Goal: Task Accomplishment & Management: Manage account settings

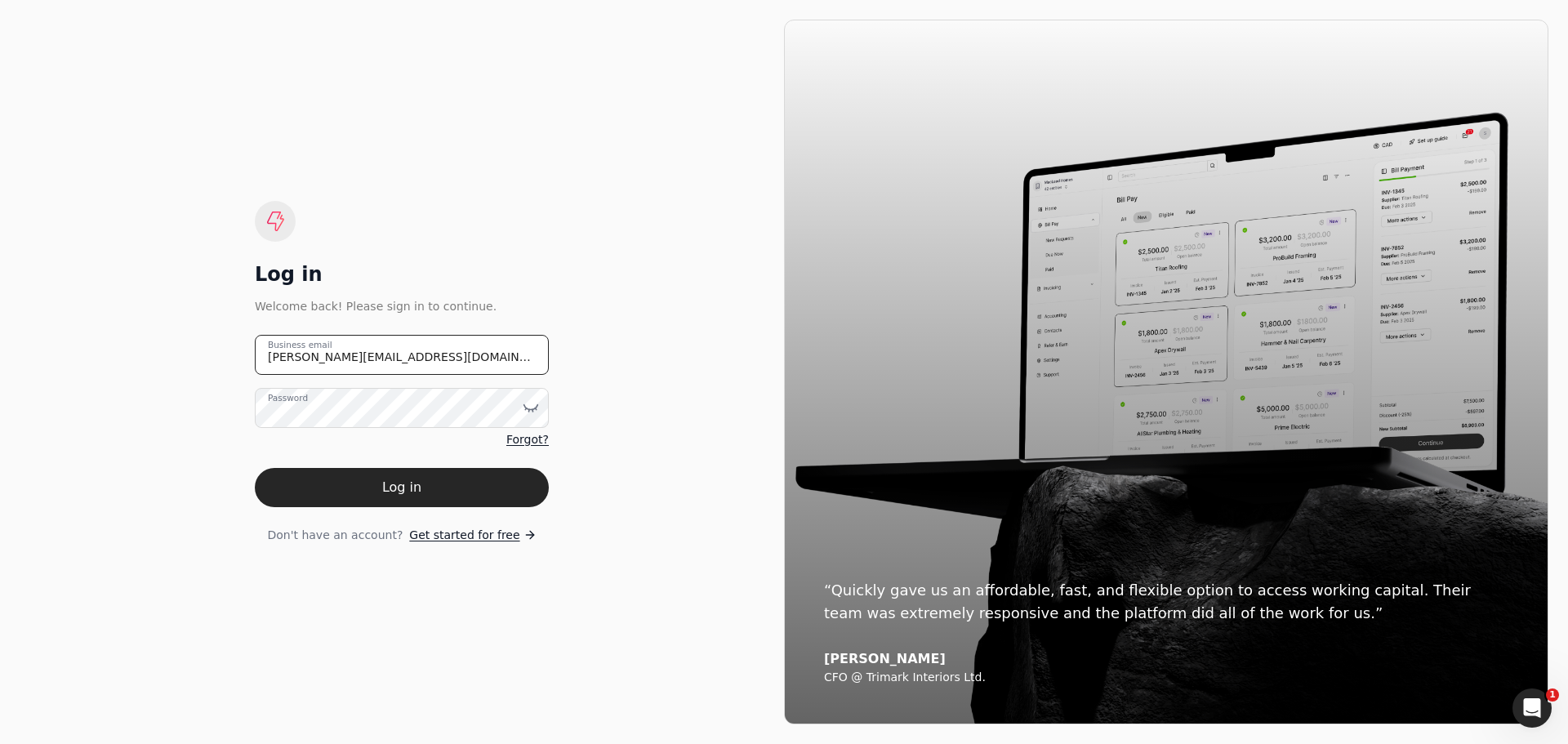
drag, startPoint x: 417, startPoint y: 349, endPoint x: 167, endPoint y: 367, distance: 250.6
click at [167, 367] on div "Log in Welcome back! Please sign in to continue. johanna@qconstruction.ca Busin…" at bounding box center [402, 372] width 764 height 705
type email "invoices@qconstruction.ca"
click at [530, 409] on icon at bounding box center [530, 410] width 1 height 2
click at [628, 445] on div "Log in Welcome back! Please sign in to continue. invoices@qconstruction.ca Busi…" at bounding box center [402, 372] width 764 height 705
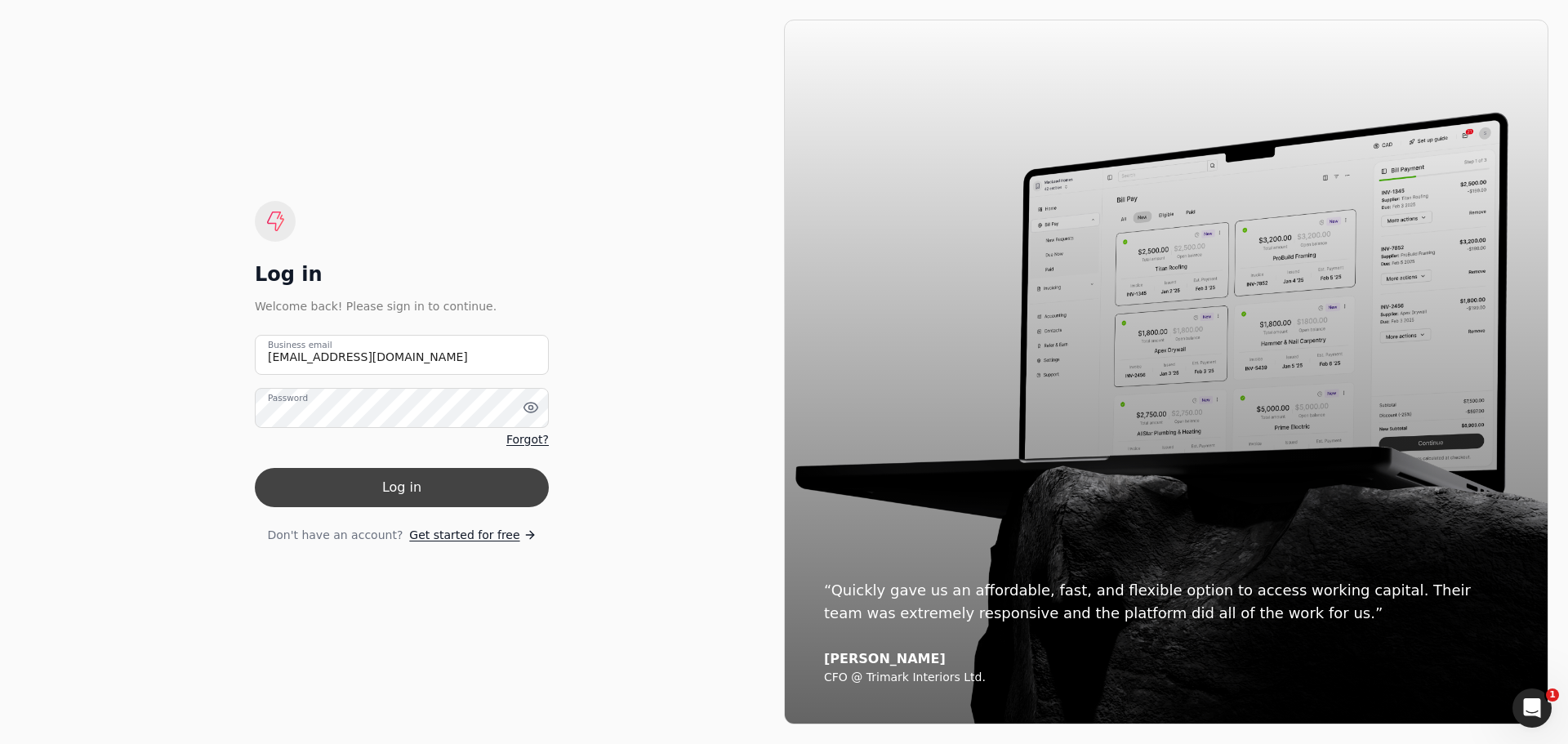
click at [409, 490] on button "Log in" at bounding box center [401, 487] width 294 height 39
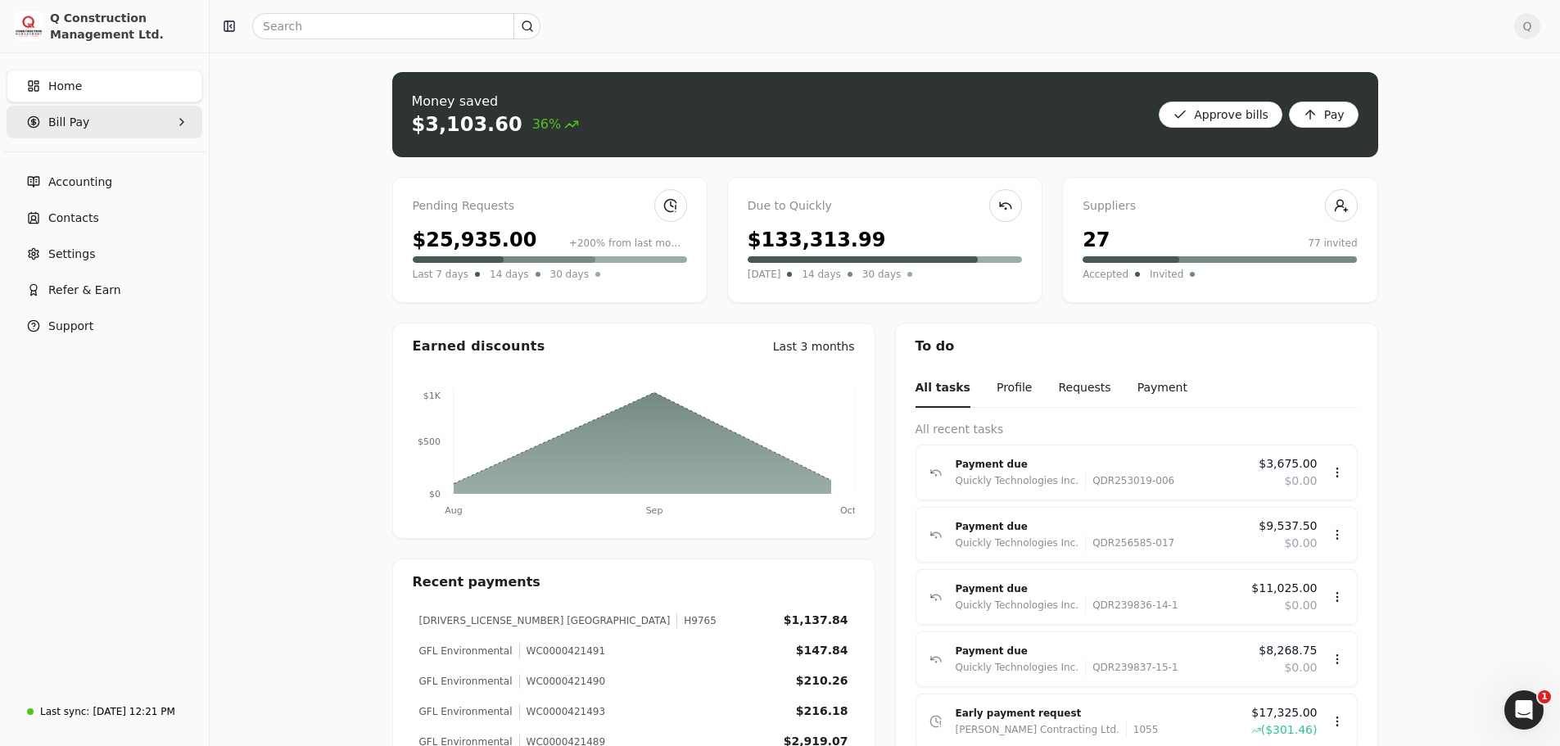
click at [181, 124] on icon "button" at bounding box center [181, 121] width 13 height 13
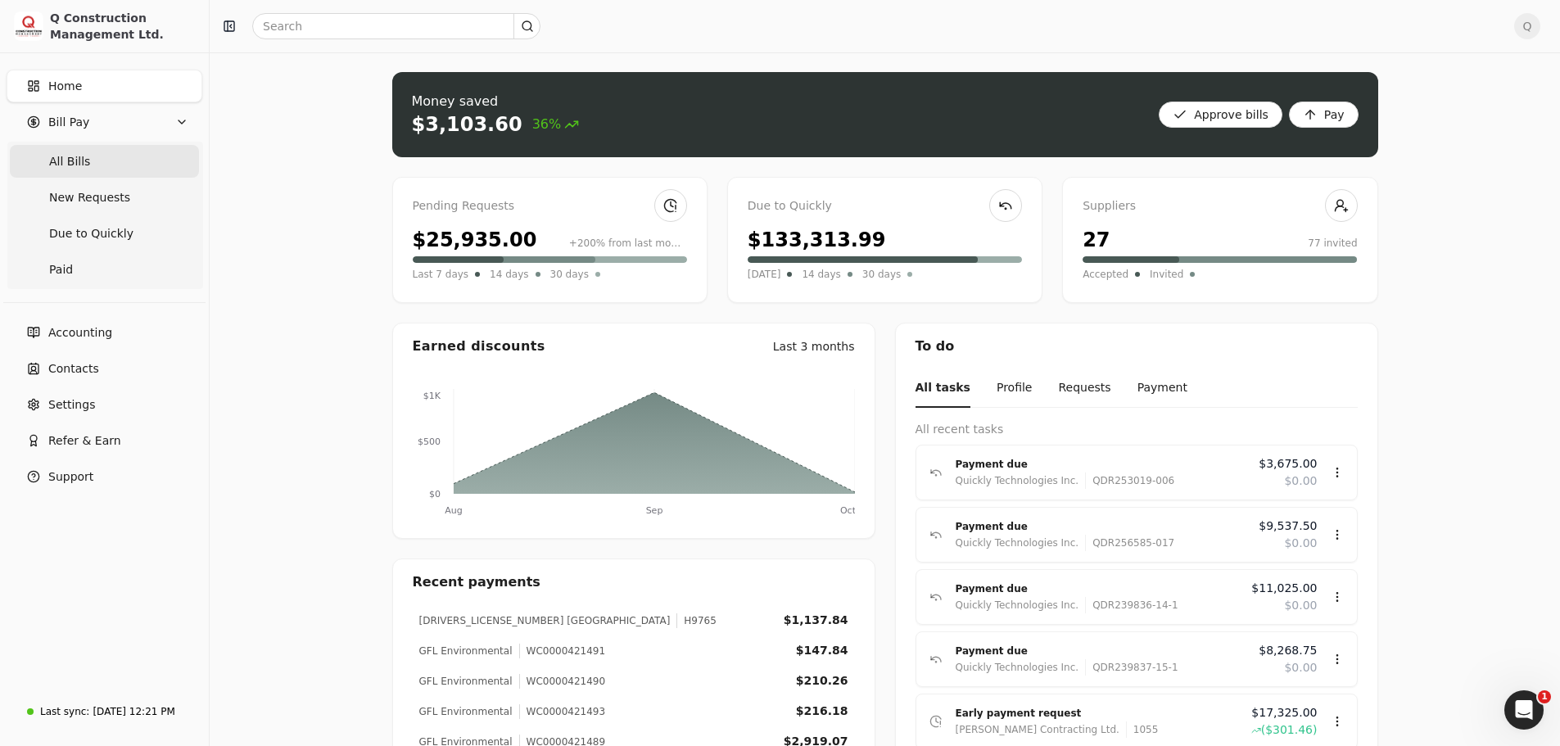
click at [103, 160] on Bills "All Bills" at bounding box center [104, 161] width 189 height 33
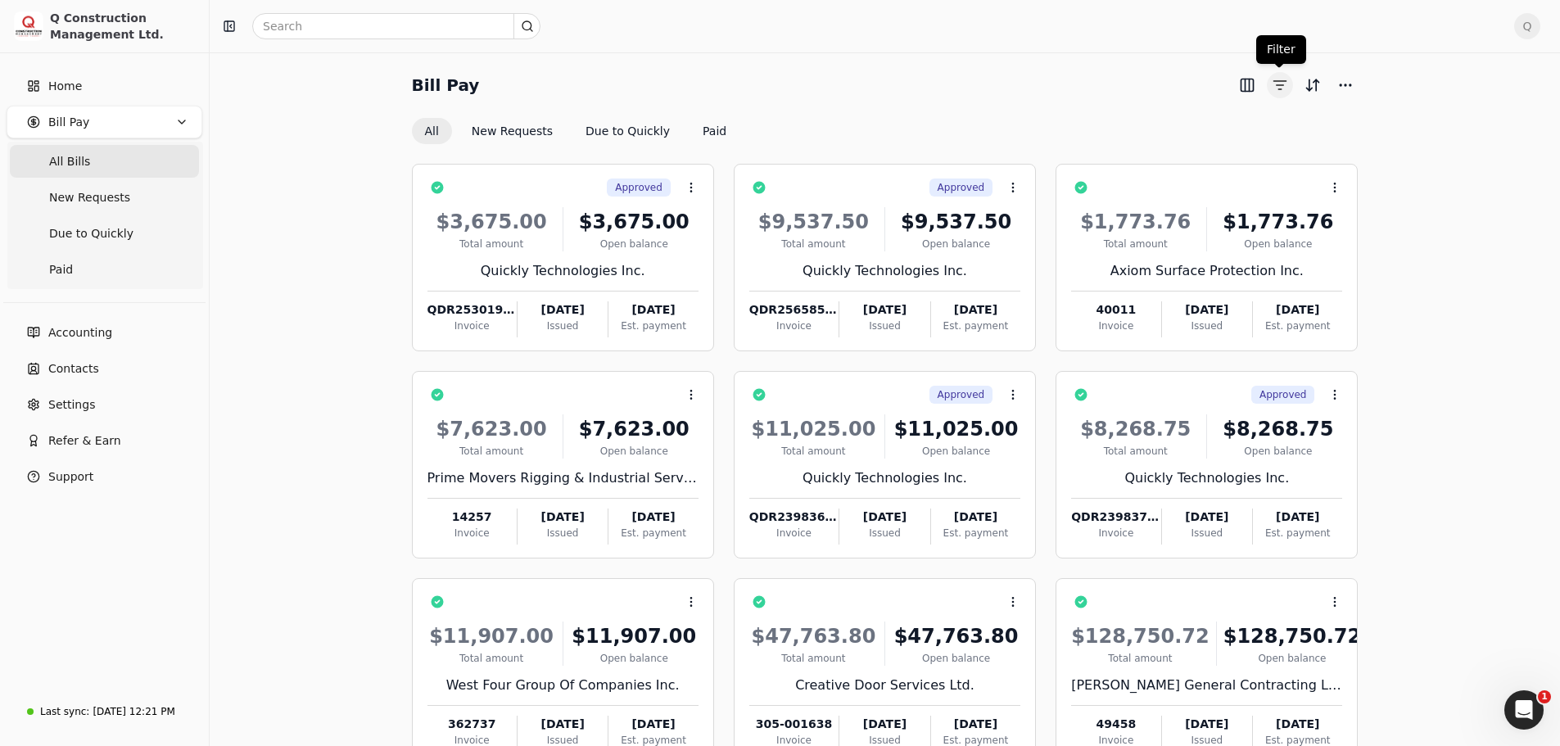
click at [1276, 86] on button "button" at bounding box center [1280, 85] width 26 height 26
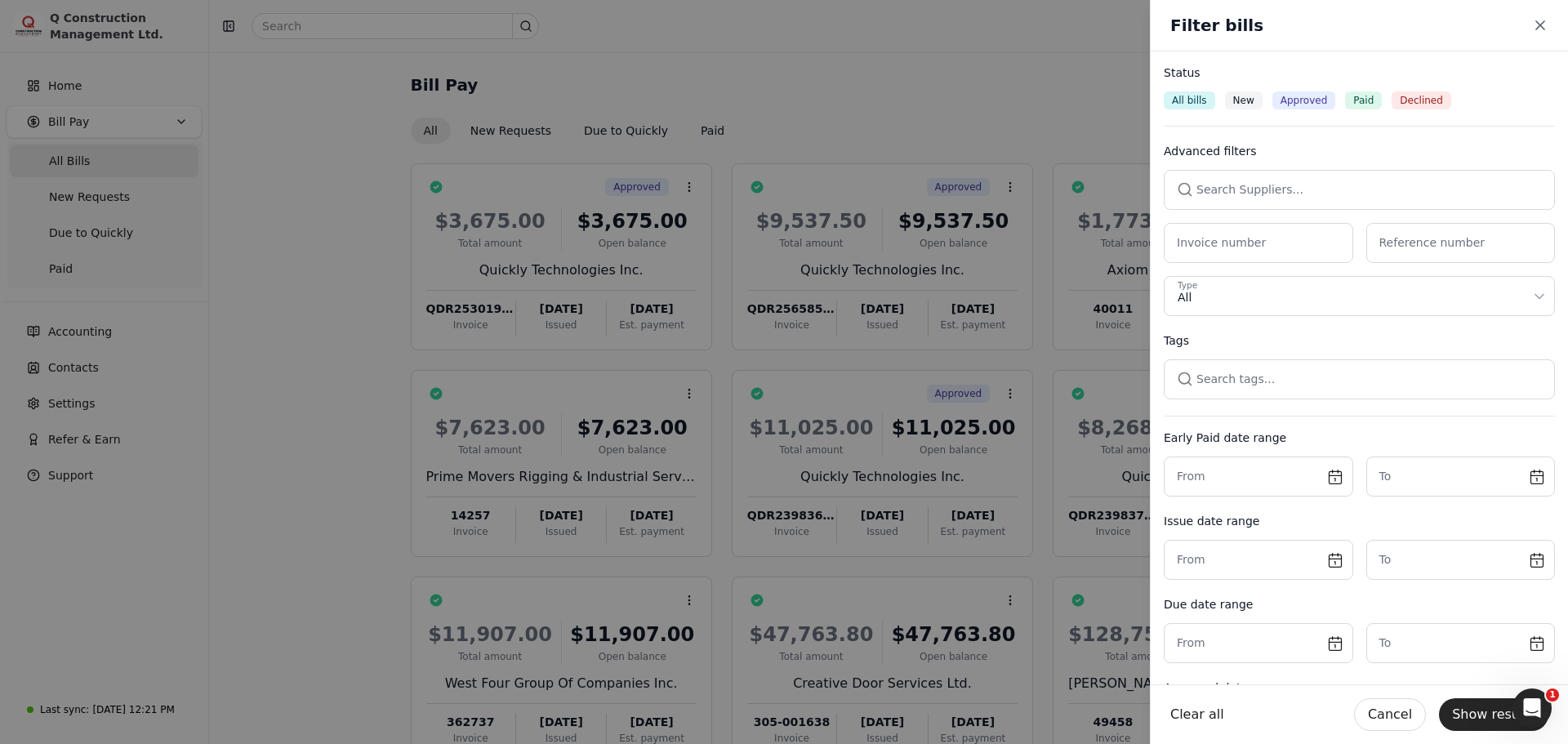
click at [1209, 186] on button "button" at bounding box center [1360, 188] width 391 height 39
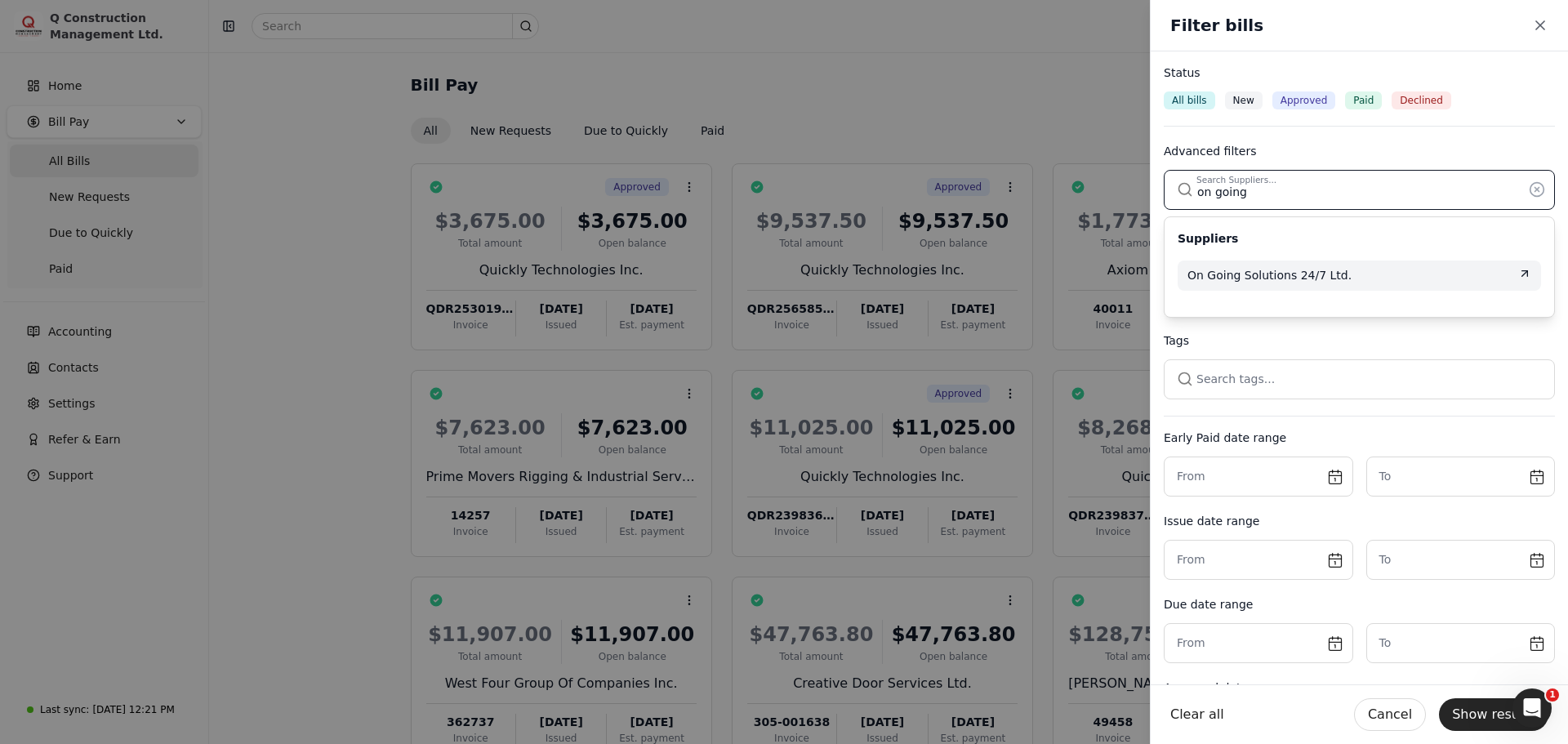
type input "on going"
click at [1230, 268] on span "On Going Solutions 24/7 Ltd." at bounding box center [1269, 275] width 165 height 17
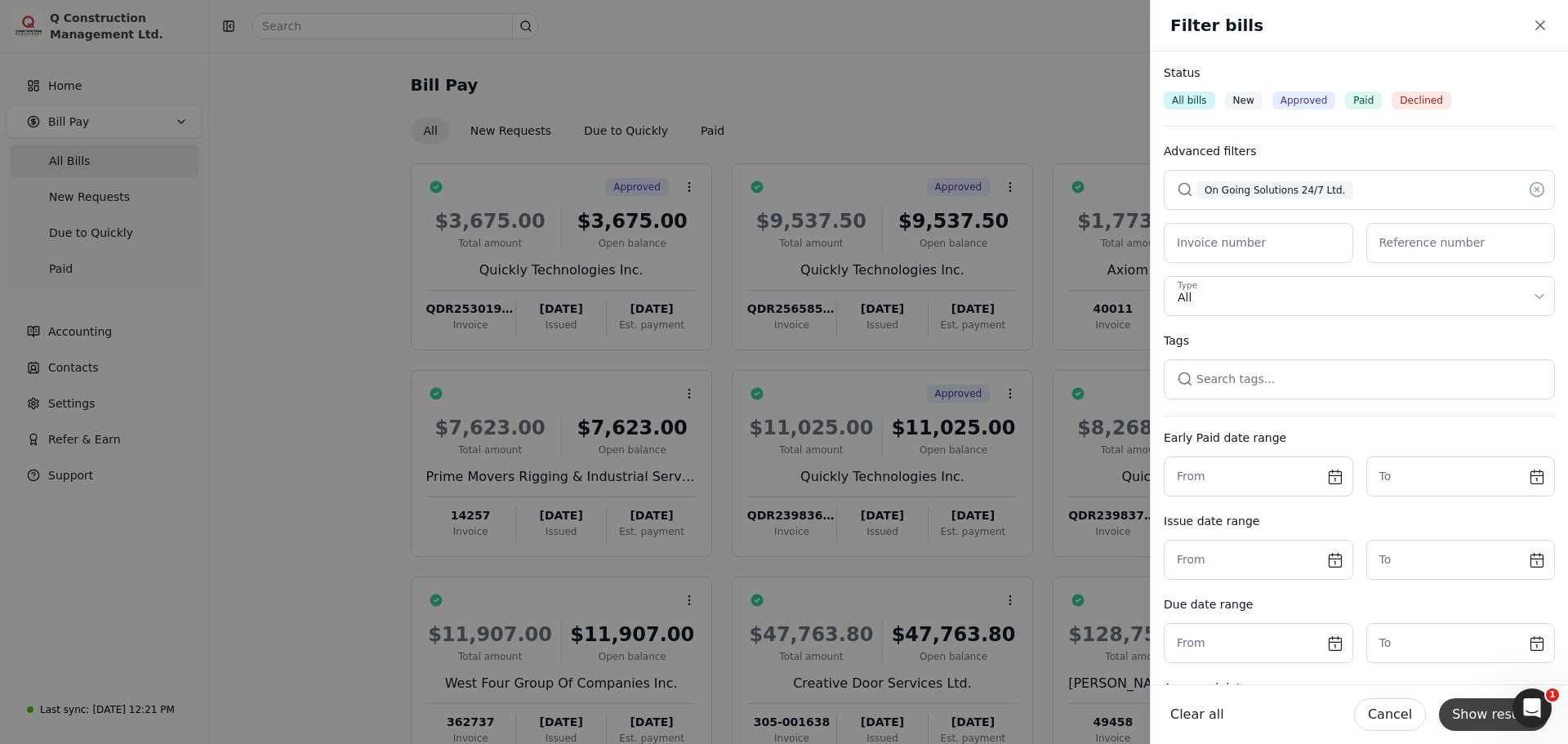
click at [1475, 716] on button "Show results" at bounding box center [1494, 714] width 110 height 33
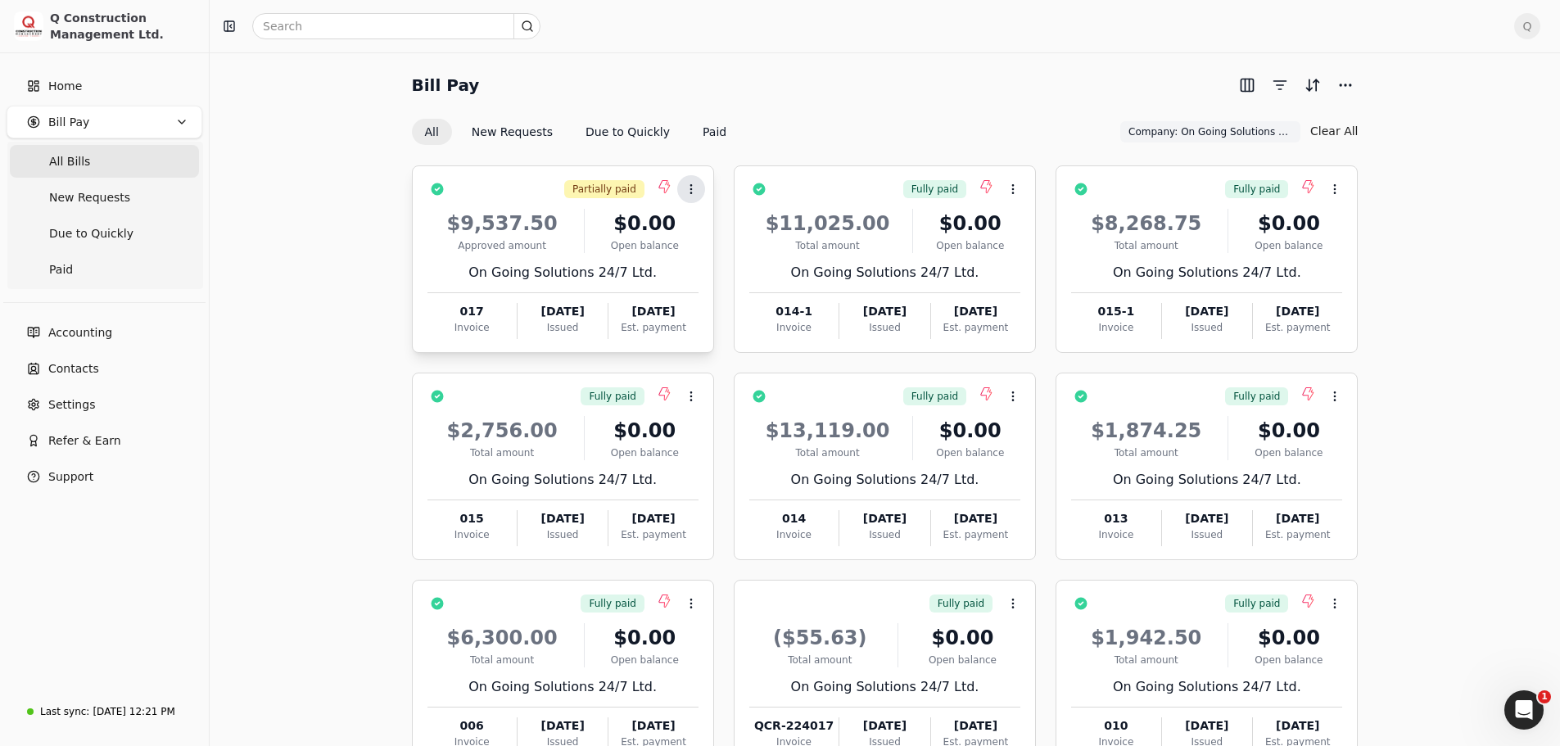
click at [688, 191] on icon at bounding box center [690, 189] width 13 height 13
click at [338, 191] on div "Bill Pay All New Requests Due to Quickly Paid Company: On Going Solutions 24/7 …" at bounding box center [884, 455] width 1311 height 767
click at [170, 124] on Pay "Bill Pay" at bounding box center [105, 122] width 196 height 33
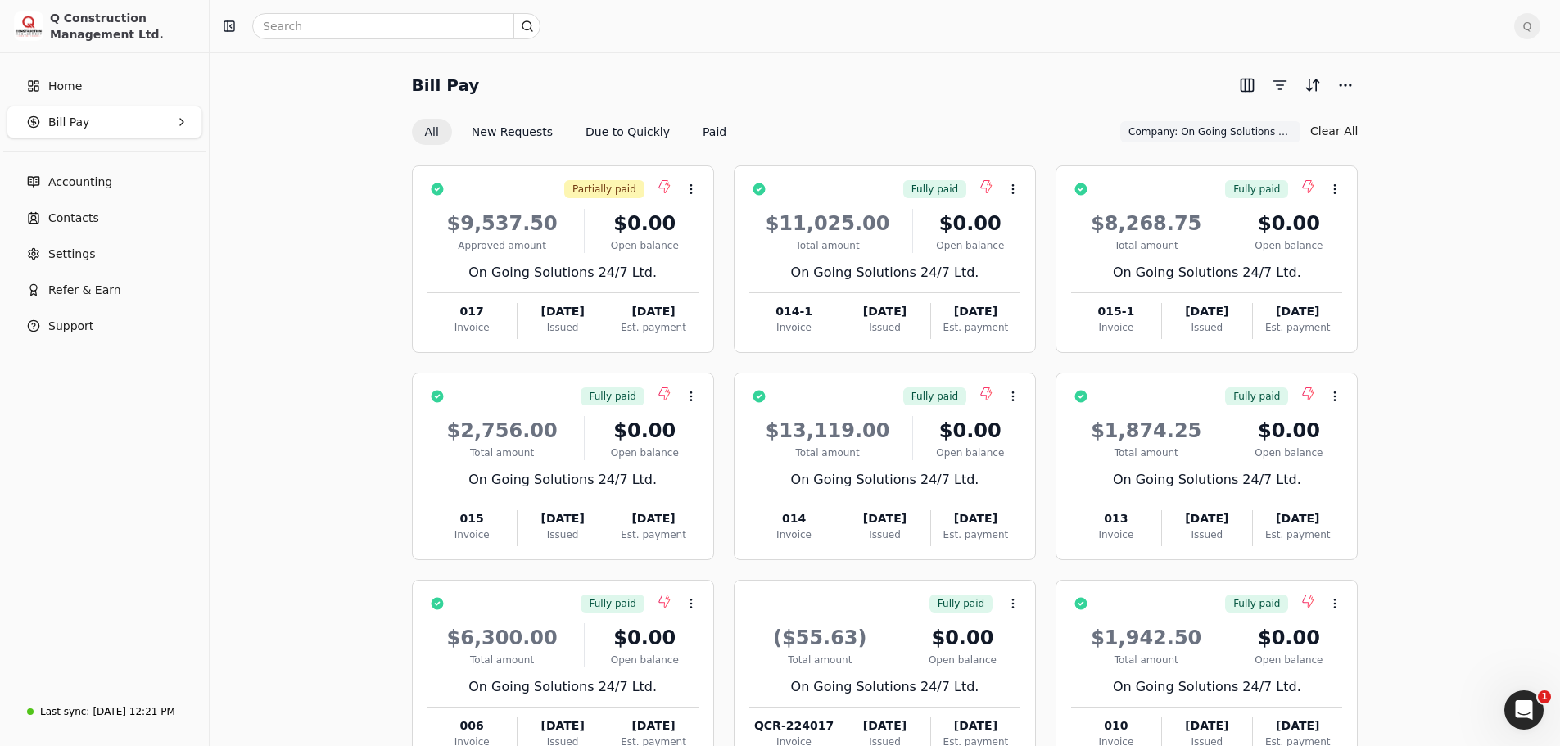
click at [170, 124] on Pay "Bill Pay" at bounding box center [105, 122] width 196 height 33
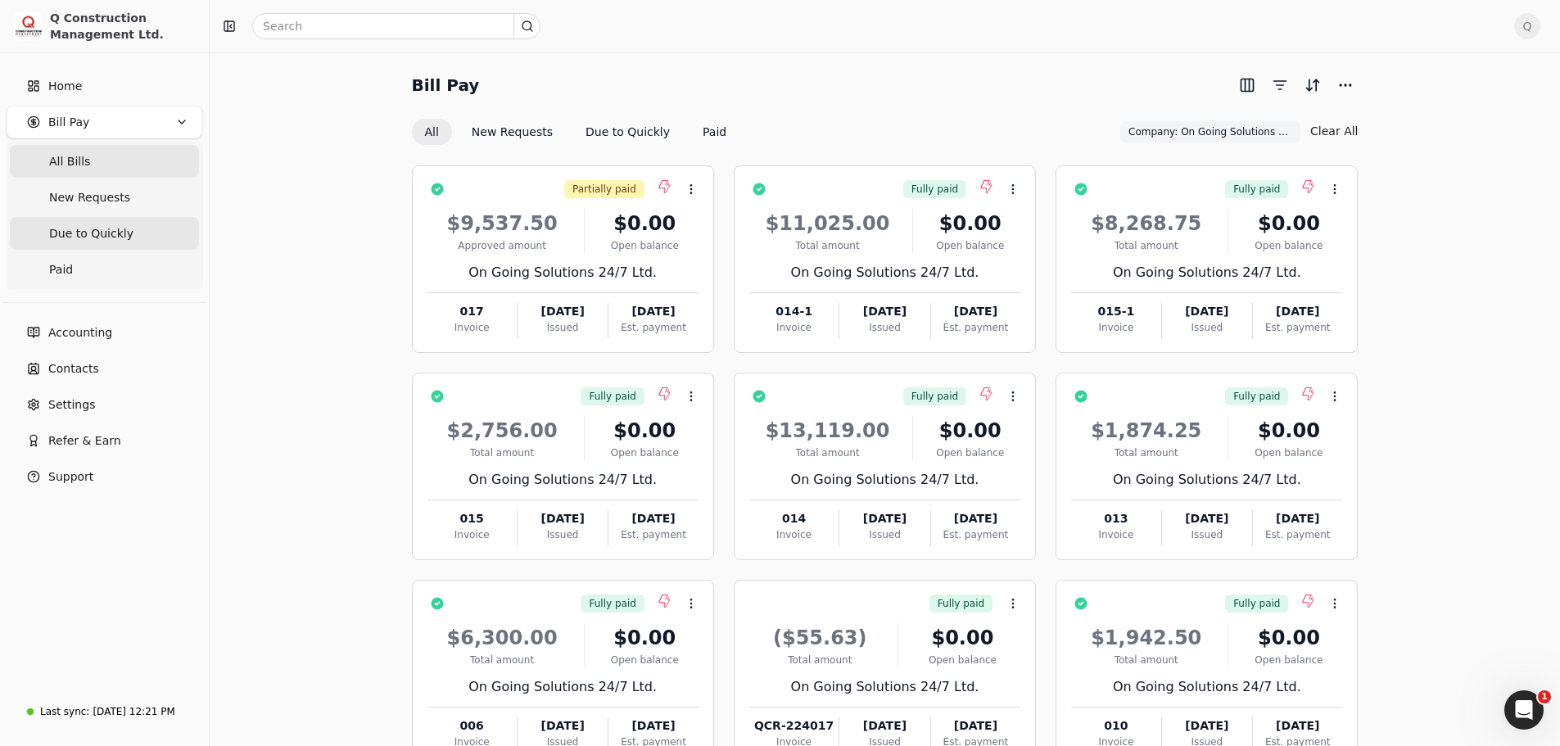
click at [93, 238] on span "Due to Quickly" at bounding box center [91, 233] width 84 height 17
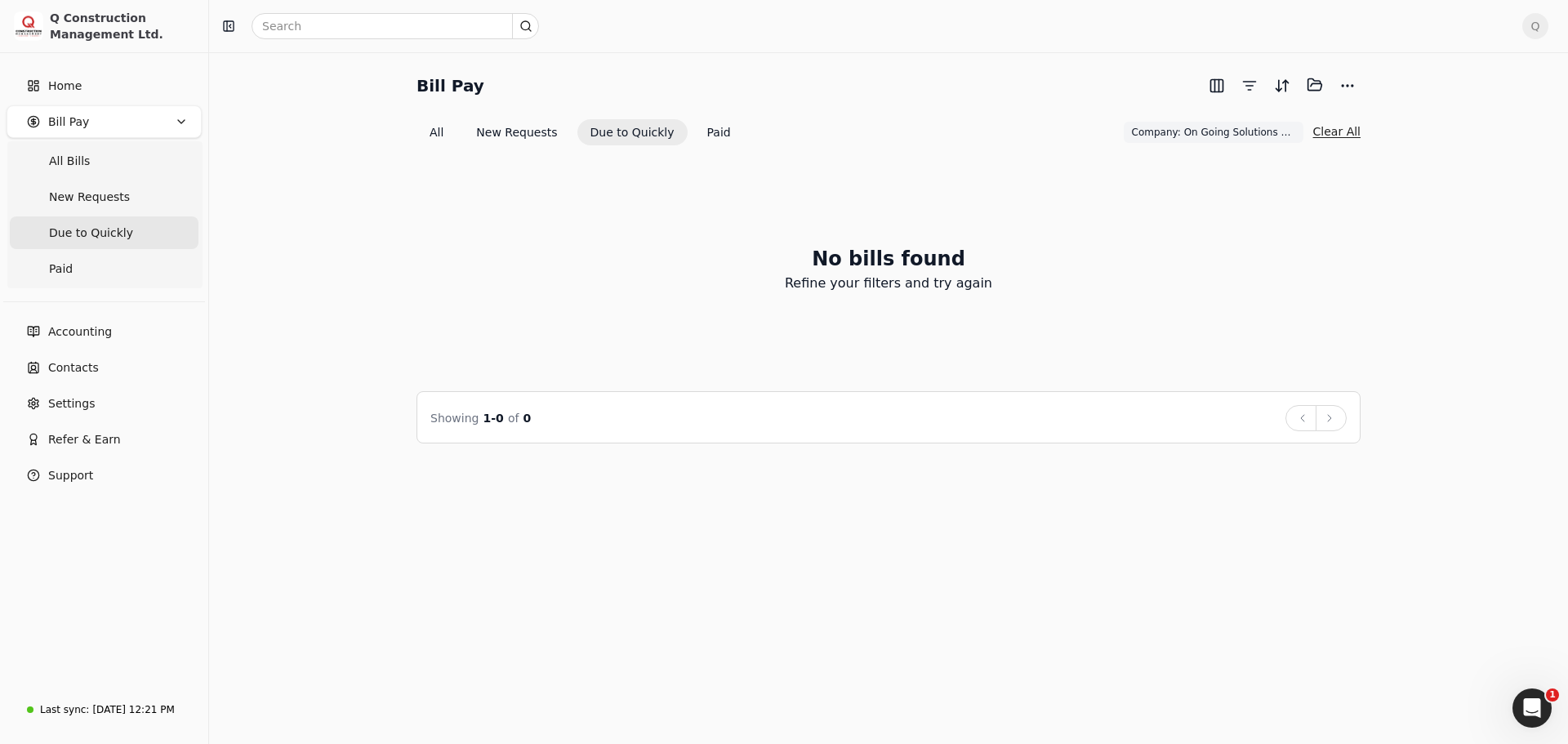
click at [1339, 135] on button "Clear All" at bounding box center [1337, 132] width 47 height 26
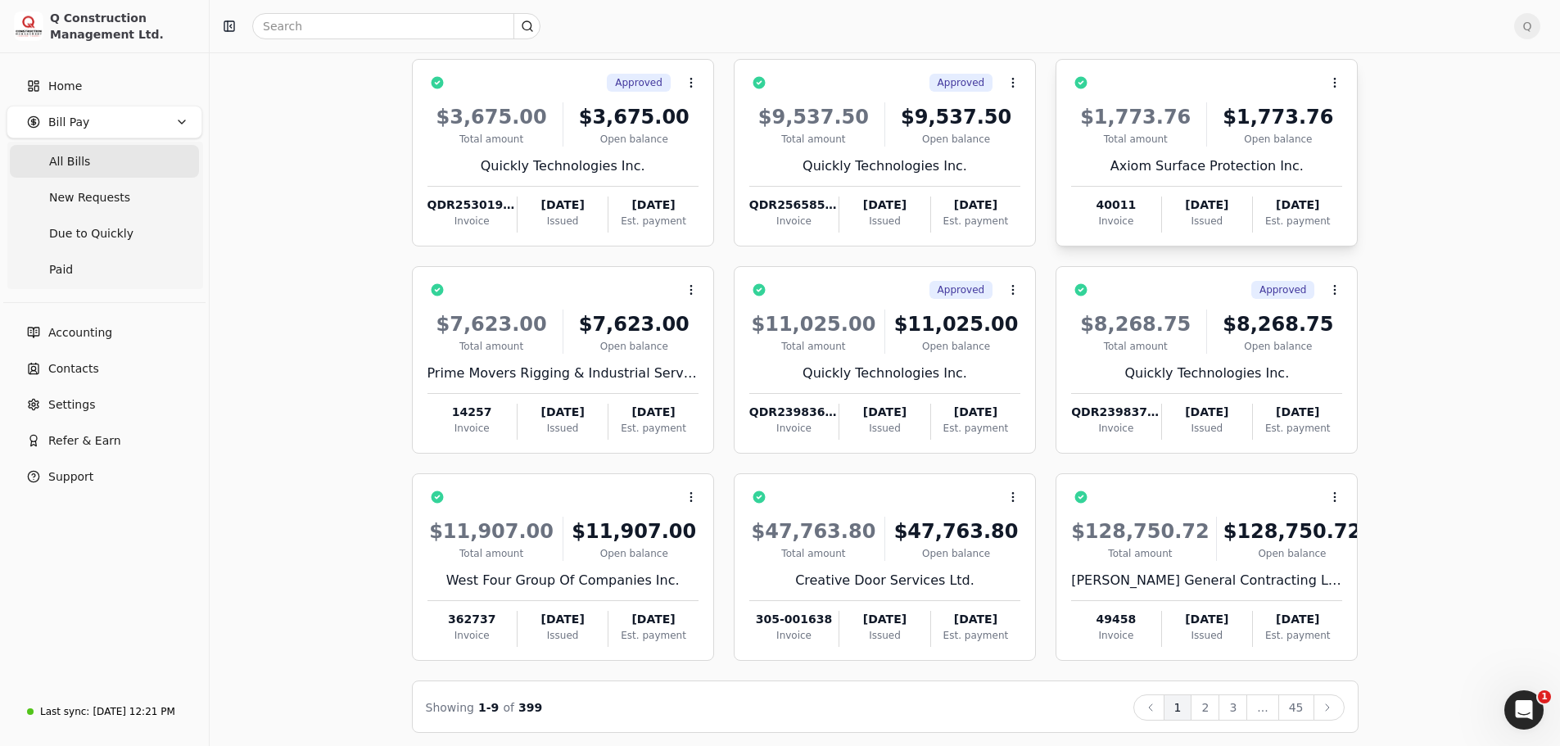
scroll to position [111, 0]
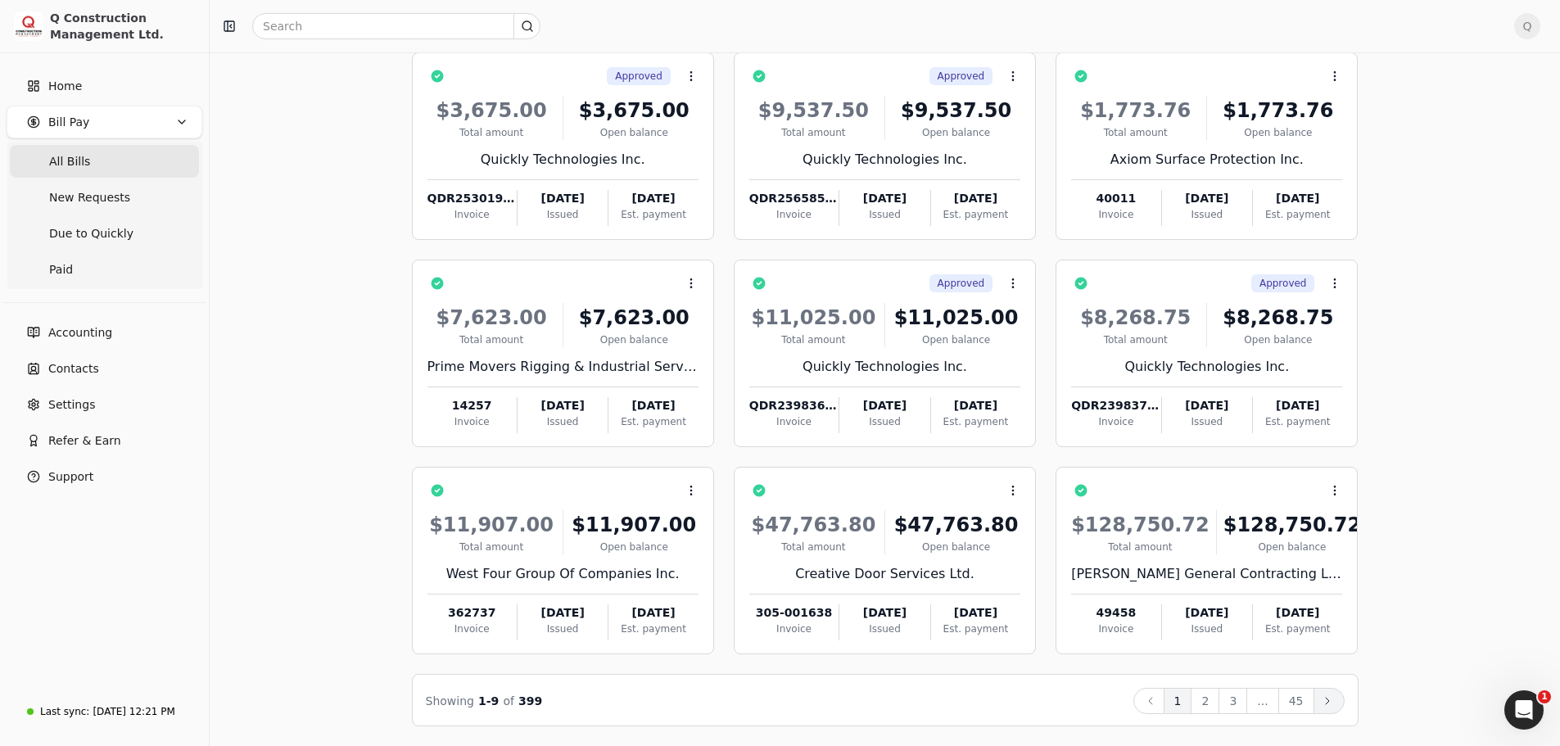
click at [1330, 707] on icon at bounding box center [1327, 700] width 13 height 13
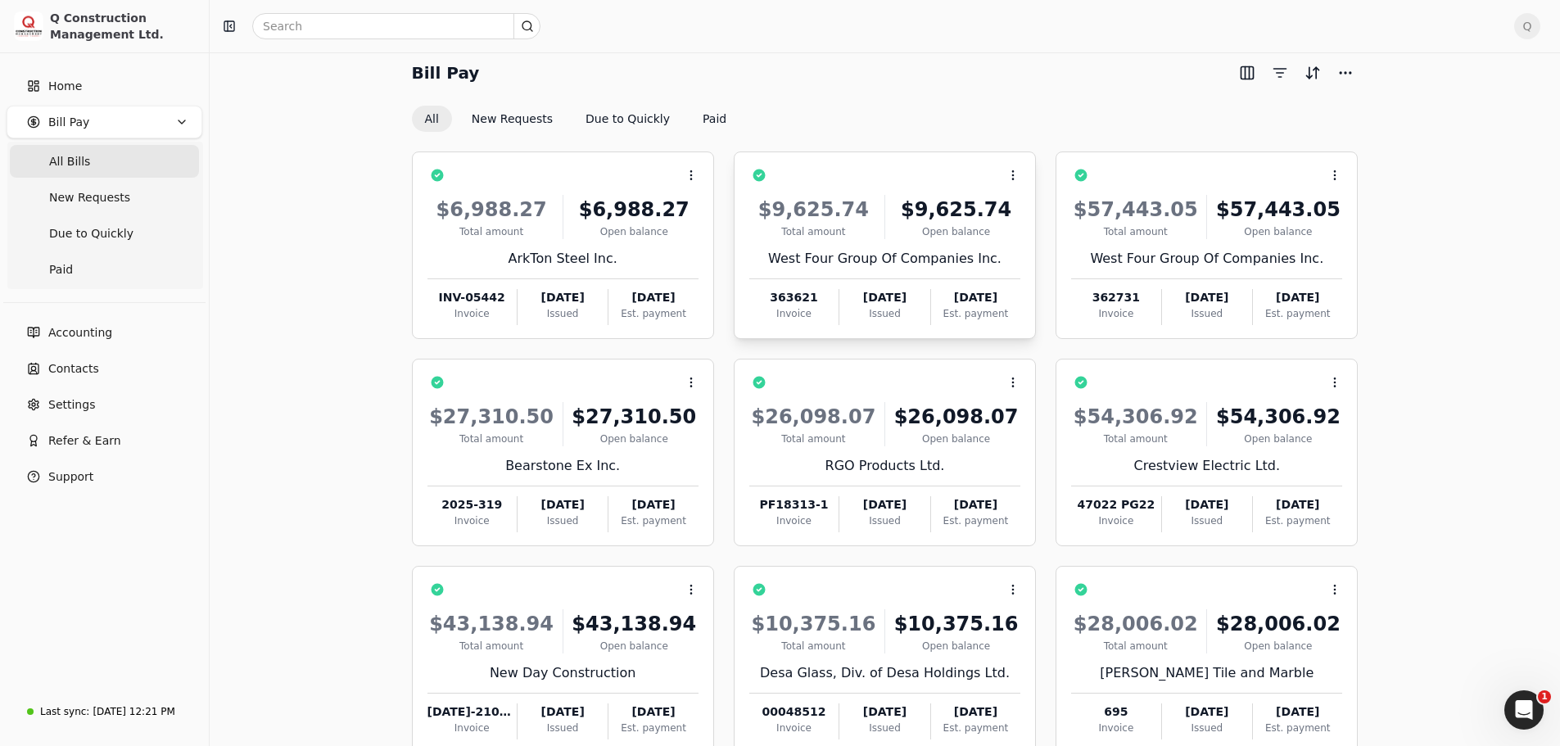
scroll to position [0, 0]
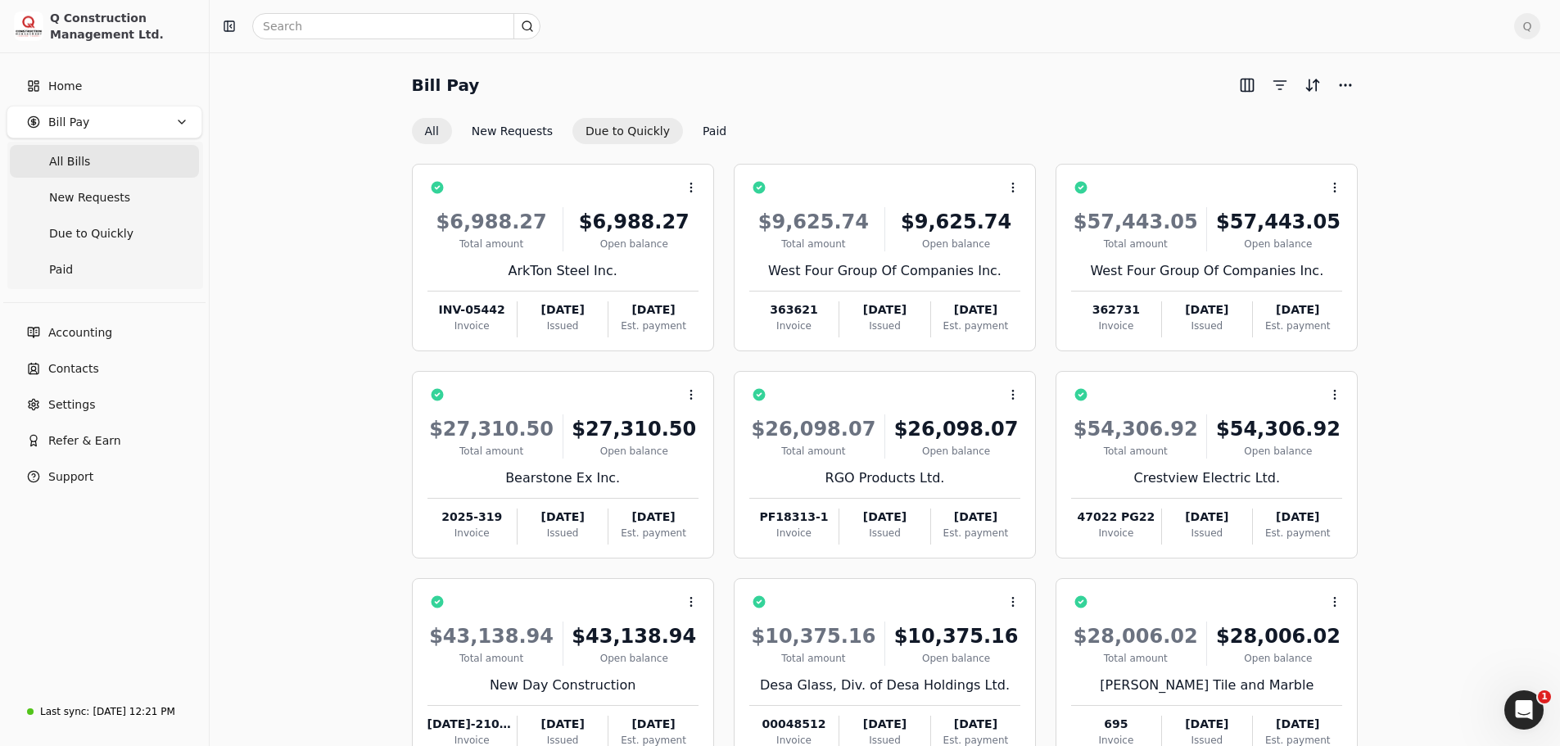
click at [599, 135] on button "Due to Quickly" at bounding box center [627, 131] width 111 height 26
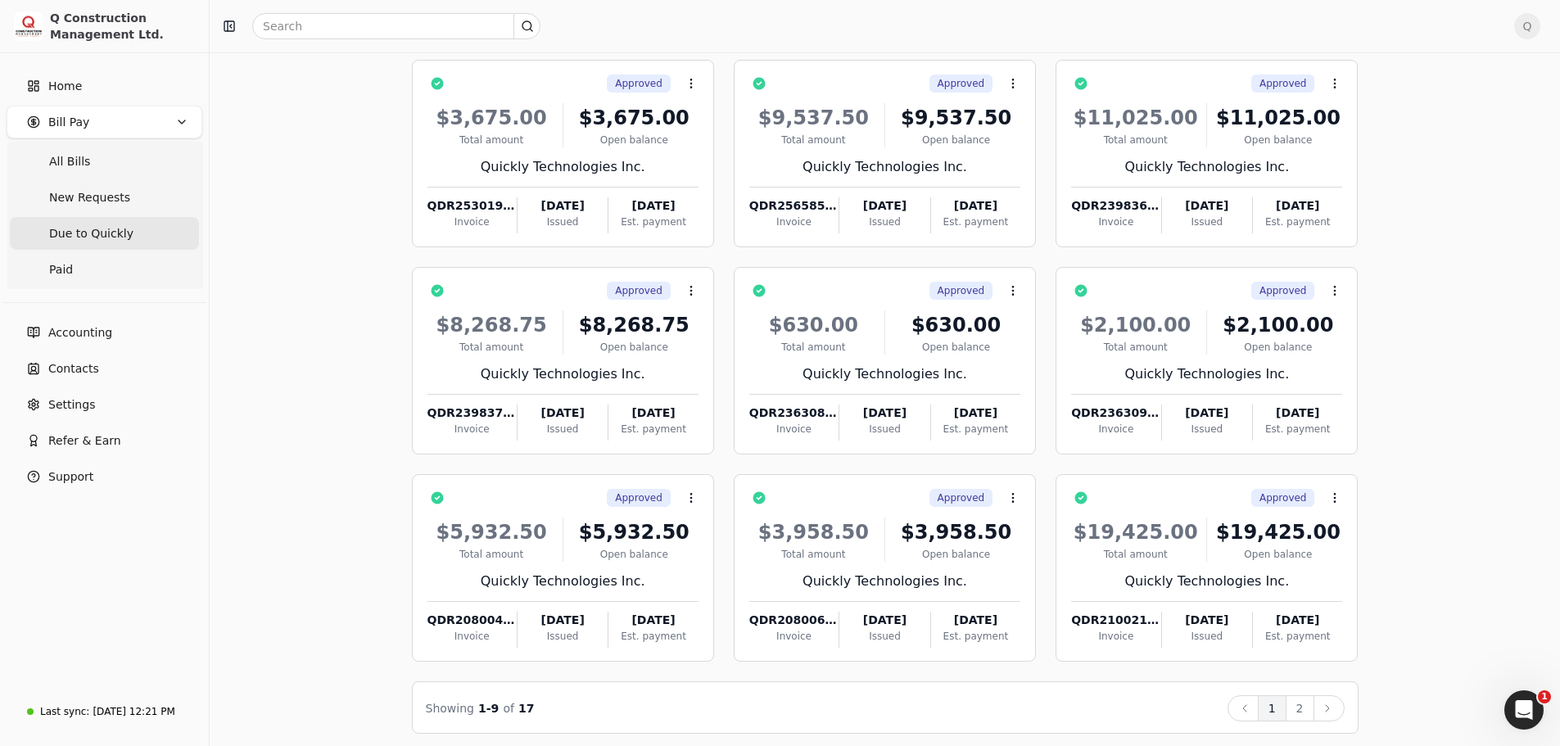
scroll to position [111, 0]
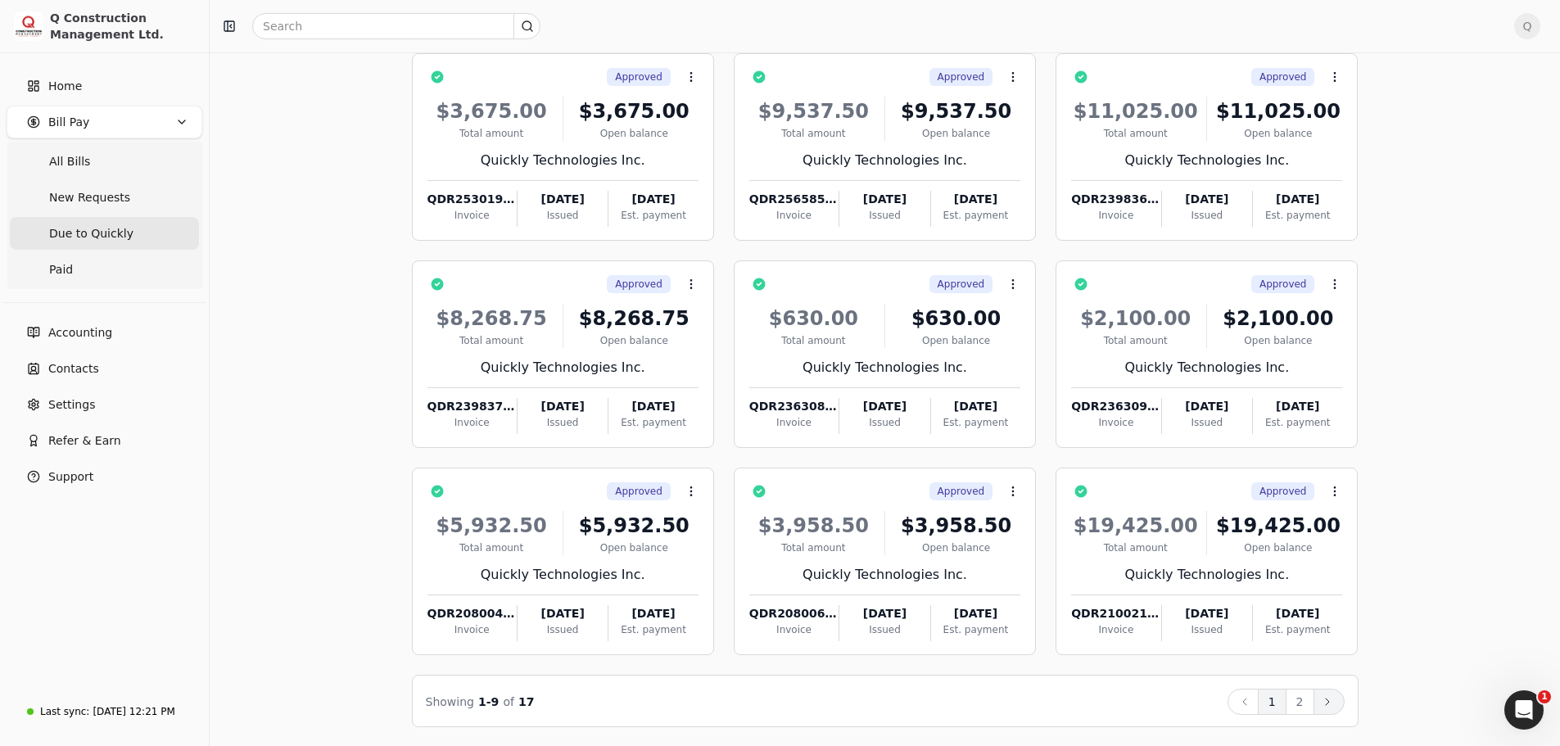
click at [1330, 701] on icon at bounding box center [1327, 701] width 13 height 13
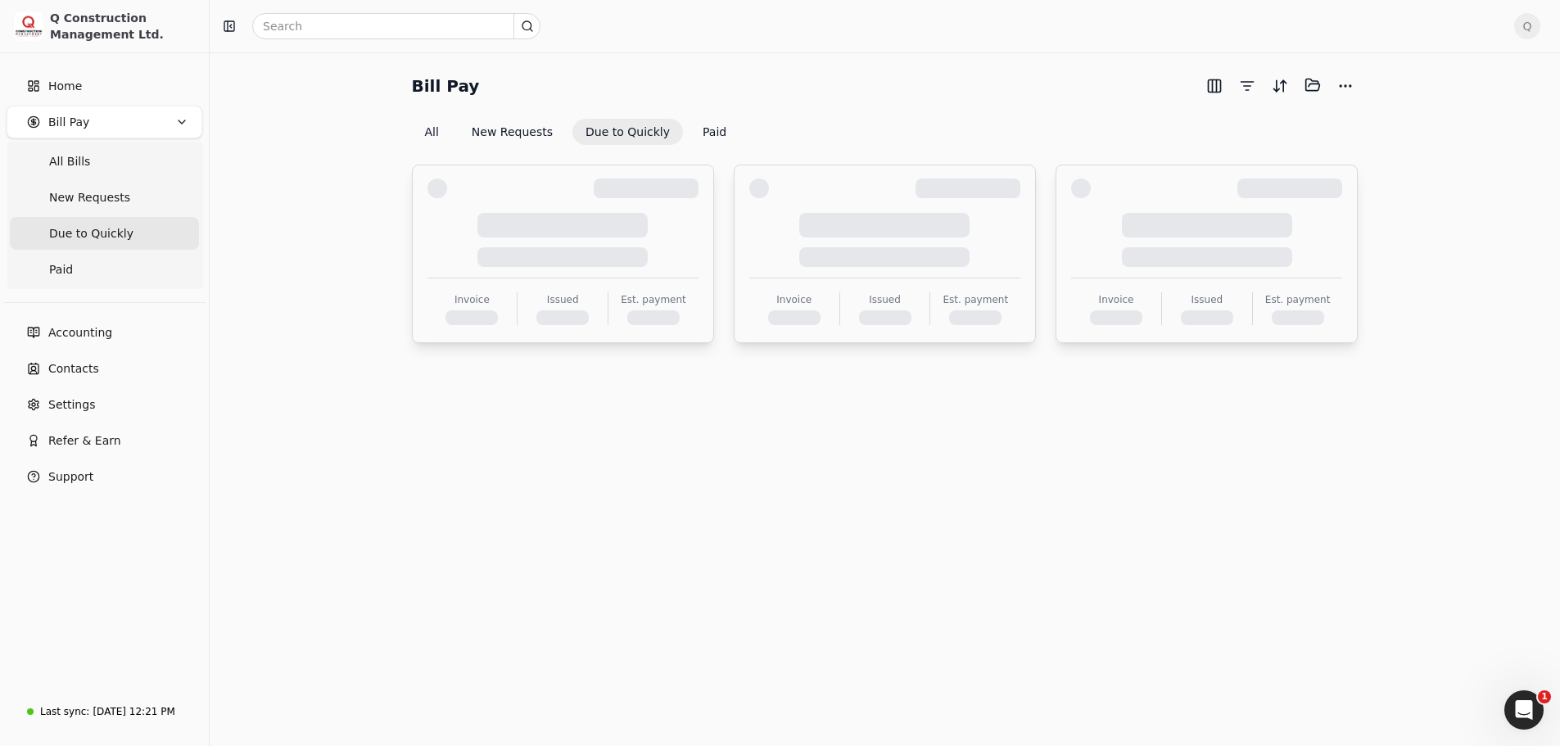
scroll to position [0, 0]
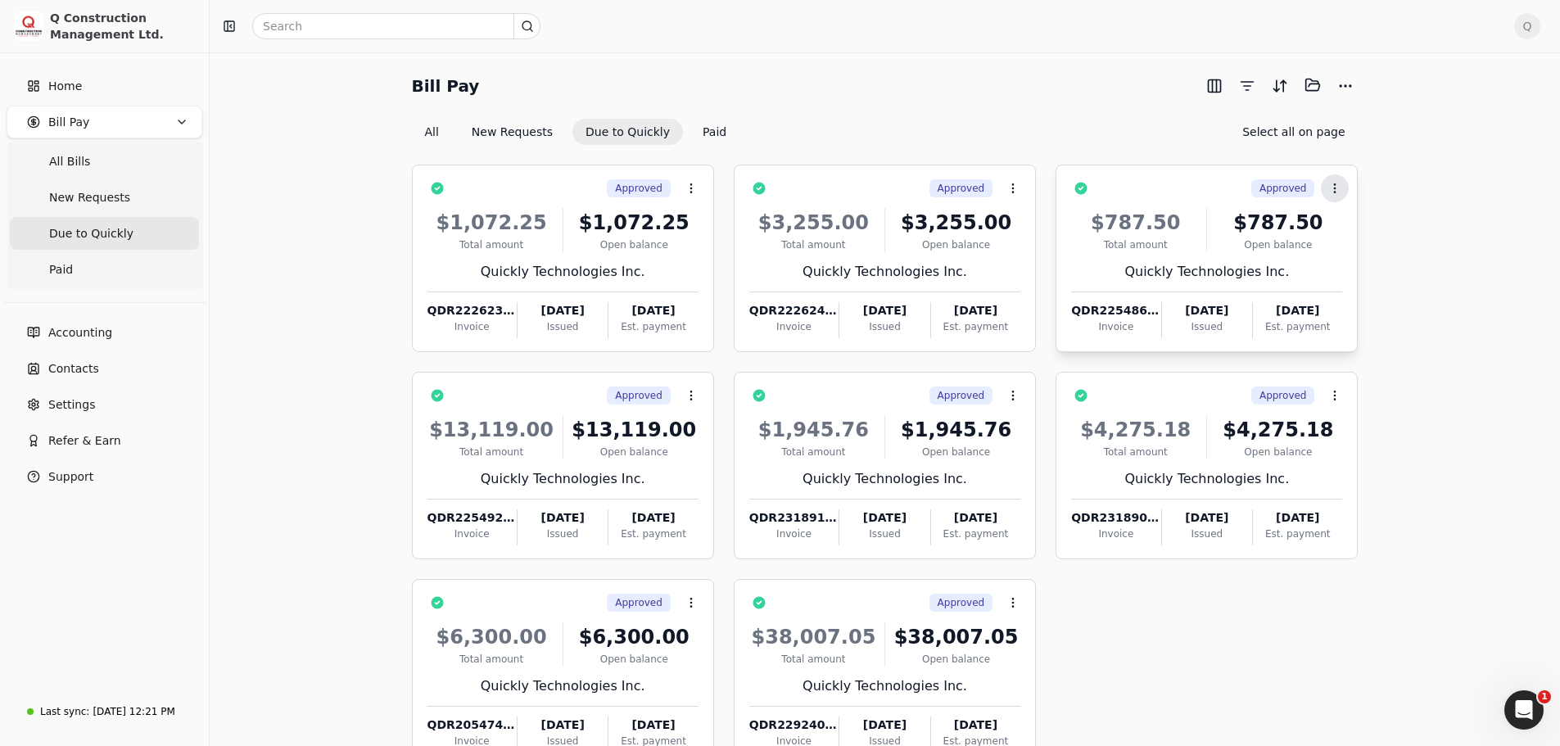
click at [1330, 189] on icon at bounding box center [1334, 188] width 13 height 13
click at [1407, 189] on div "Bill Pay Selected items: 0 All New Requests Due to Quickly Paid Select all on p…" at bounding box center [884, 455] width 1311 height 766
click at [1212, 252] on div "$787.50 Total amount $787.50 Open balance Quickly Technologies Inc. QDR225486-0…" at bounding box center [1206, 268] width 271 height 140
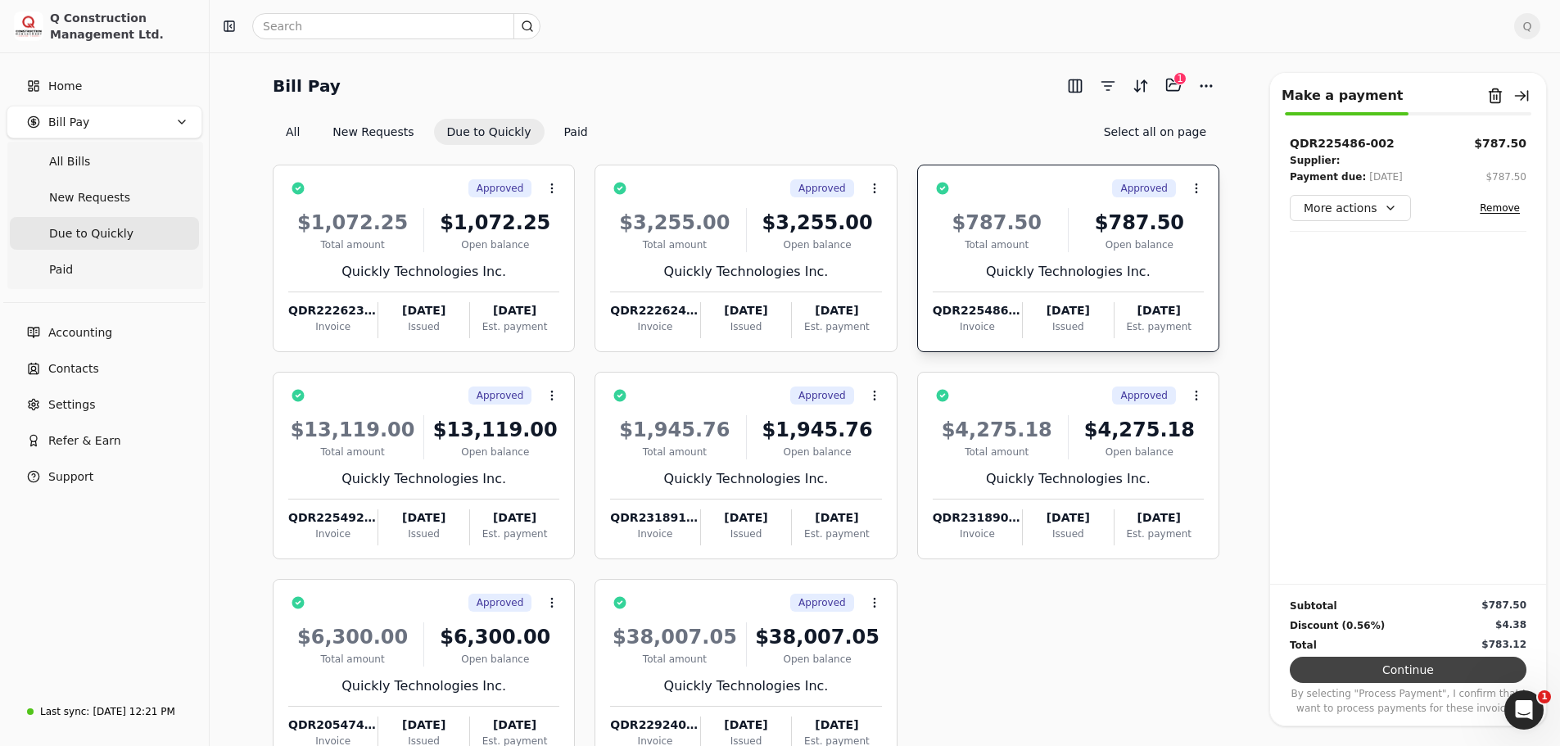
click at [1417, 671] on button "Continue" at bounding box center [1408, 670] width 237 height 26
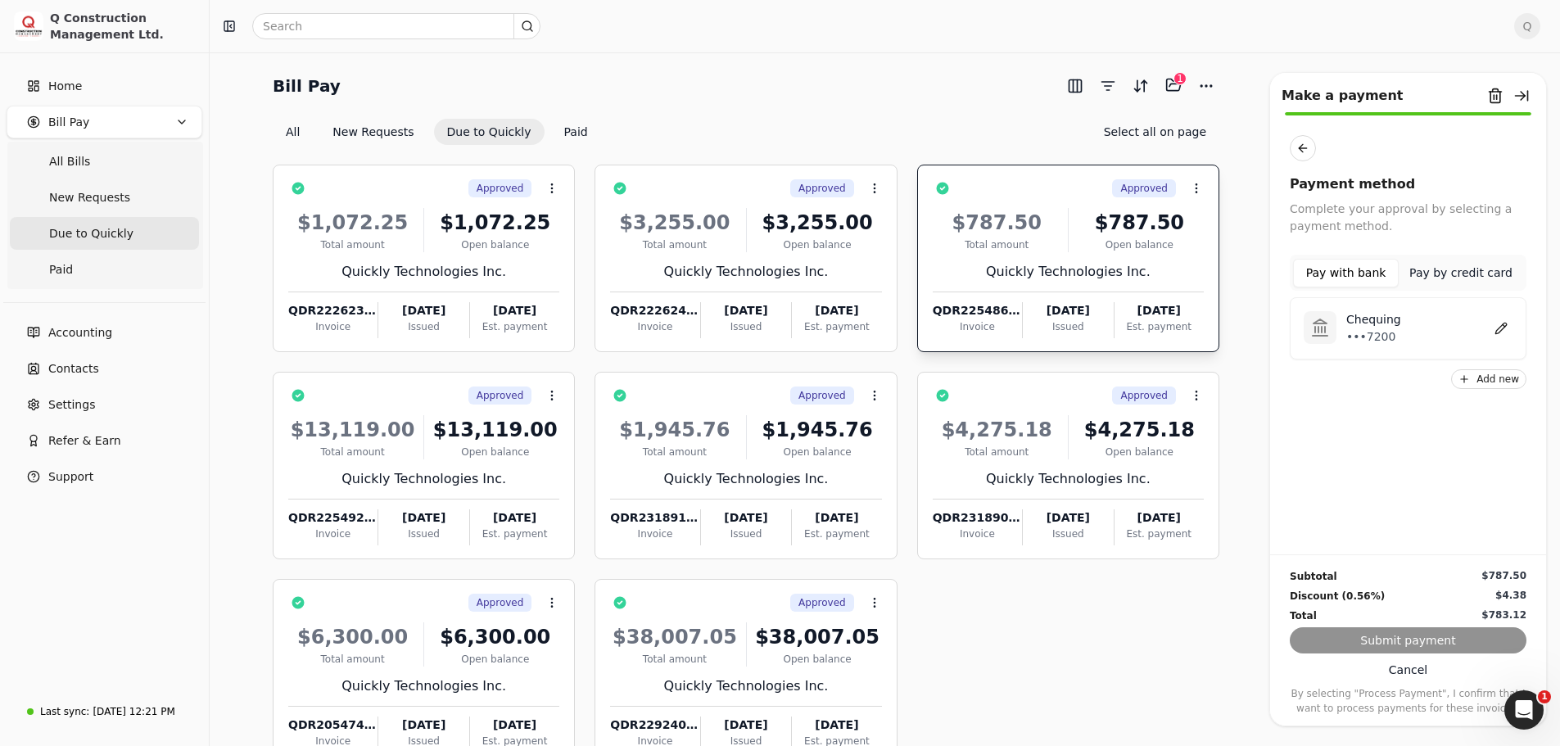
click at [1343, 330] on div "Chequing •••7200" at bounding box center [1424, 328] width 176 height 34
click at [1410, 638] on button "Submit payment" at bounding box center [1408, 640] width 237 height 26
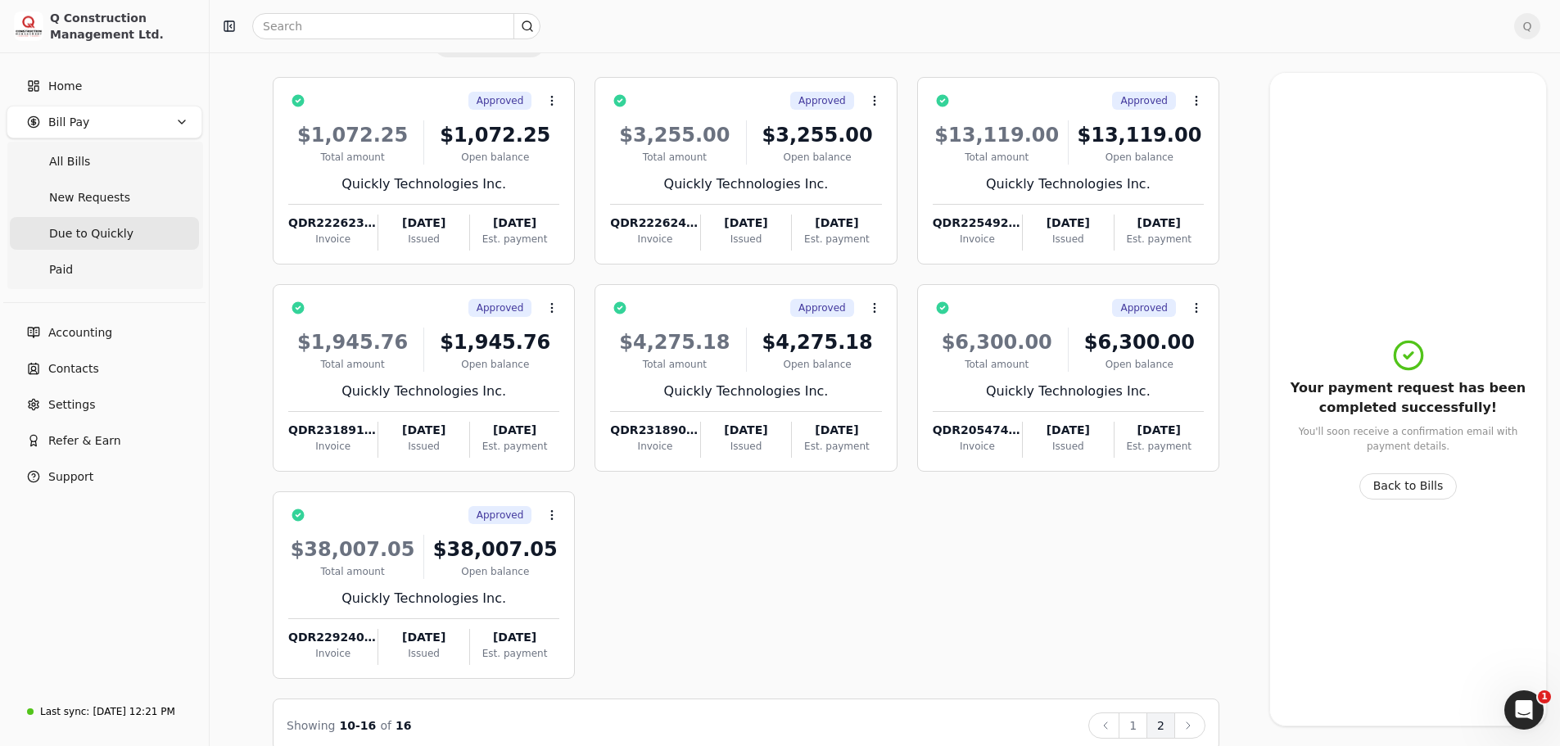
scroll to position [111, 0]
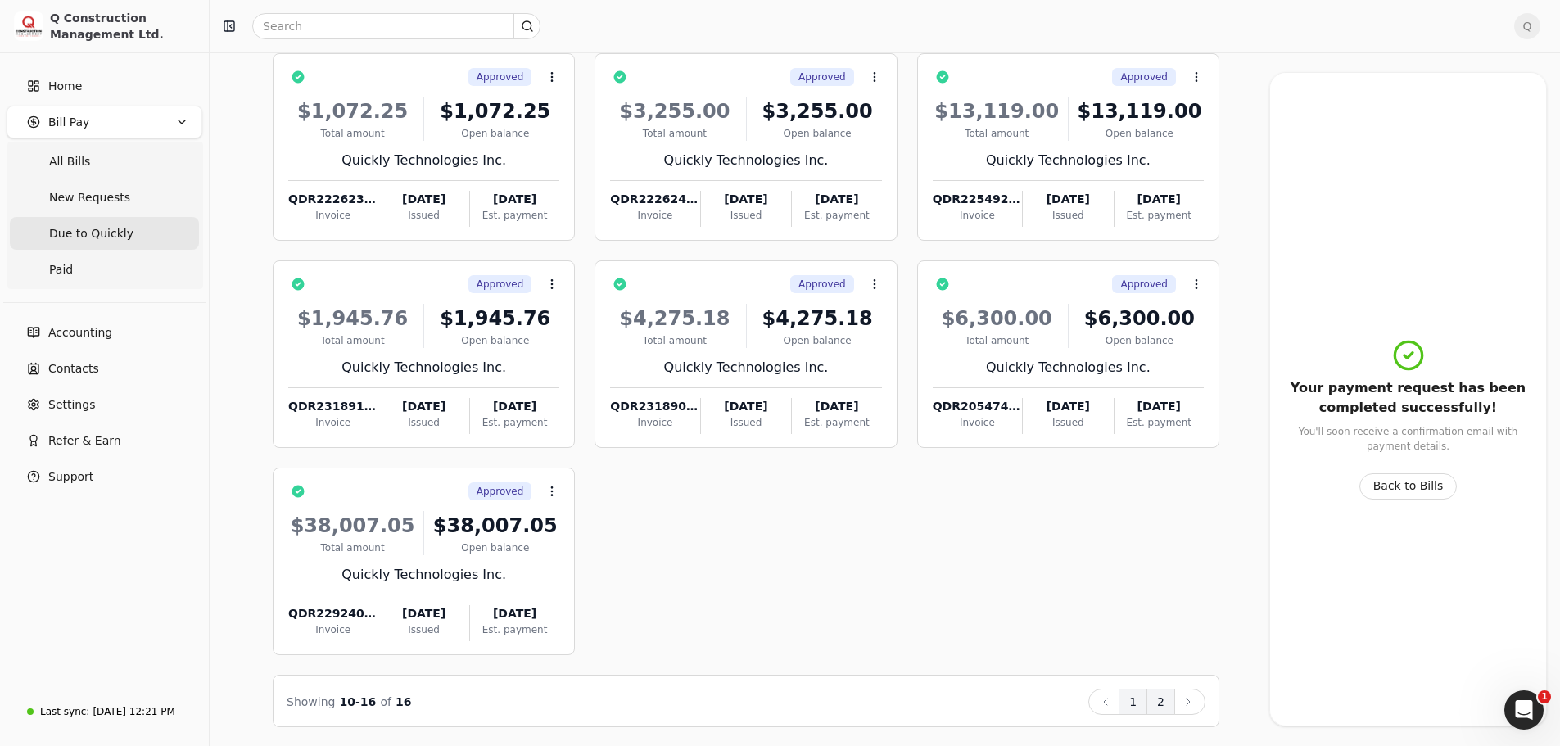
click at [1135, 706] on button "1" at bounding box center [1132, 702] width 29 height 26
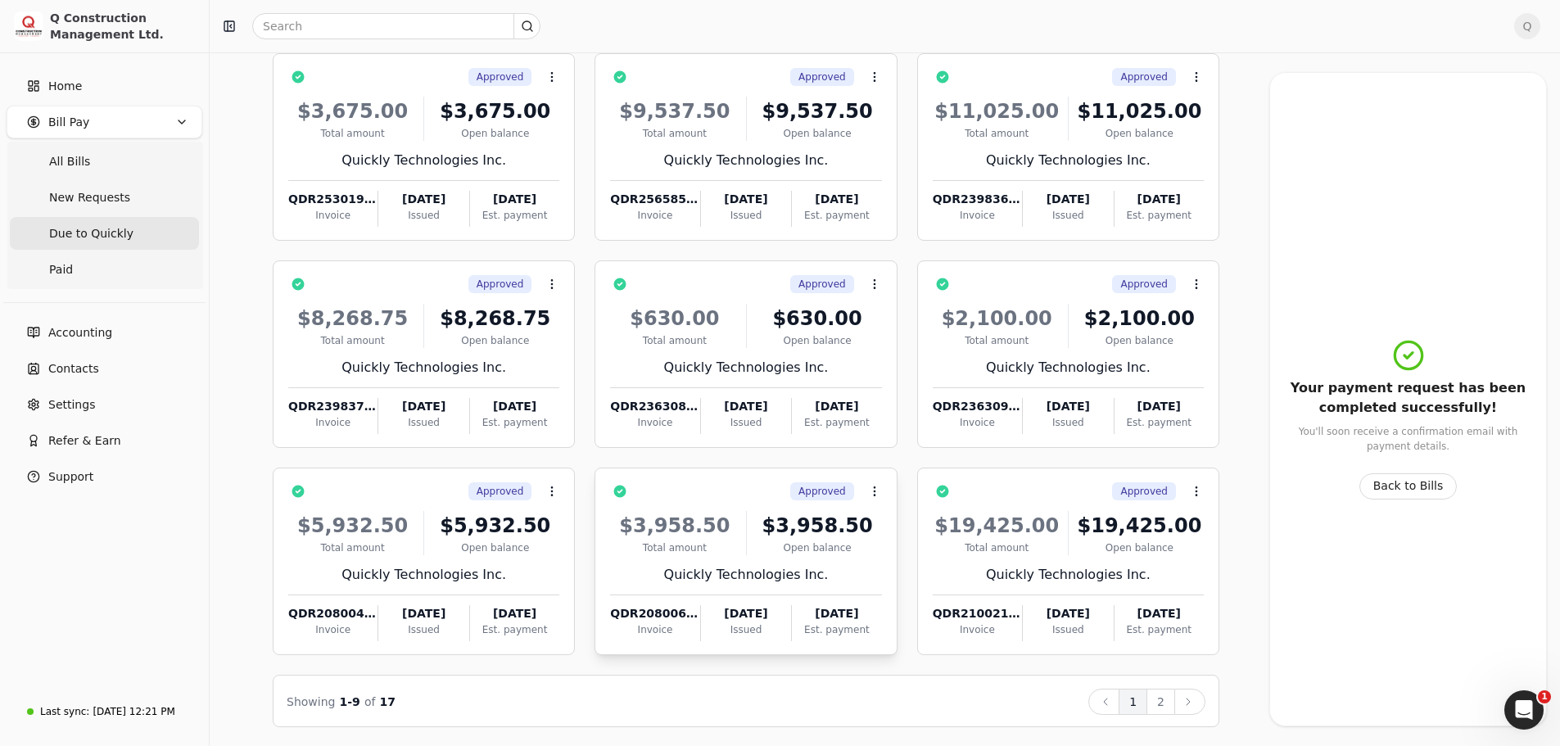
click at [828, 566] on div "Quickly Technologies Inc." at bounding box center [745, 575] width 271 height 20
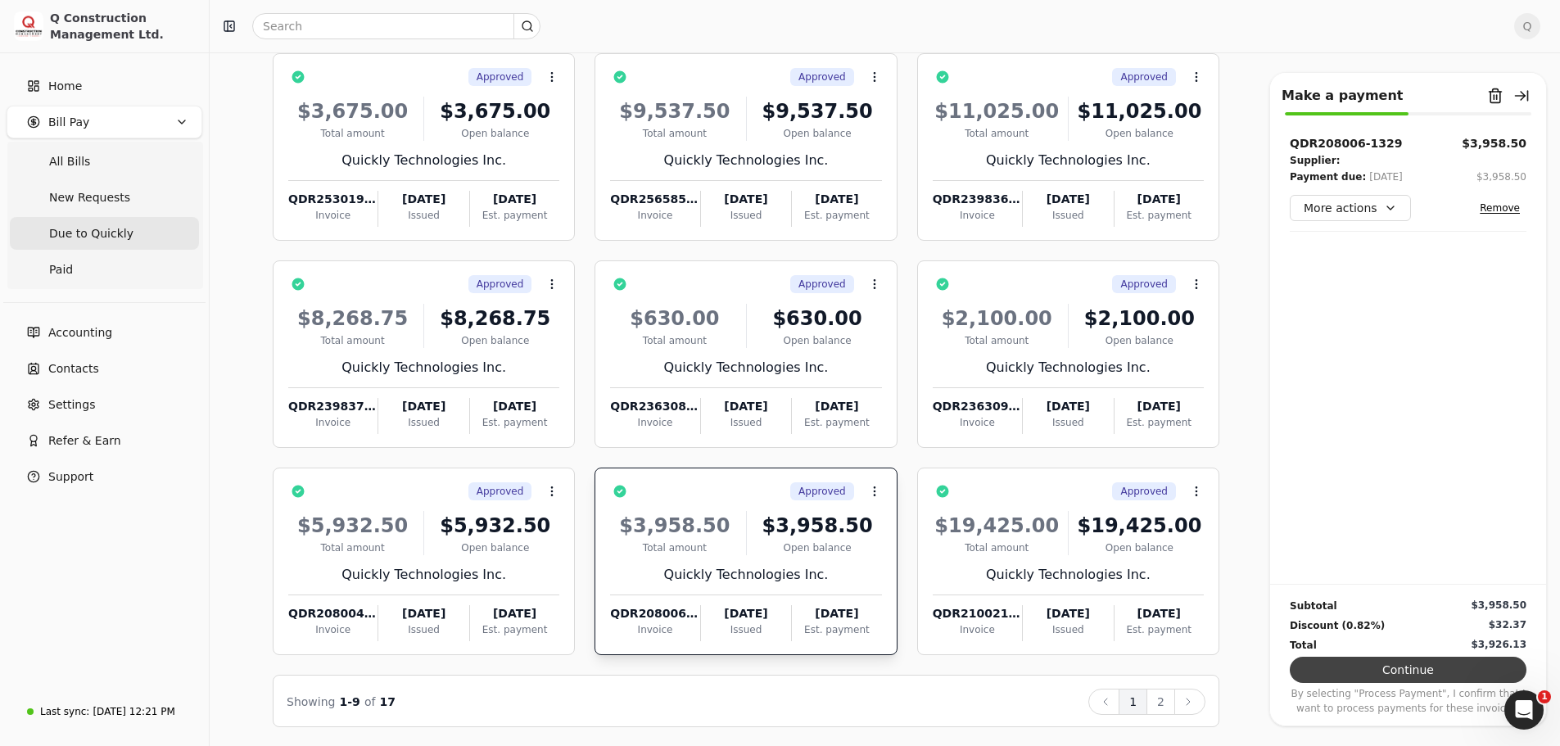
click at [1415, 669] on button "Continue" at bounding box center [1408, 670] width 237 height 26
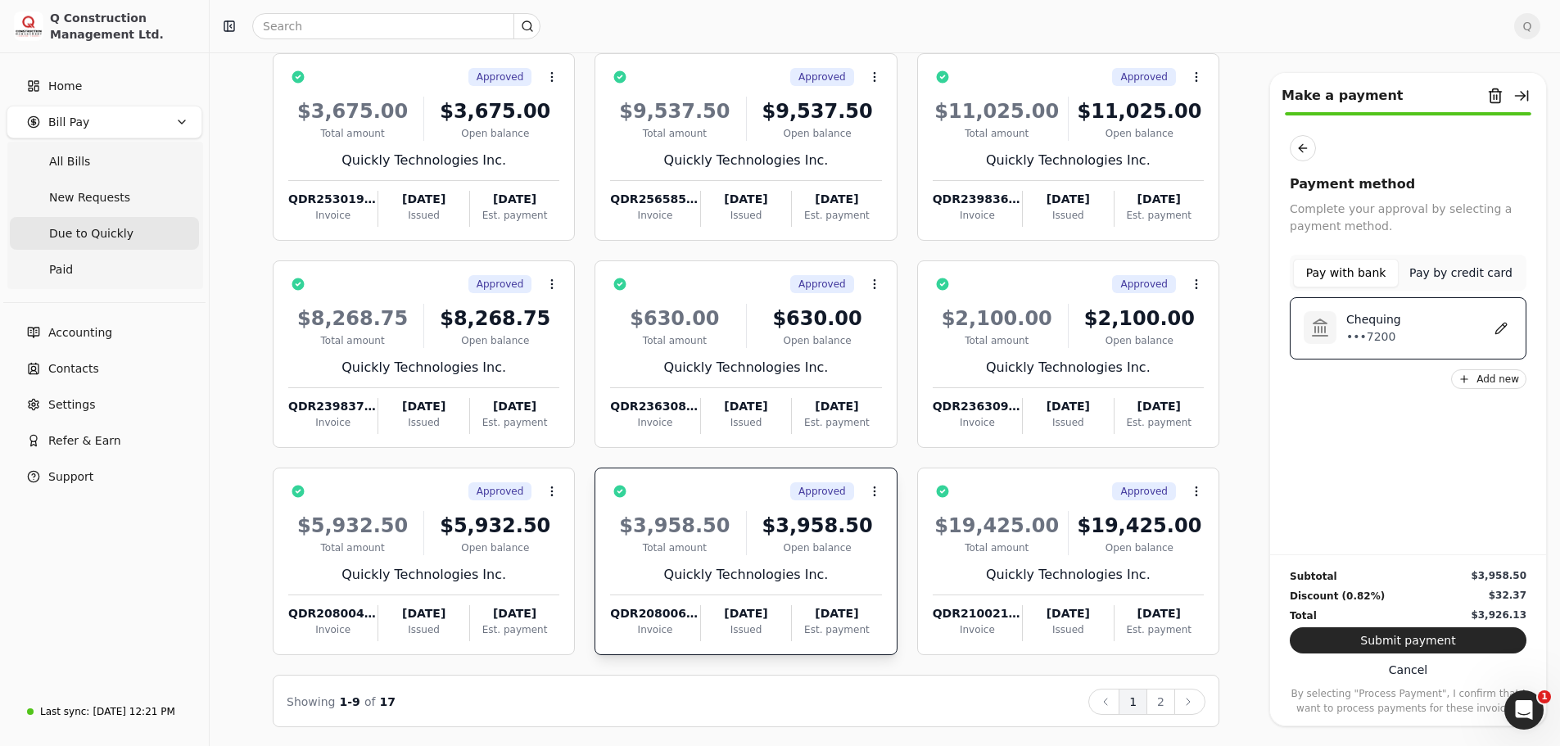
click at [1403, 337] on div "Chequing •••7200" at bounding box center [1424, 328] width 176 height 34
click at [1389, 644] on button "Submit payment" at bounding box center [1408, 640] width 237 height 26
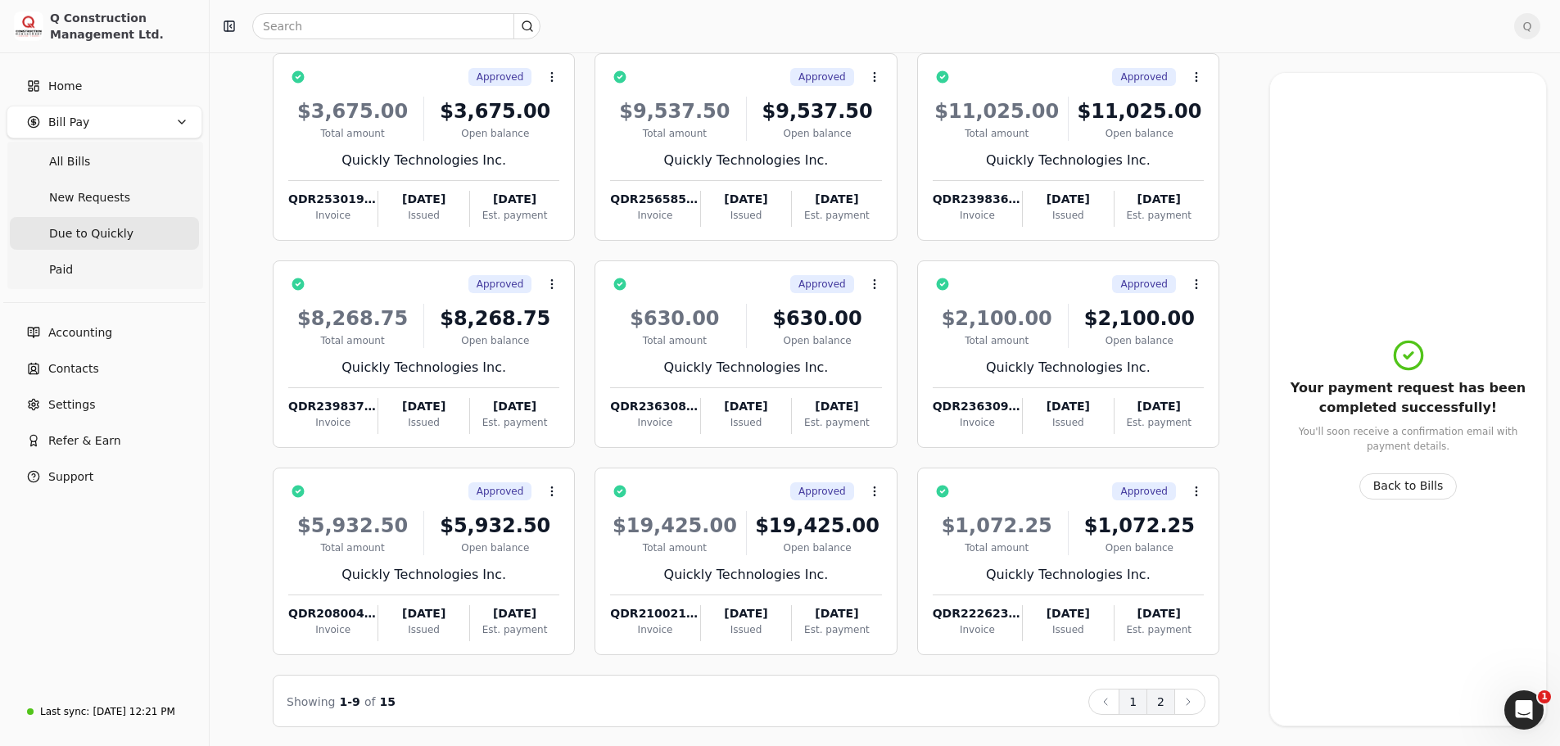
click at [1166, 702] on button "2" at bounding box center [1160, 702] width 29 height 26
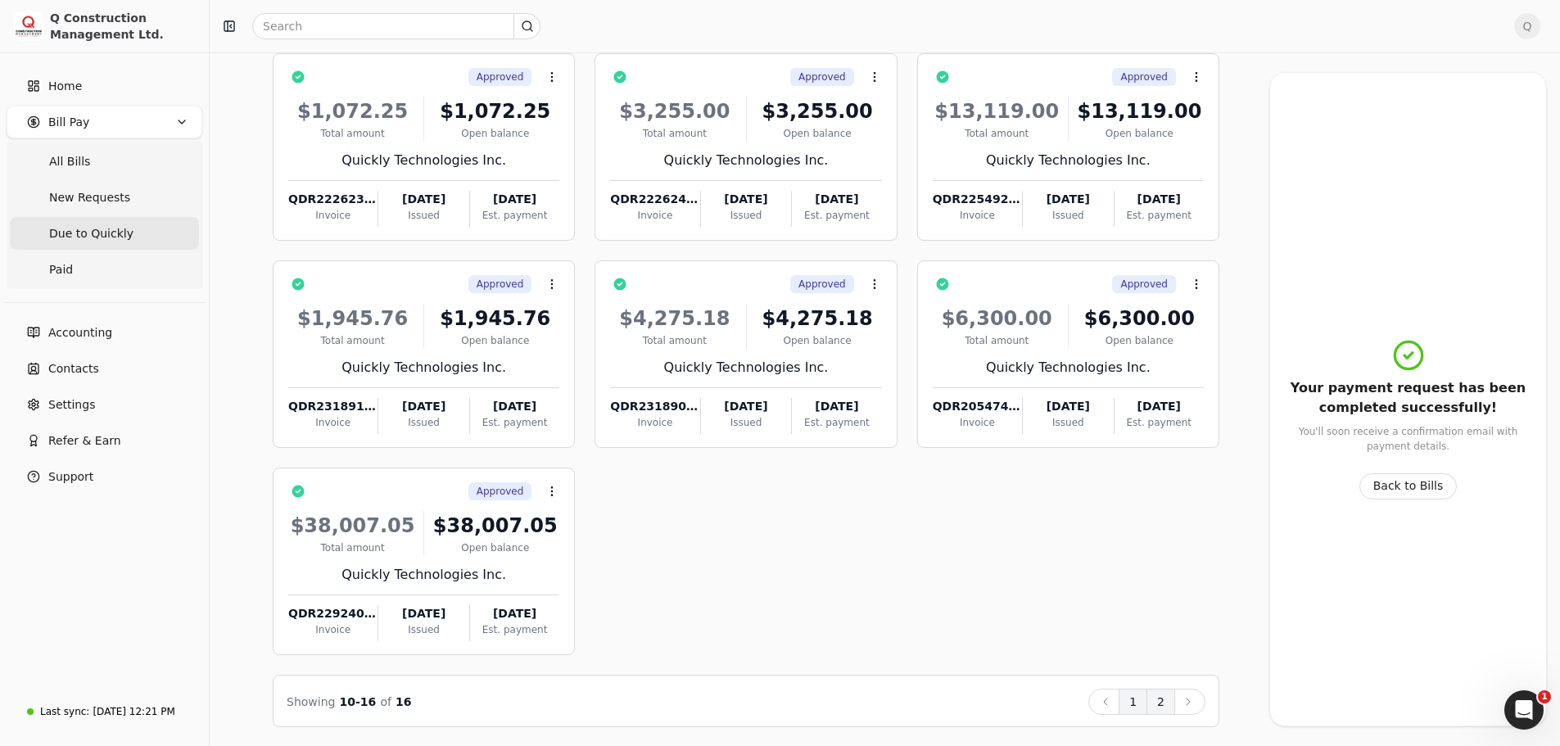
click at [1135, 705] on button "1" at bounding box center [1132, 702] width 29 height 26
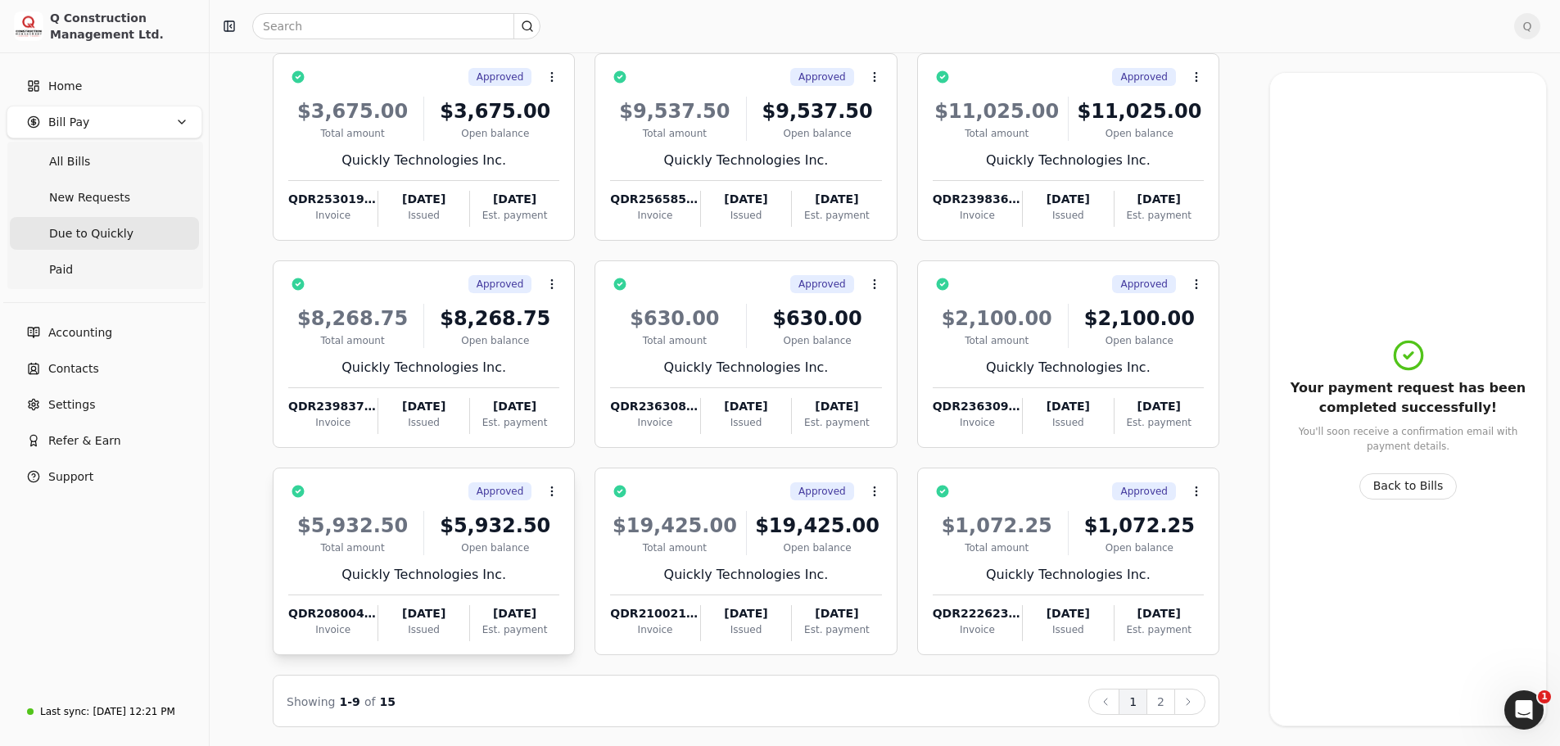
click at [550, 548] on div "Open balance" at bounding box center [495, 547] width 129 height 15
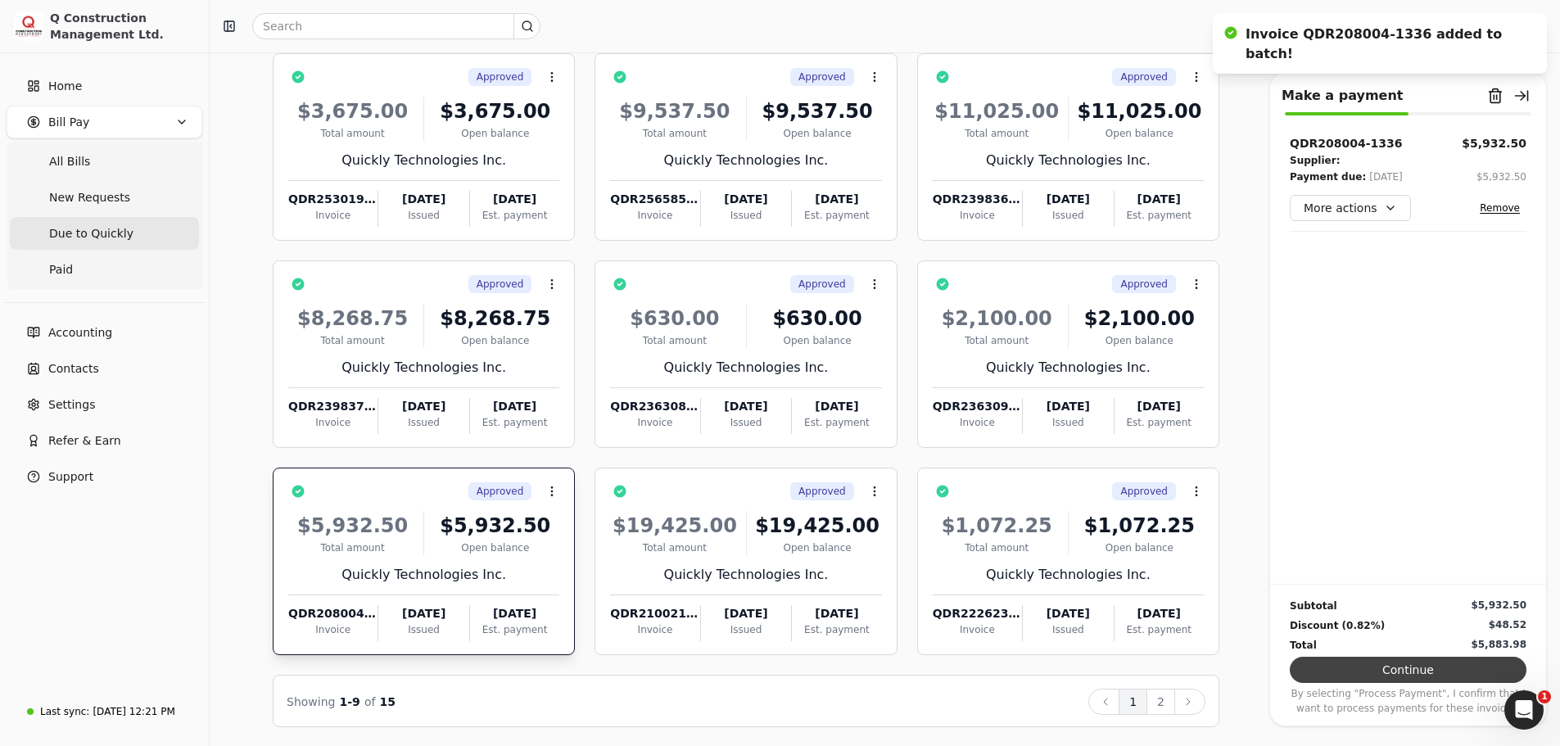
click at [1434, 661] on button "Continue" at bounding box center [1408, 670] width 237 height 26
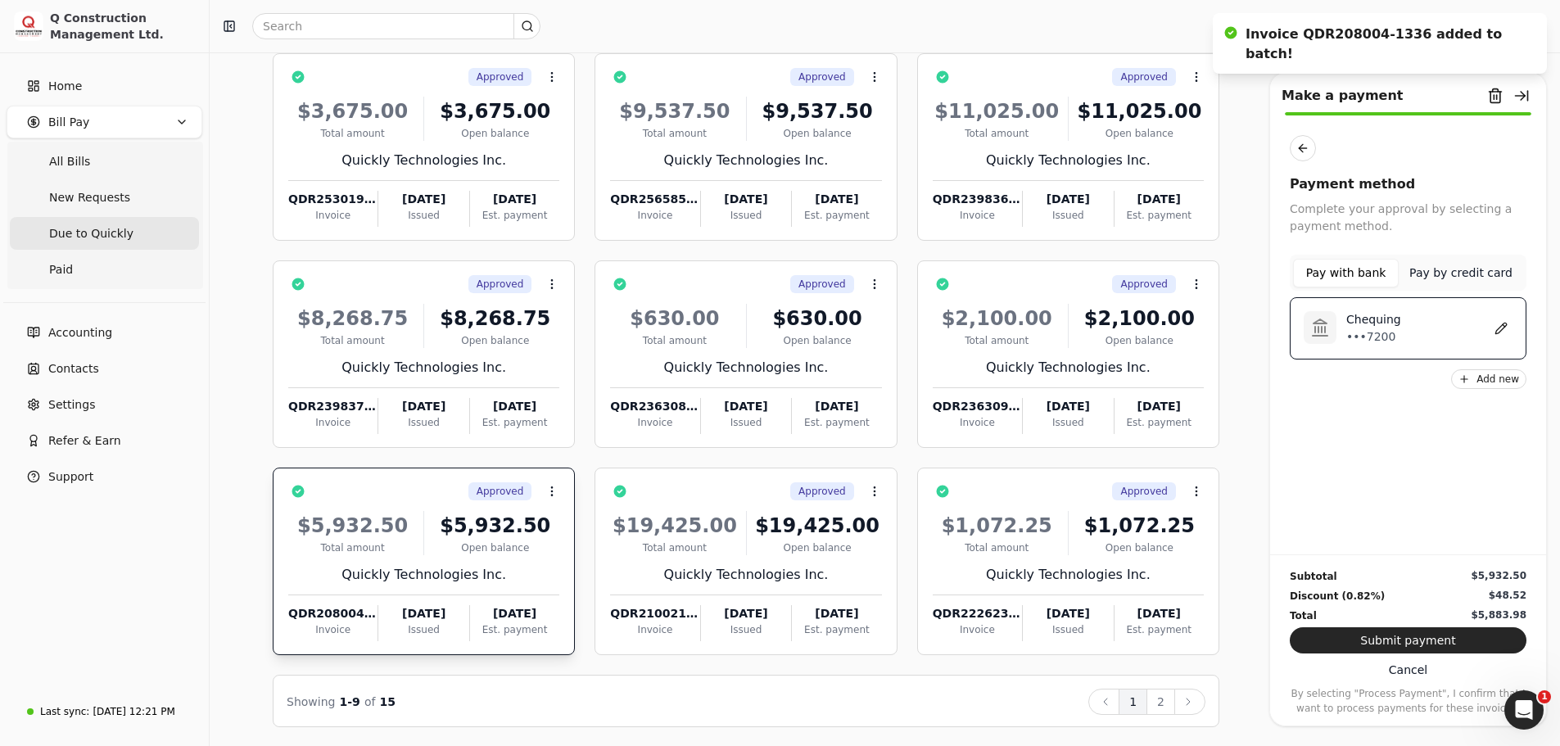
click at [1371, 335] on p "•••7200" at bounding box center [1373, 336] width 55 height 17
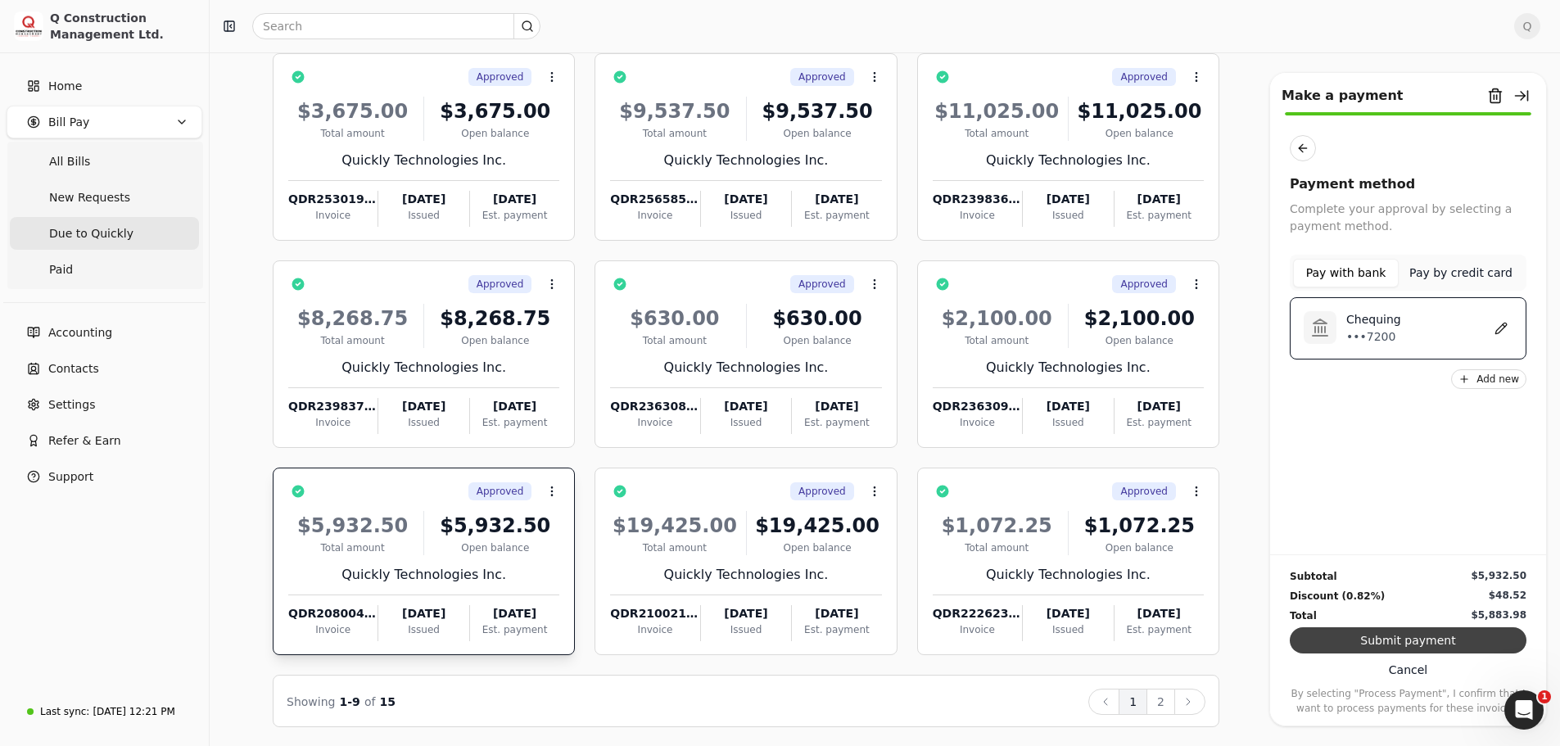
click at [1409, 641] on button "Submit payment" at bounding box center [1408, 640] width 237 height 26
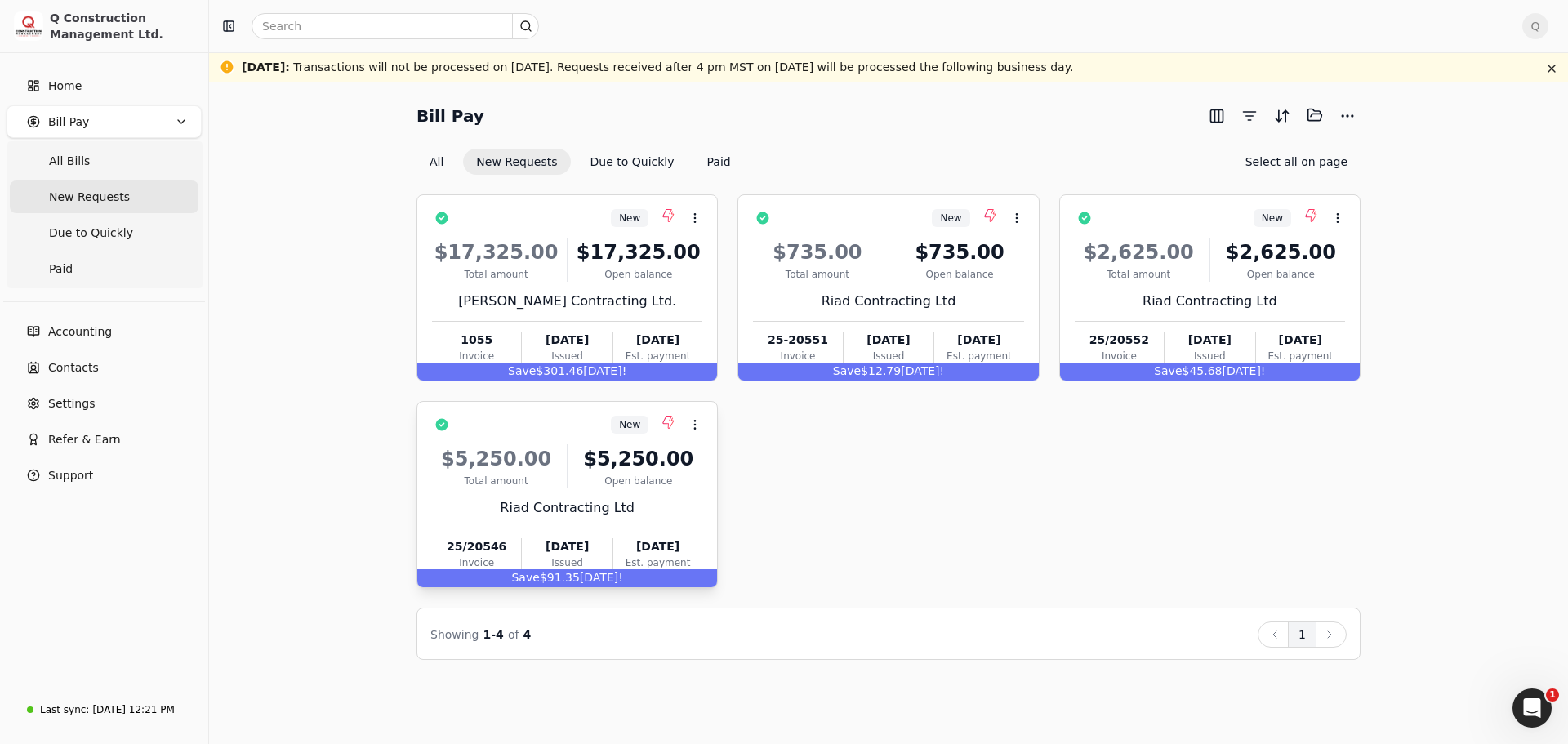
click at [666, 501] on div "Riad Contracting Ltd" at bounding box center [567, 508] width 270 height 20
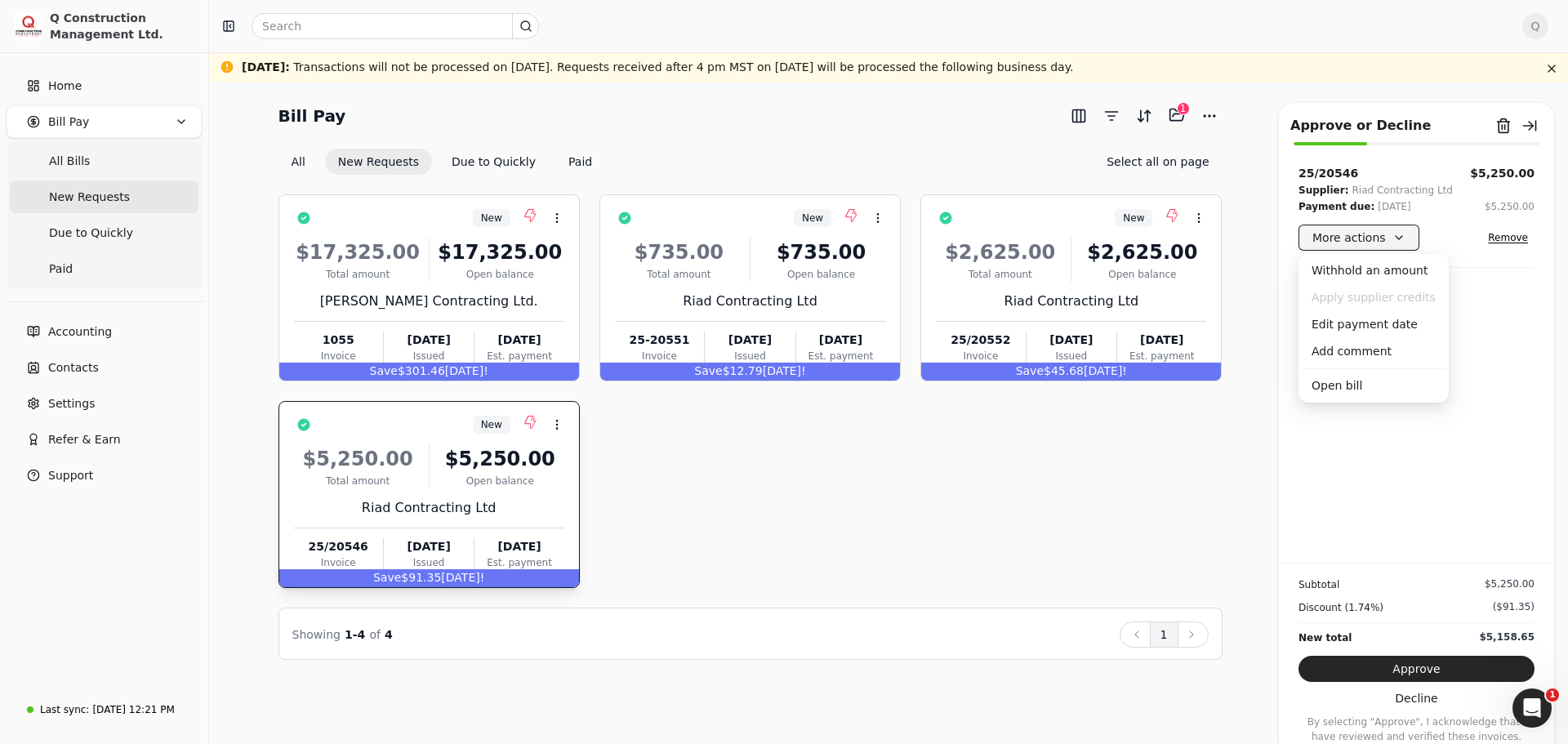
click at [1395, 236] on button "More actions" at bounding box center [1359, 237] width 121 height 26
click at [1364, 320] on div "Edit payment date" at bounding box center [1373, 324] width 144 height 27
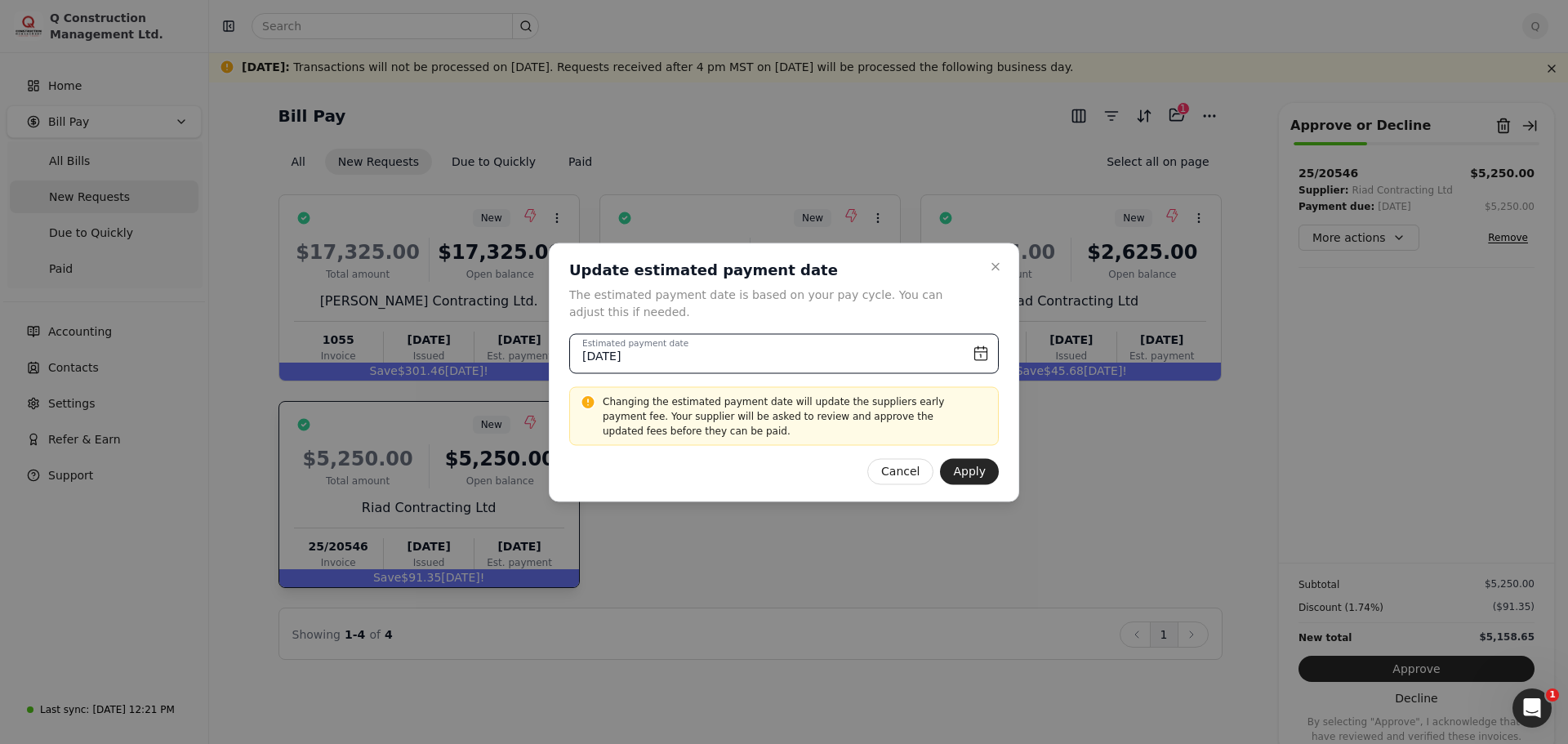
click at [979, 355] on input "[DATE]" at bounding box center [784, 353] width 430 height 40
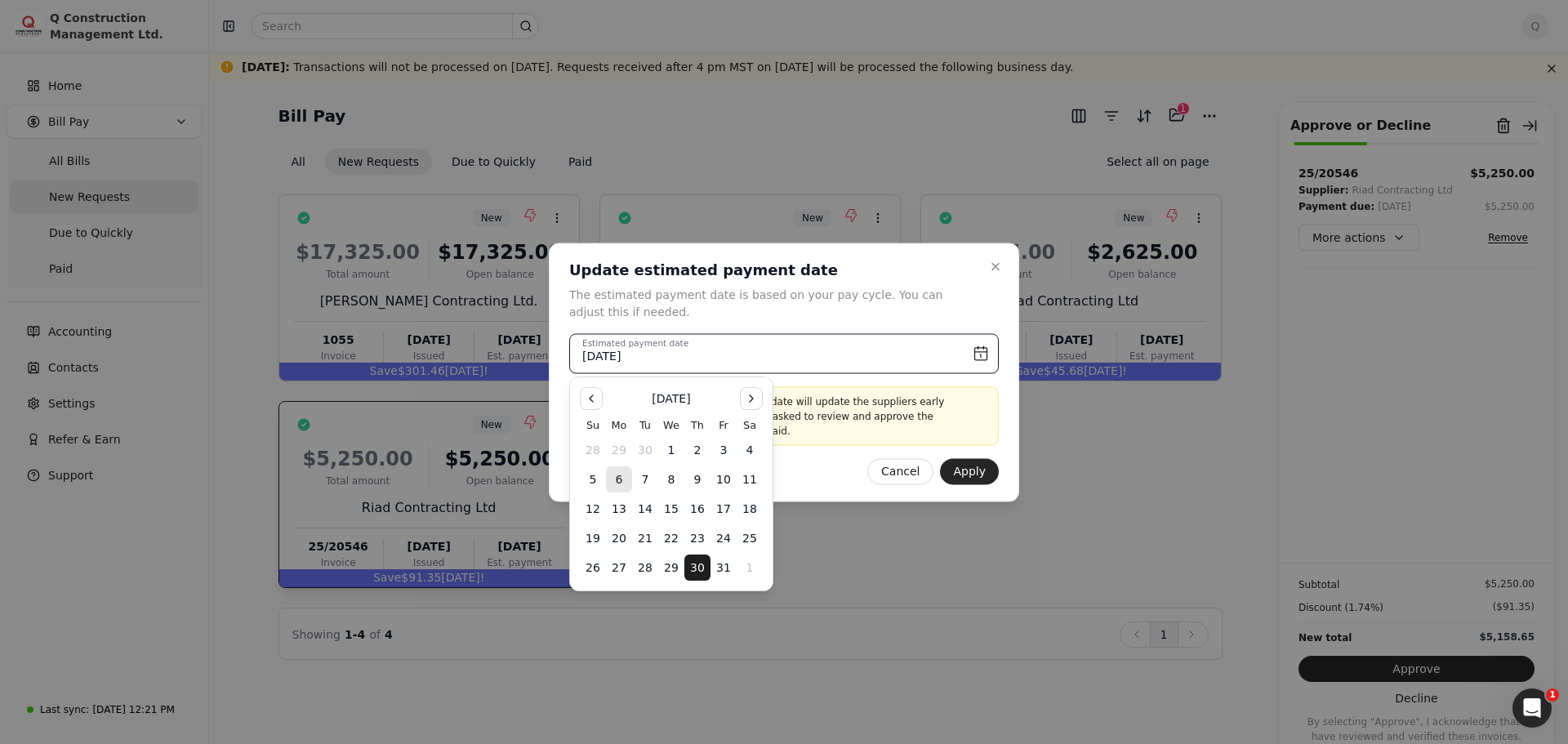
click at [618, 481] on button "6" at bounding box center [619, 480] width 26 height 26
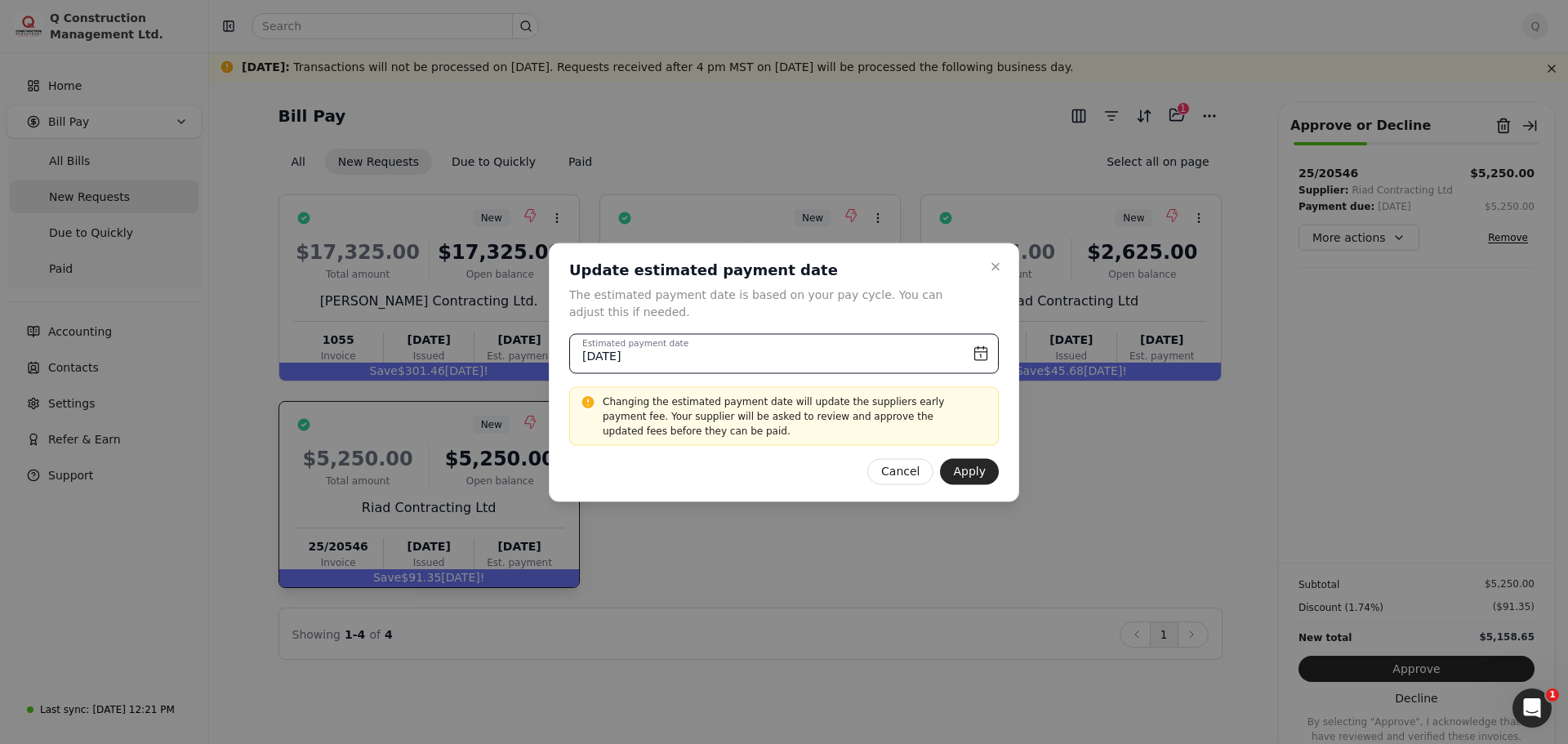
click at [976, 358] on input "[DATE]" at bounding box center [784, 353] width 430 height 40
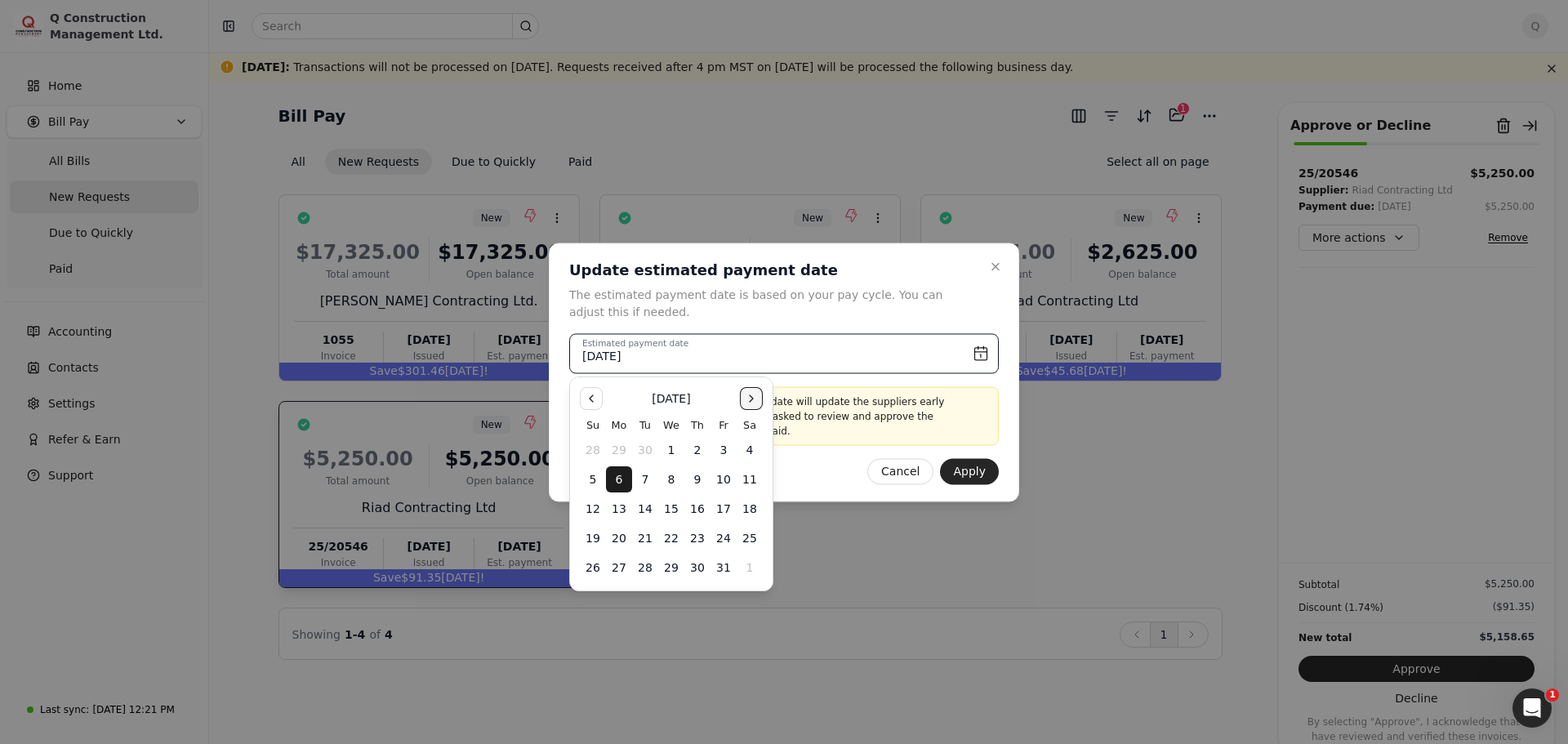
click at [751, 398] on button "Go to the Next Month" at bounding box center [751, 398] width 23 height 23
click at [693, 480] on button "6" at bounding box center [697, 480] width 26 height 26
type input "[DATE]"
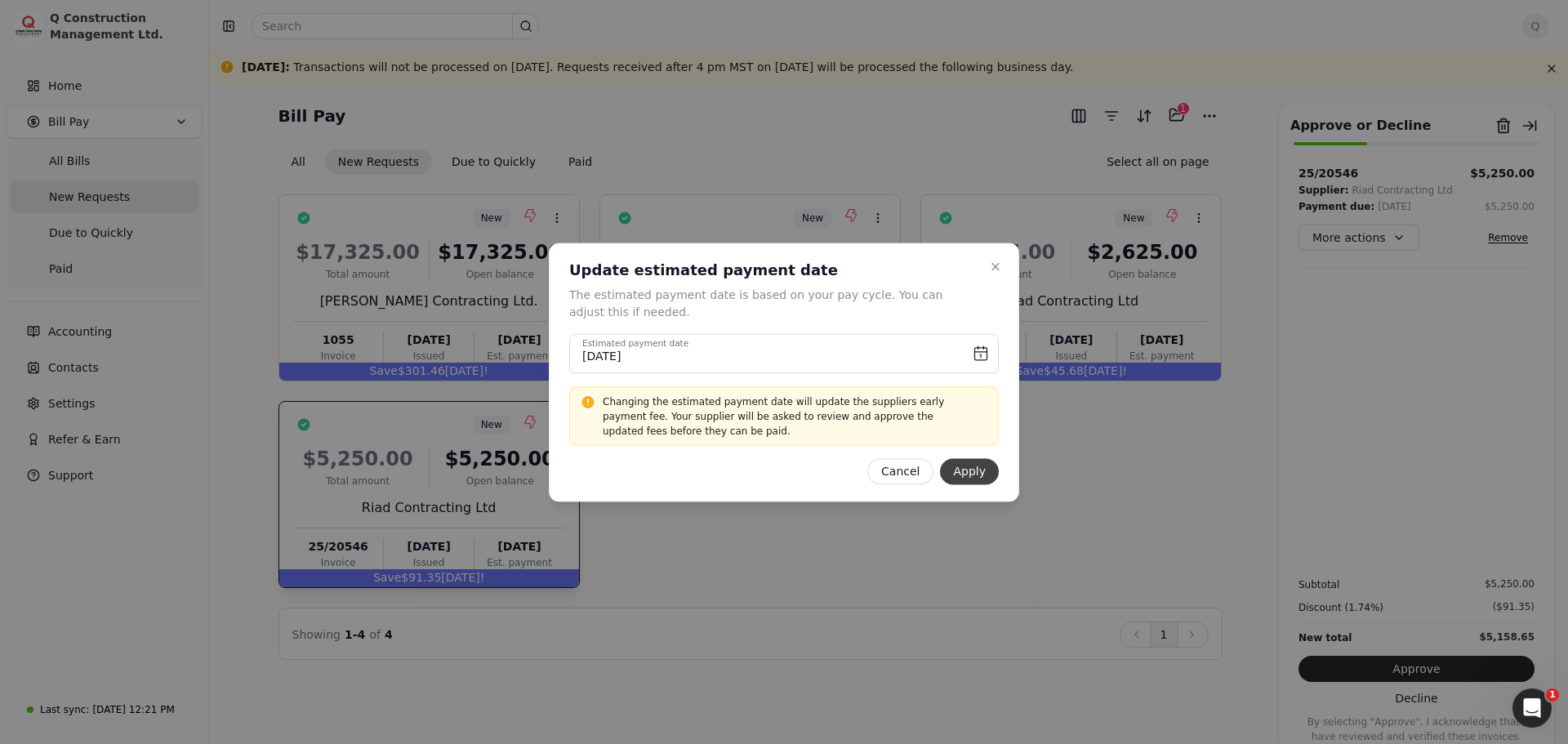
click at [970, 476] on button "Apply" at bounding box center [969, 471] width 59 height 26
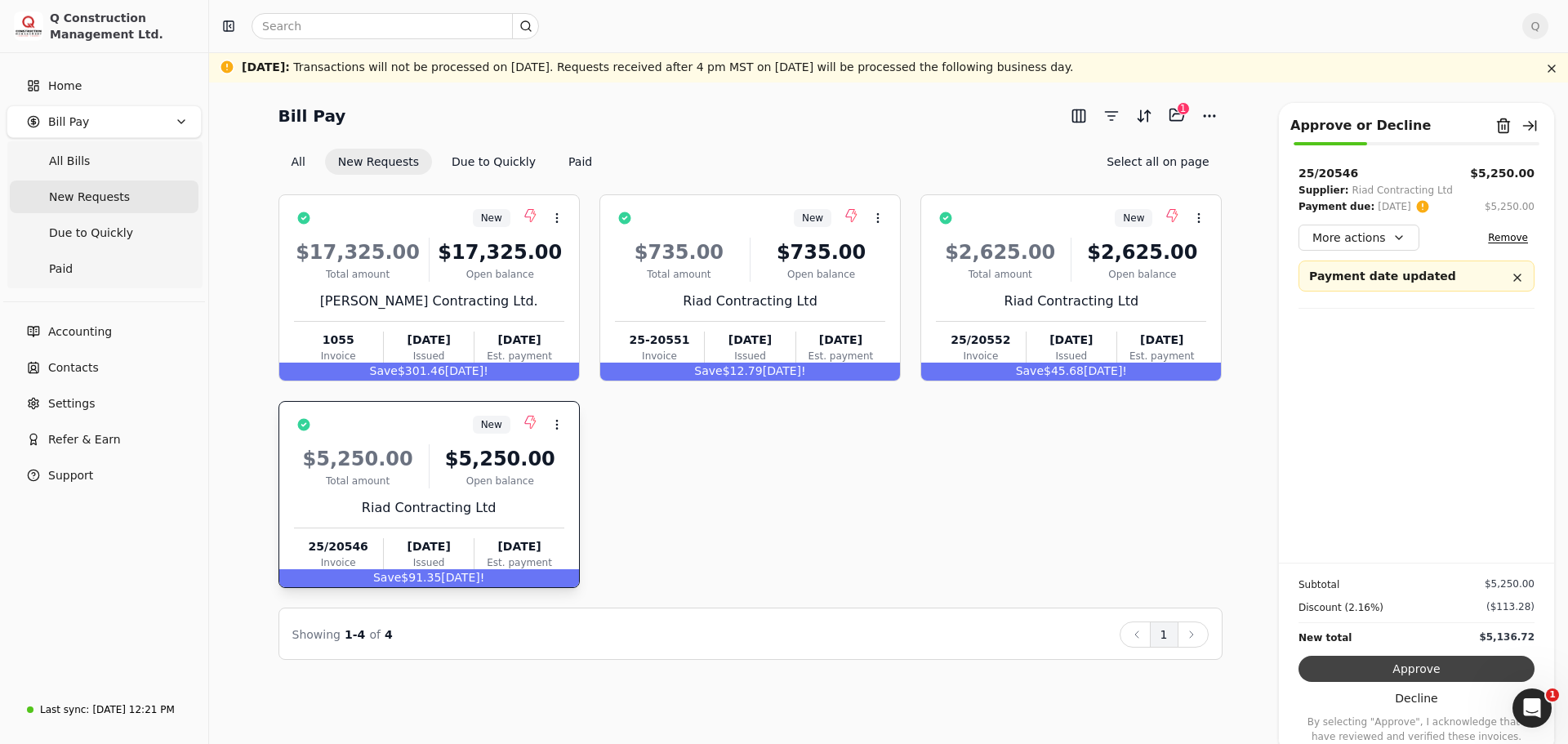
click at [1421, 670] on button "Approve" at bounding box center [1416, 668] width 236 height 26
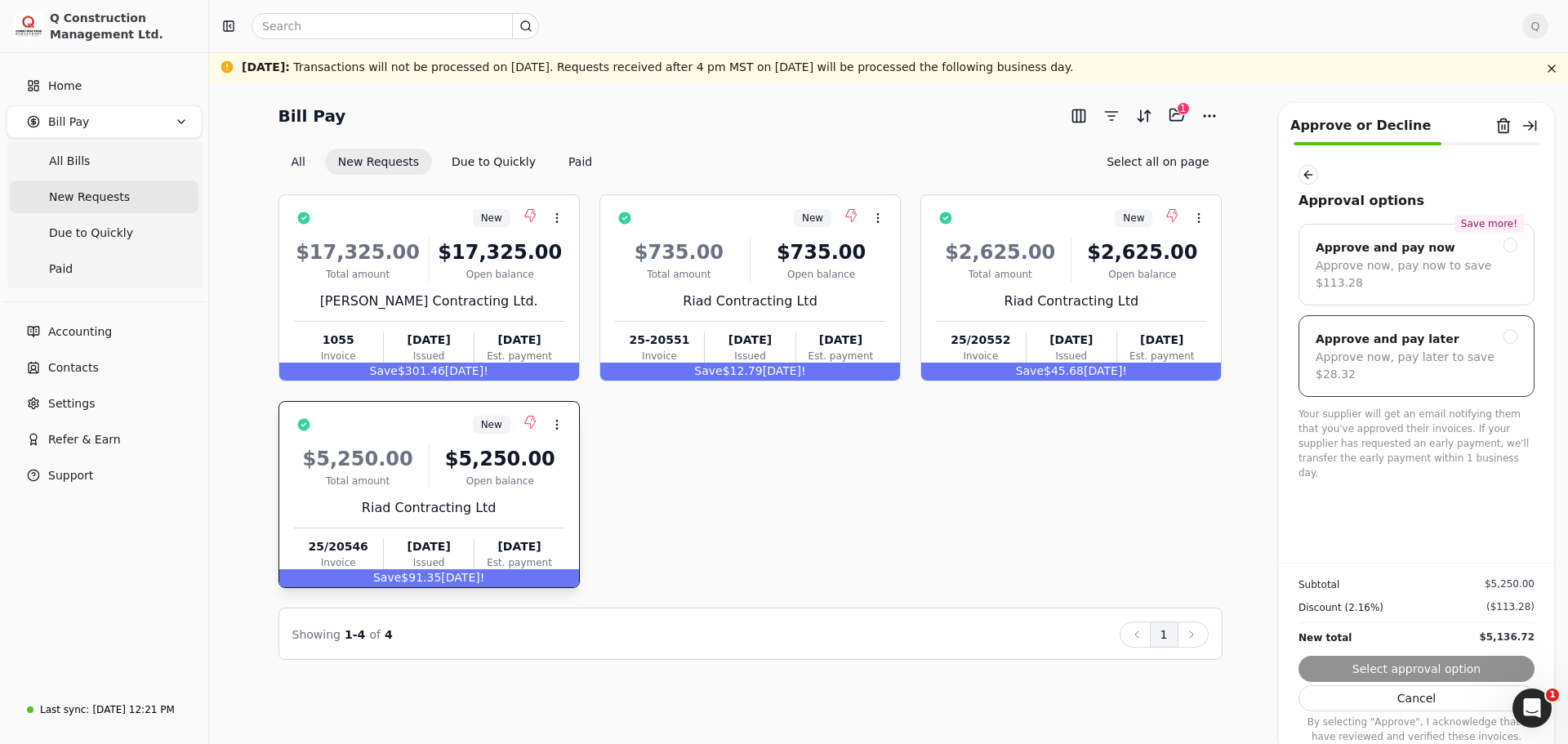
click at [1514, 329] on div at bounding box center [1510, 336] width 15 height 15
click at [1421, 670] on button "Submit approval" at bounding box center [1416, 668] width 236 height 26
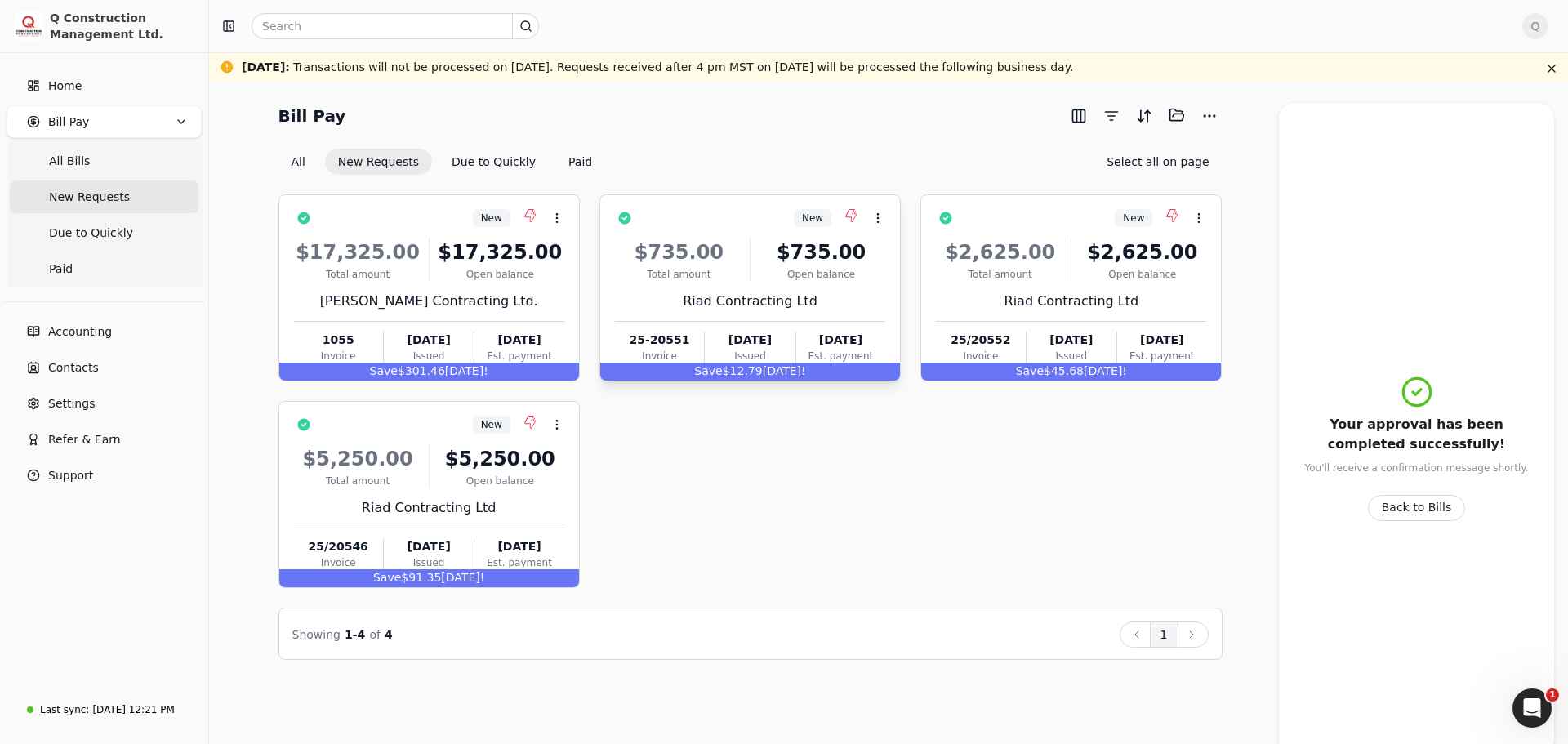
click at [842, 286] on div "$735.00 Total amount $735.00 Open balance Riad Contracting Ltd 25-20551 Invoice…" at bounding box center [750, 297] width 270 height 140
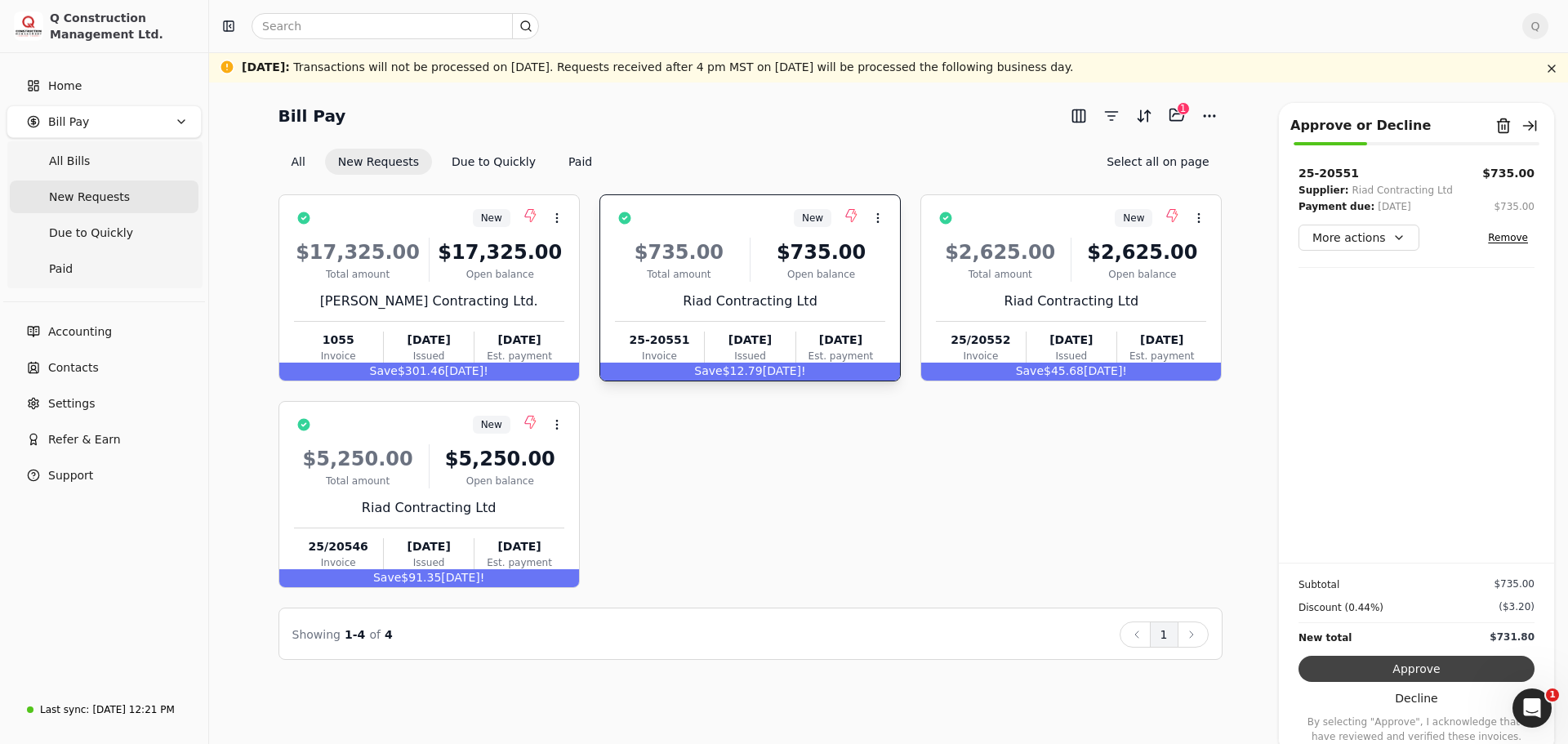
click at [1409, 666] on button "Approve" at bounding box center [1416, 668] width 236 height 26
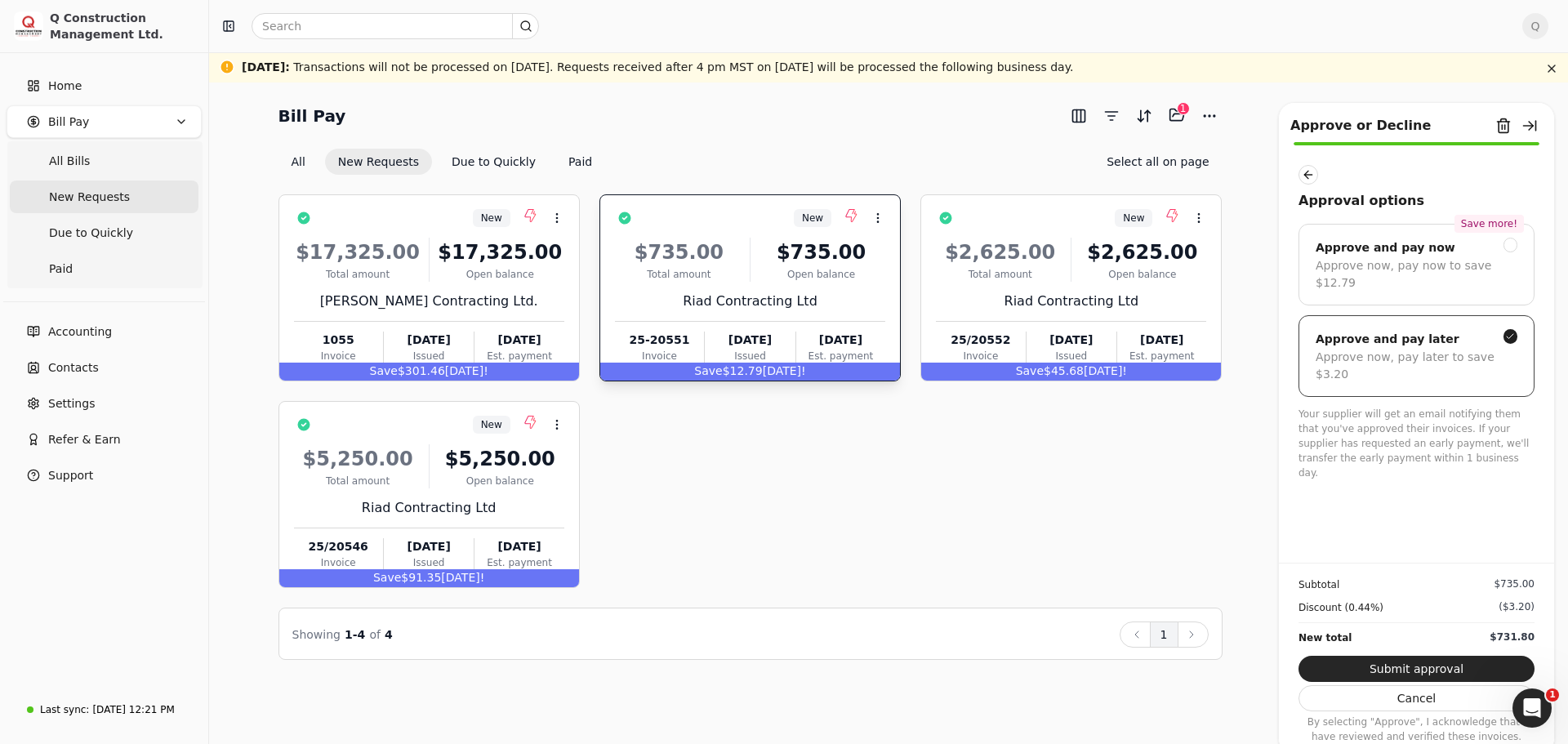
click at [1399, 349] on div "Approve now, pay later to save $3.20" at bounding box center [1416, 366] width 201 height 34
click at [1435, 667] on button "Submit approval" at bounding box center [1416, 668] width 236 height 26
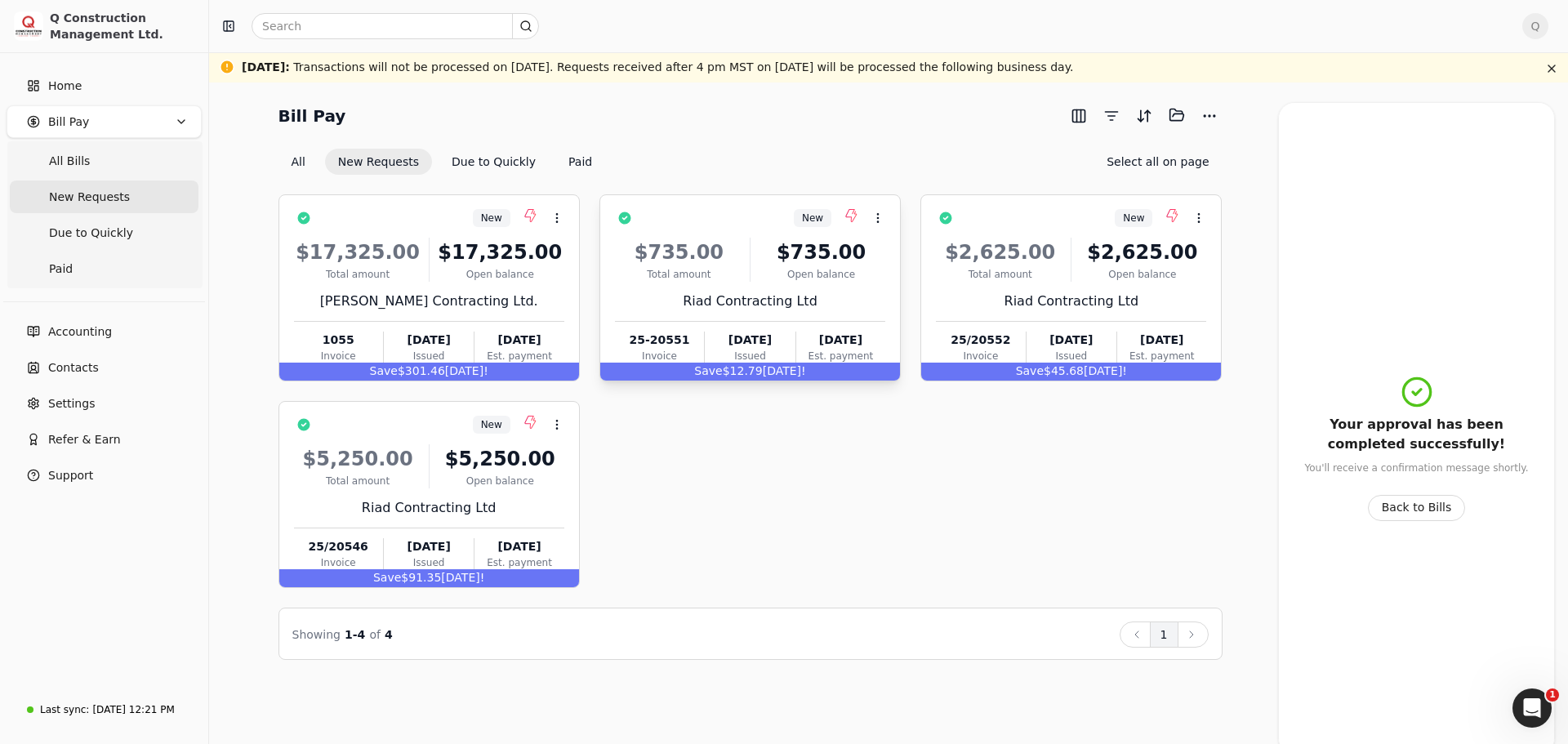
click at [836, 301] on div "Riad Contracting Ltd" at bounding box center [750, 301] width 270 height 20
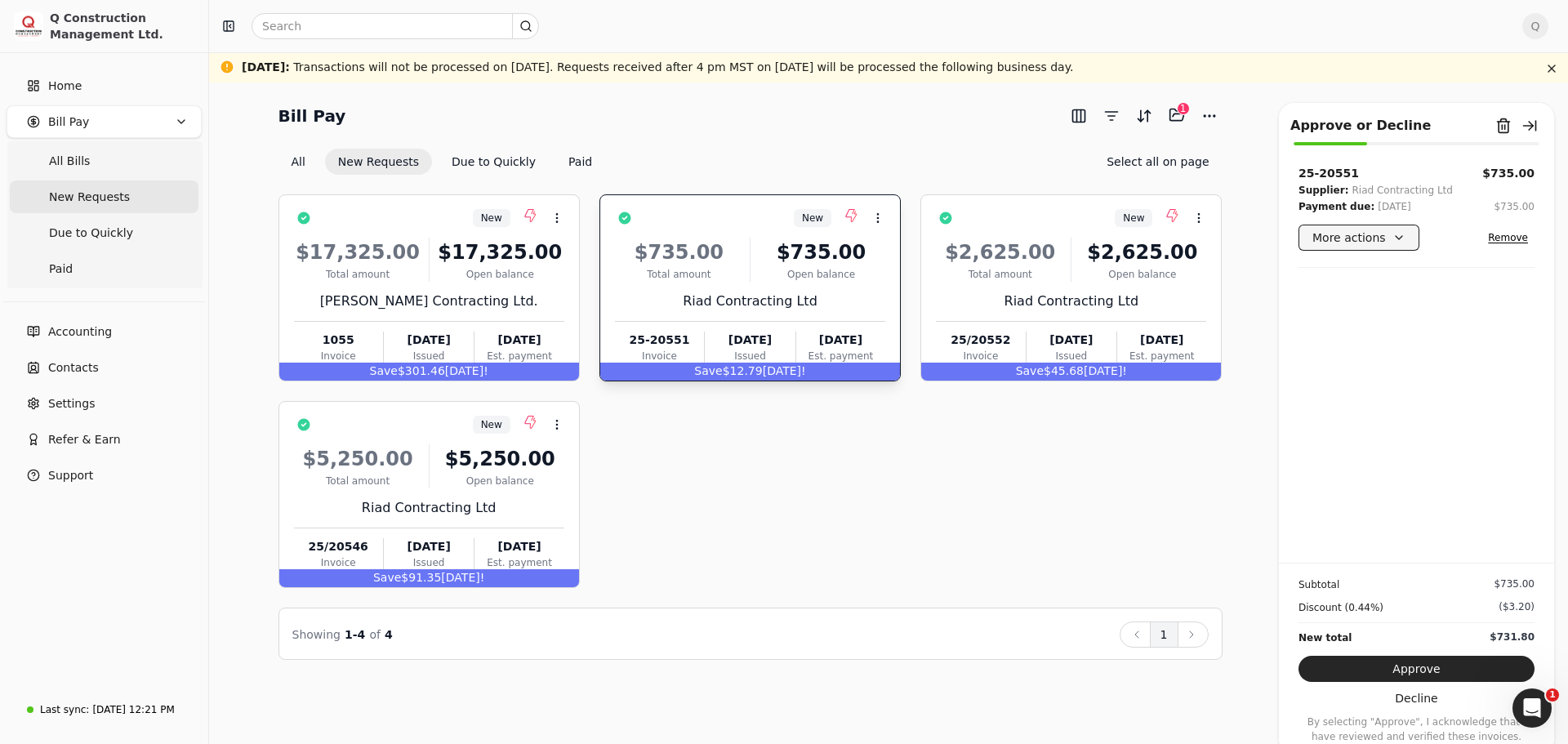
click at [1364, 239] on button "More actions" at bounding box center [1359, 237] width 121 height 26
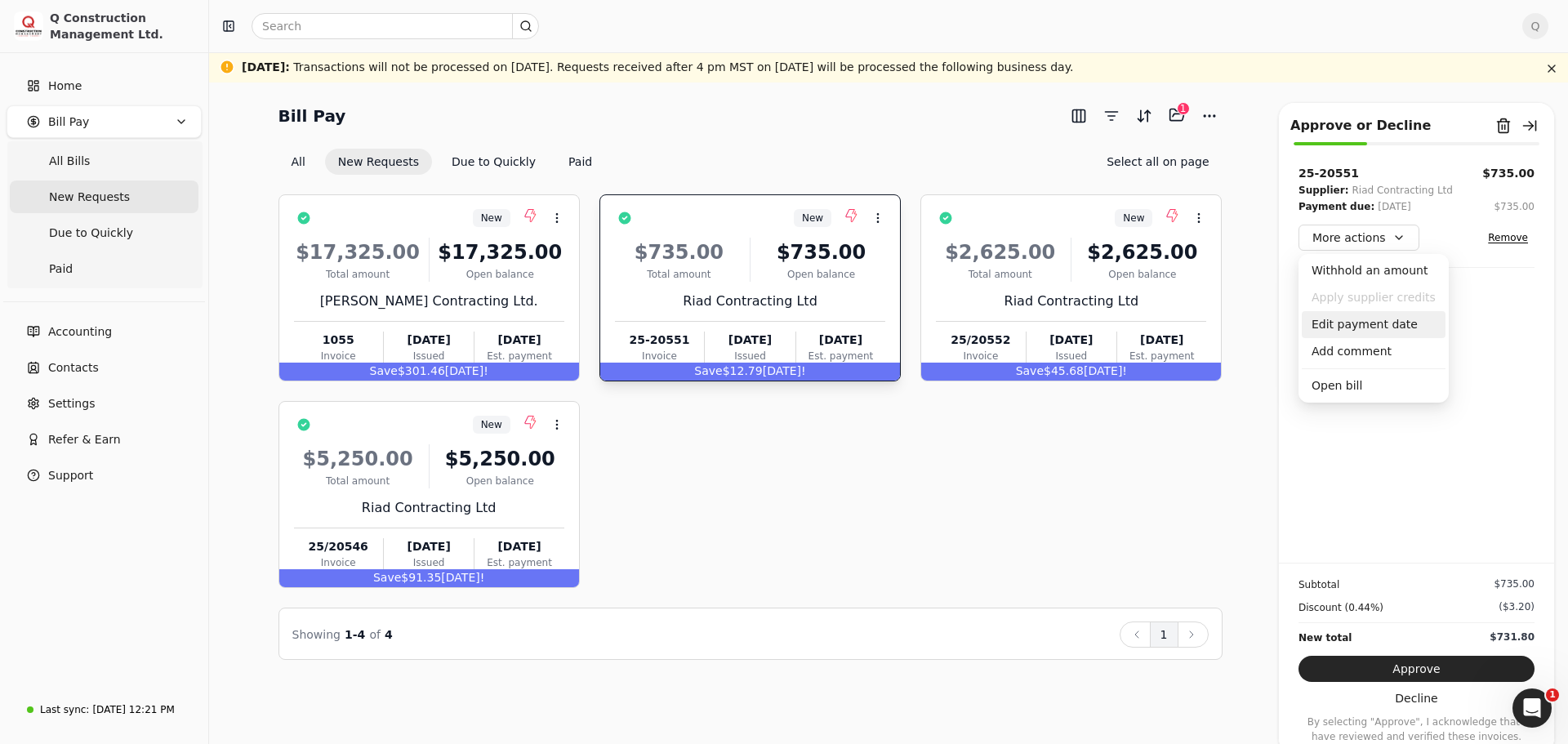
click at [1343, 326] on div "Edit payment date" at bounding box center [1373, 324] width 144 height 27
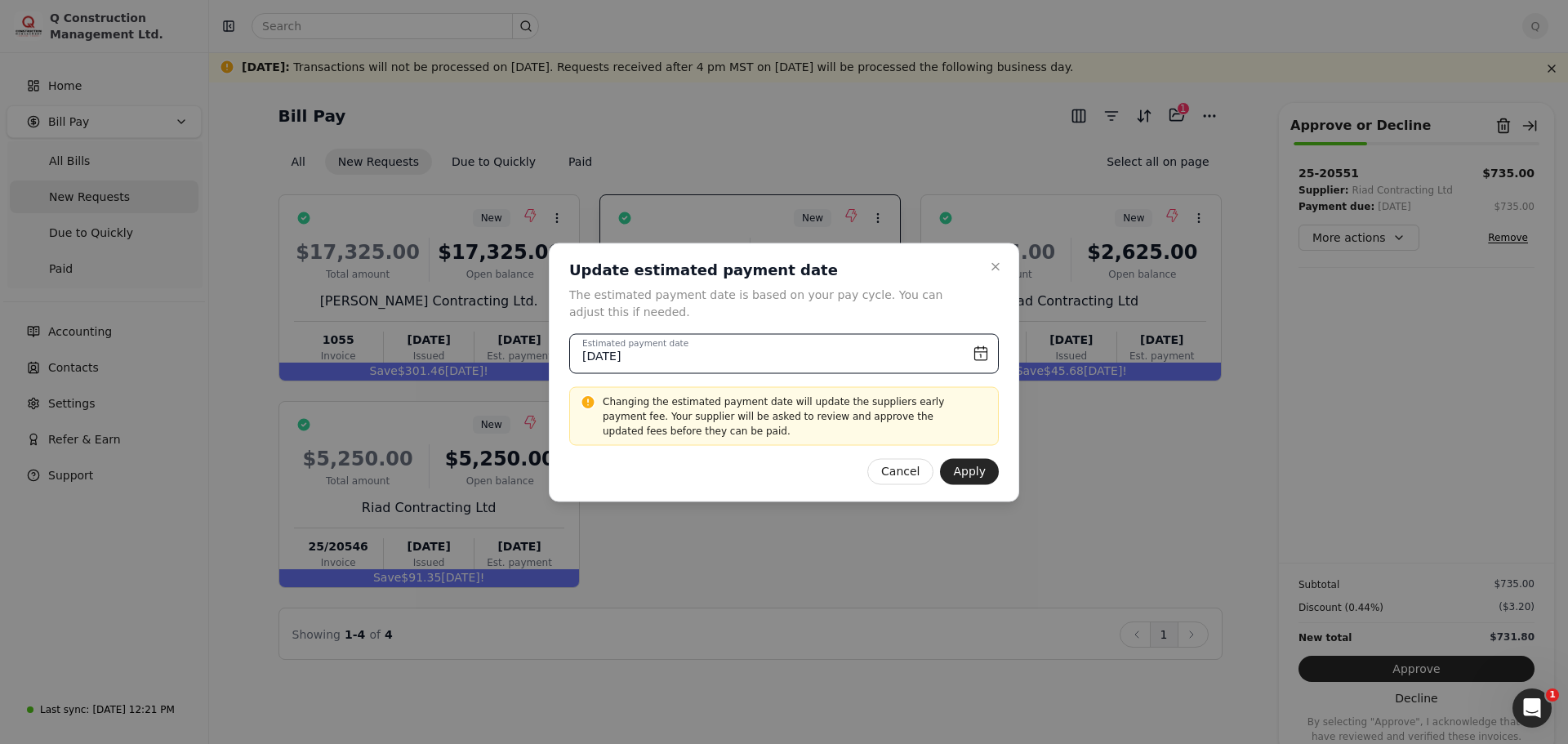
click at [977, 354] on input "[DATE]" at bounding box center [784, 353] width 430 height 40
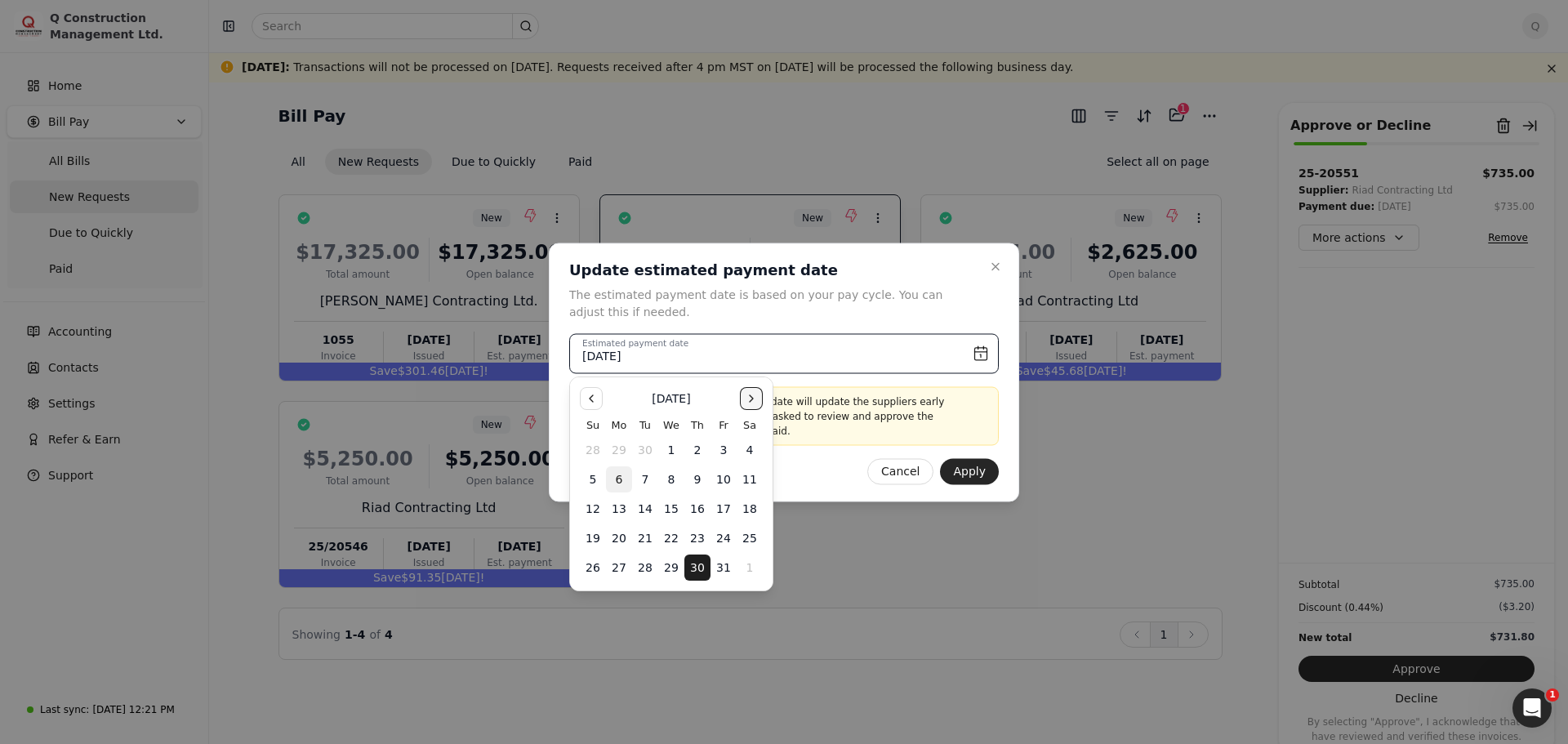
click at [752, 396] on button "Go to the Next Month" at bounding box center [751, 398] width 23 height 23
click at [700, 480] on button "6" at bounding box center [697, 480] width 26 height 26
type input "[DATE]"
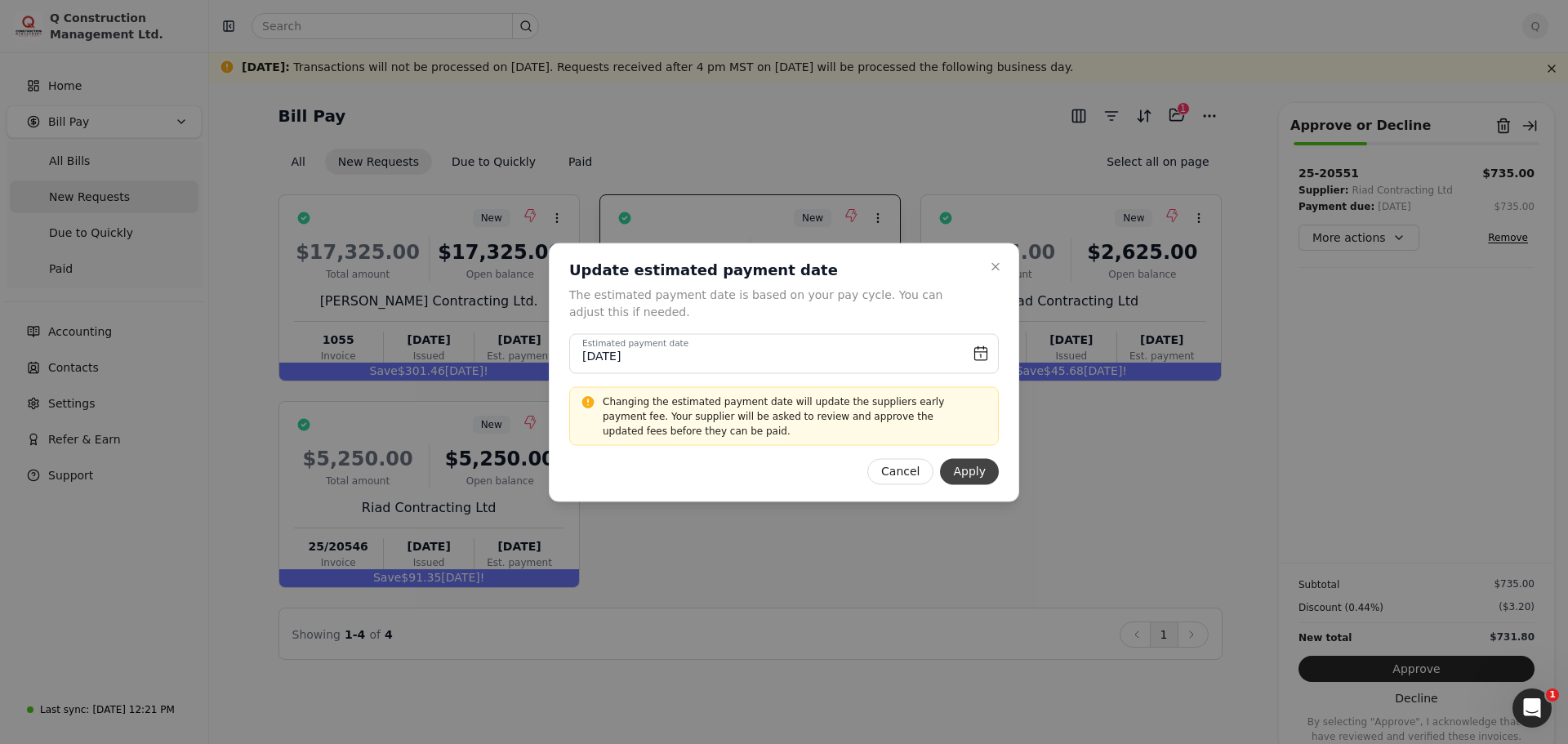
click at [977, 467] on button "Apply" at bounding box center [969, 471] width 59 height 26
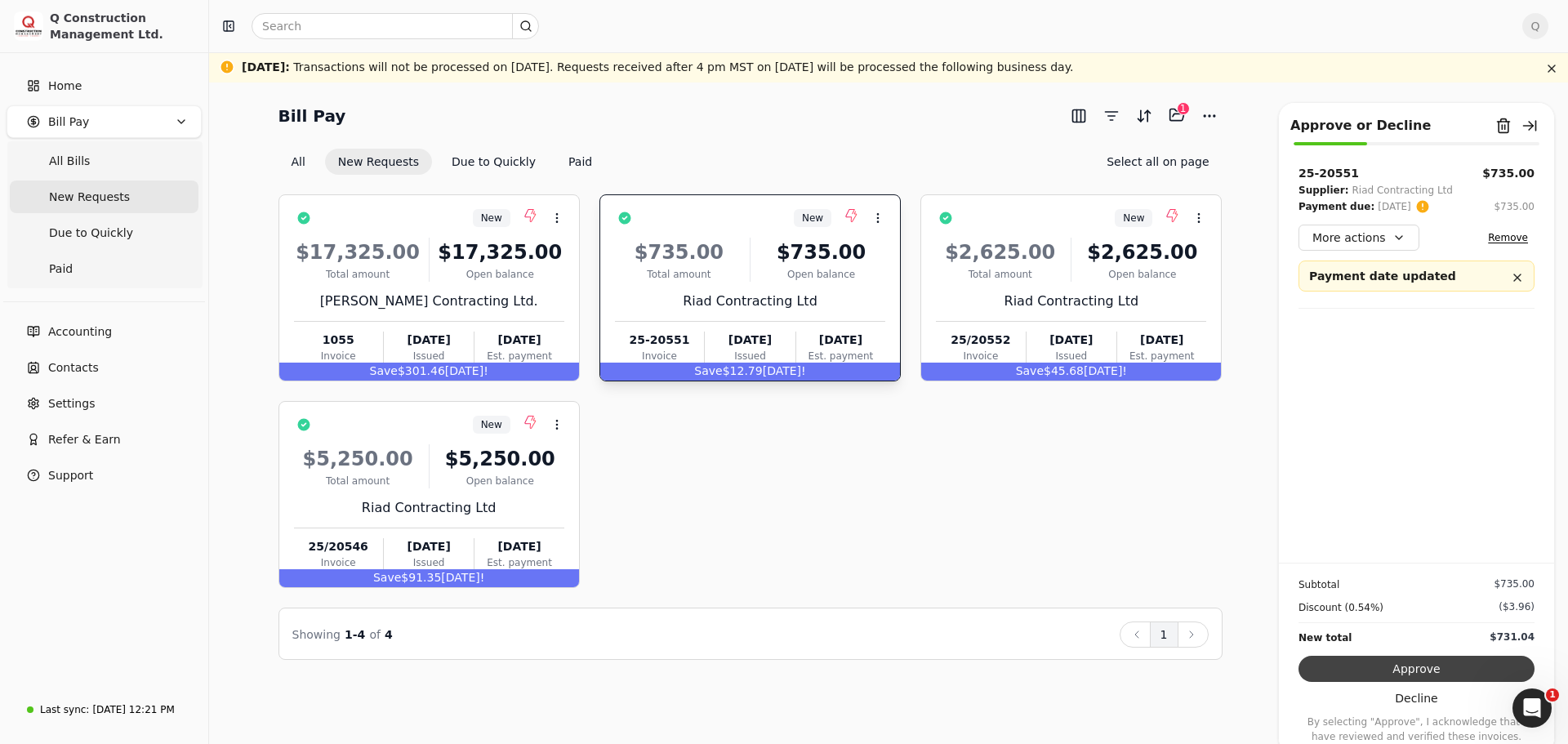
click at [1417, 671] on button "Approve" at bounding box center [1416, 668] width 236 height 26
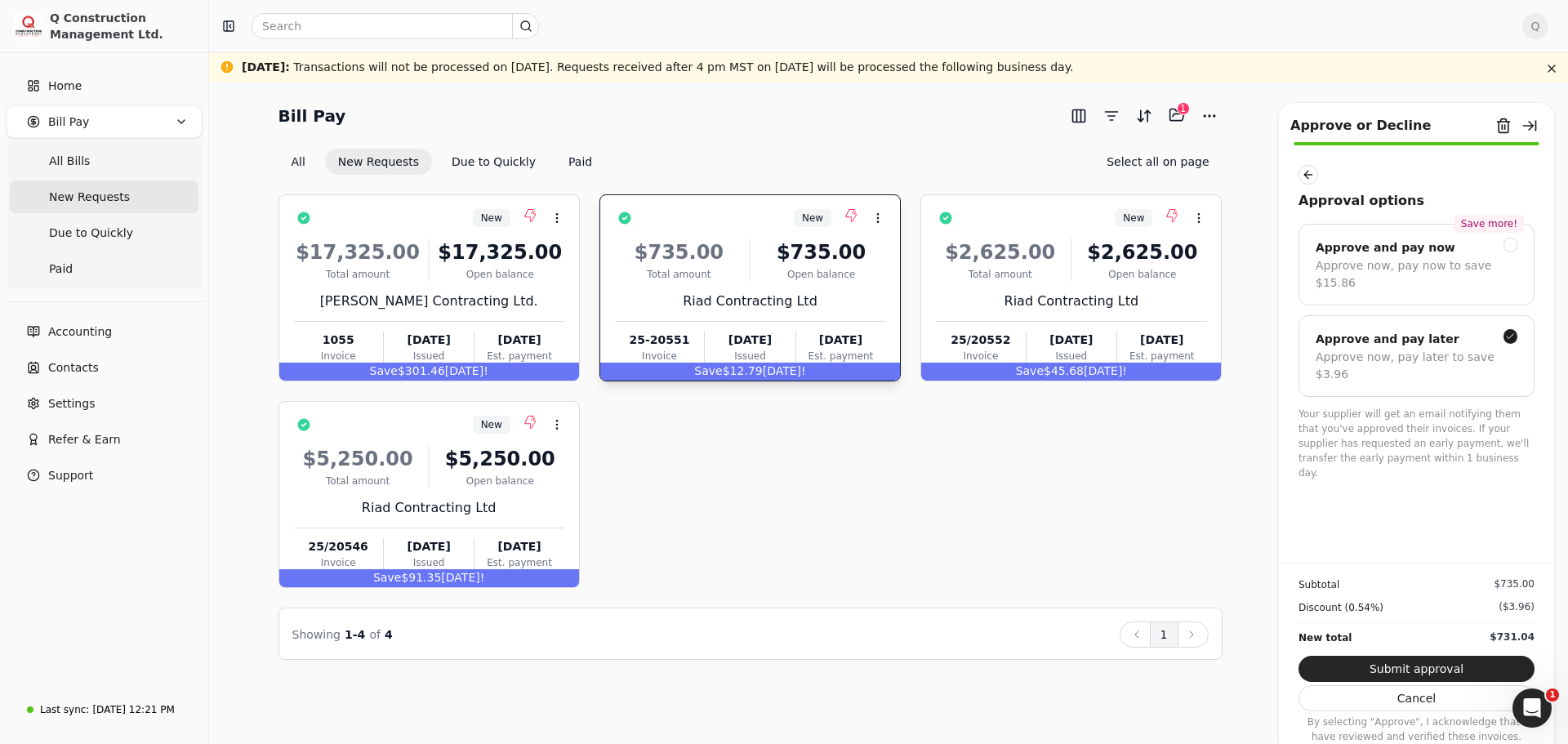
click at [901, 448] on div "New Context Menu Button $17,325.00 Total amount $17,325.00 Open balance [PERSON…" at bounding box center [750, 391] width 944 height 394
click at [1525, 124] on button "button" at bounding box center [1529, 126] width 26 height 26
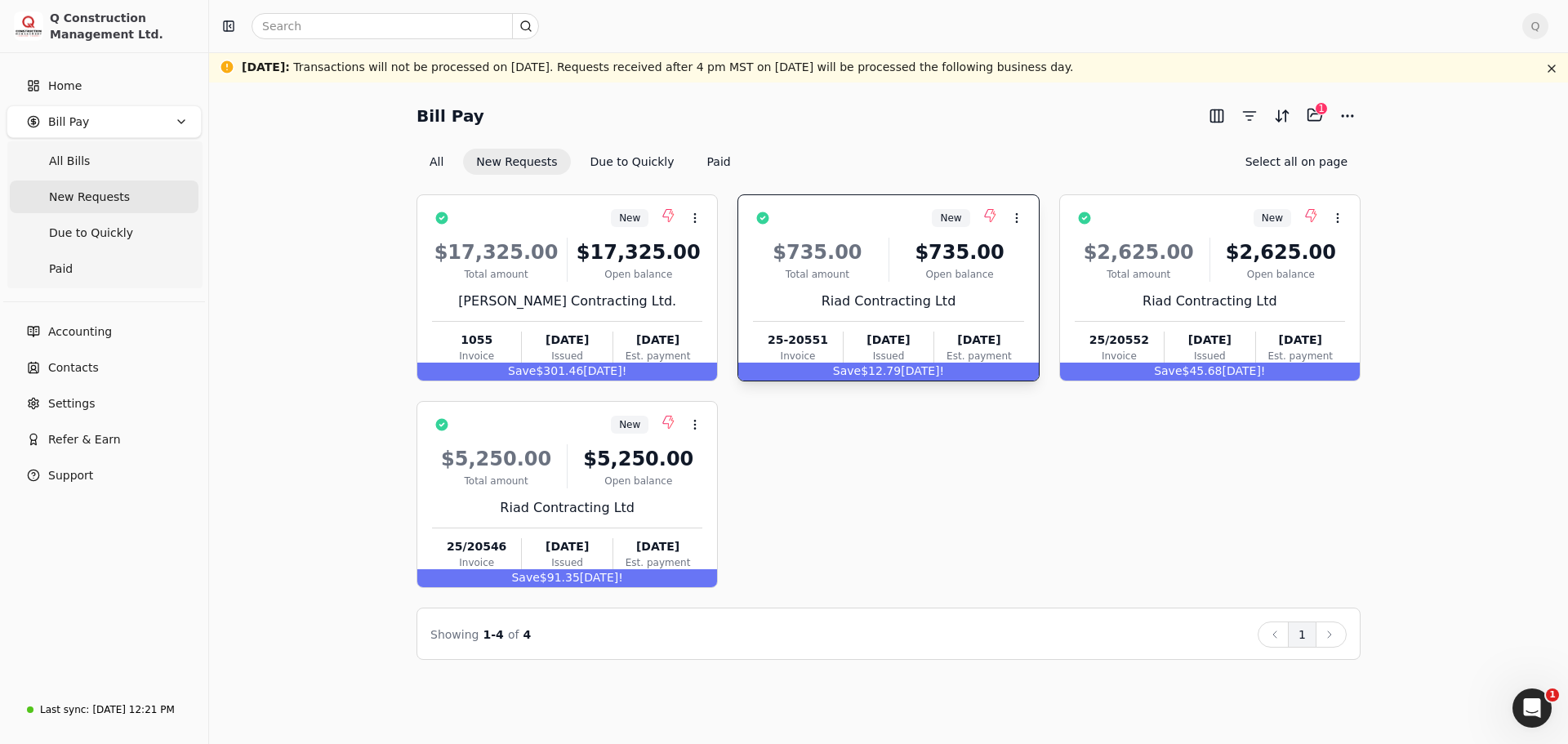
click at [1041, 462] on div "New Context Menu Button $17,325.00 Total amount $17,325.00 Open balance [PERSON…" at bounding box center [889, 391] width 944 height 394
click at [1305, 284] on div "$2,625.00 Total amount $2,625.00 Open balance Riad Contracting Ltd 25/20552 Inv…" at bounding box center [1209, 297] width 270 height 140
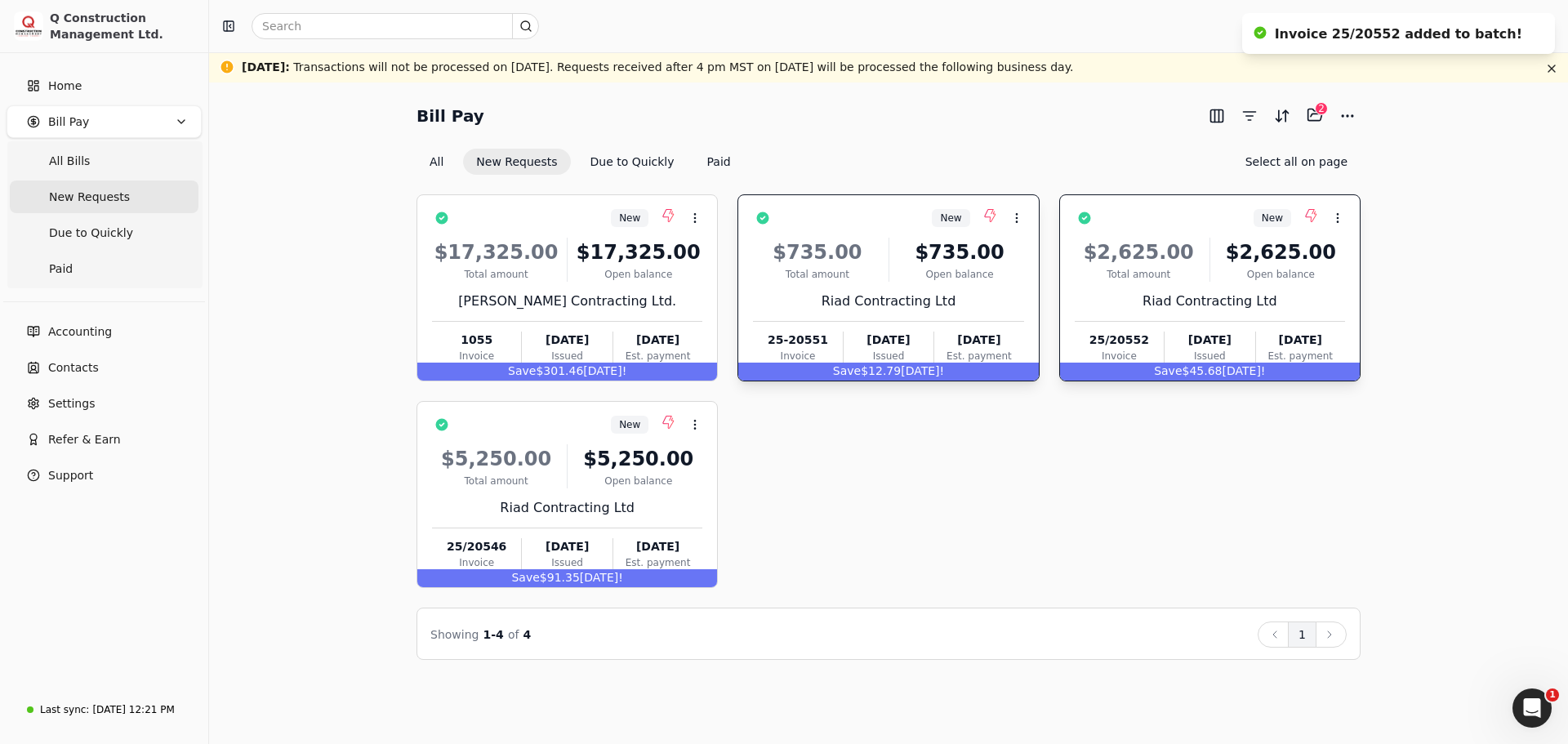
click at [1434, 240] on div "Bill Pay Selected items: 2 2 All New Requests Due to Quickly Paid Select all on…" at bounding box center [888, 380] width 1320 height 558
click at [1447, 179] on div "Bill Pay Selected items: 2 2 All New Requests Due to Quickly Paid Select all on…" at bounding box center [888, 380] width 1320 height 558
click at [1280, 299] on div "Riad Contracting Ltd" at bounding box center [1209, 301] width 270 height 20
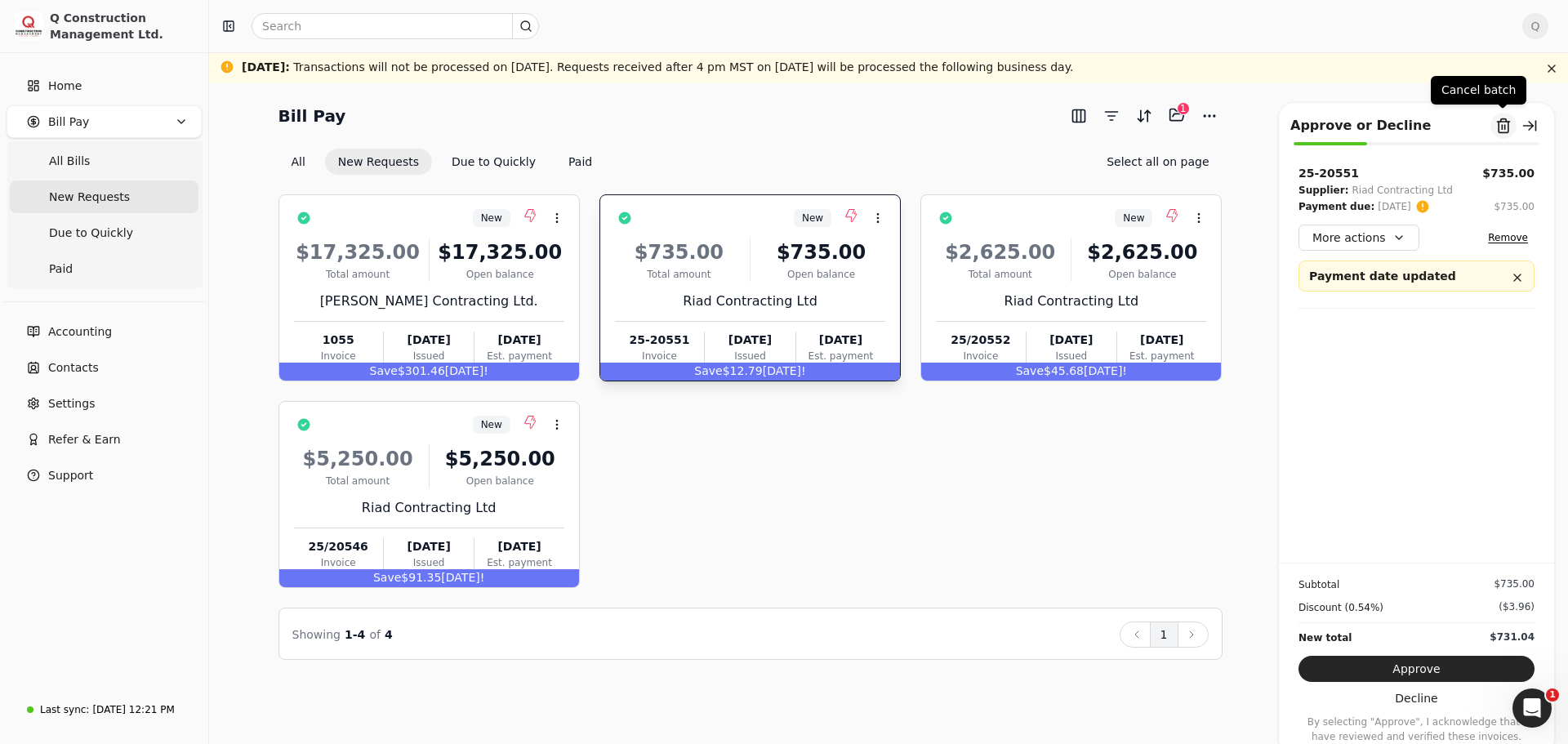
click at [1500, 126] on button "Remove from batch" at bounding box center [1503, 126] width 26 height 26
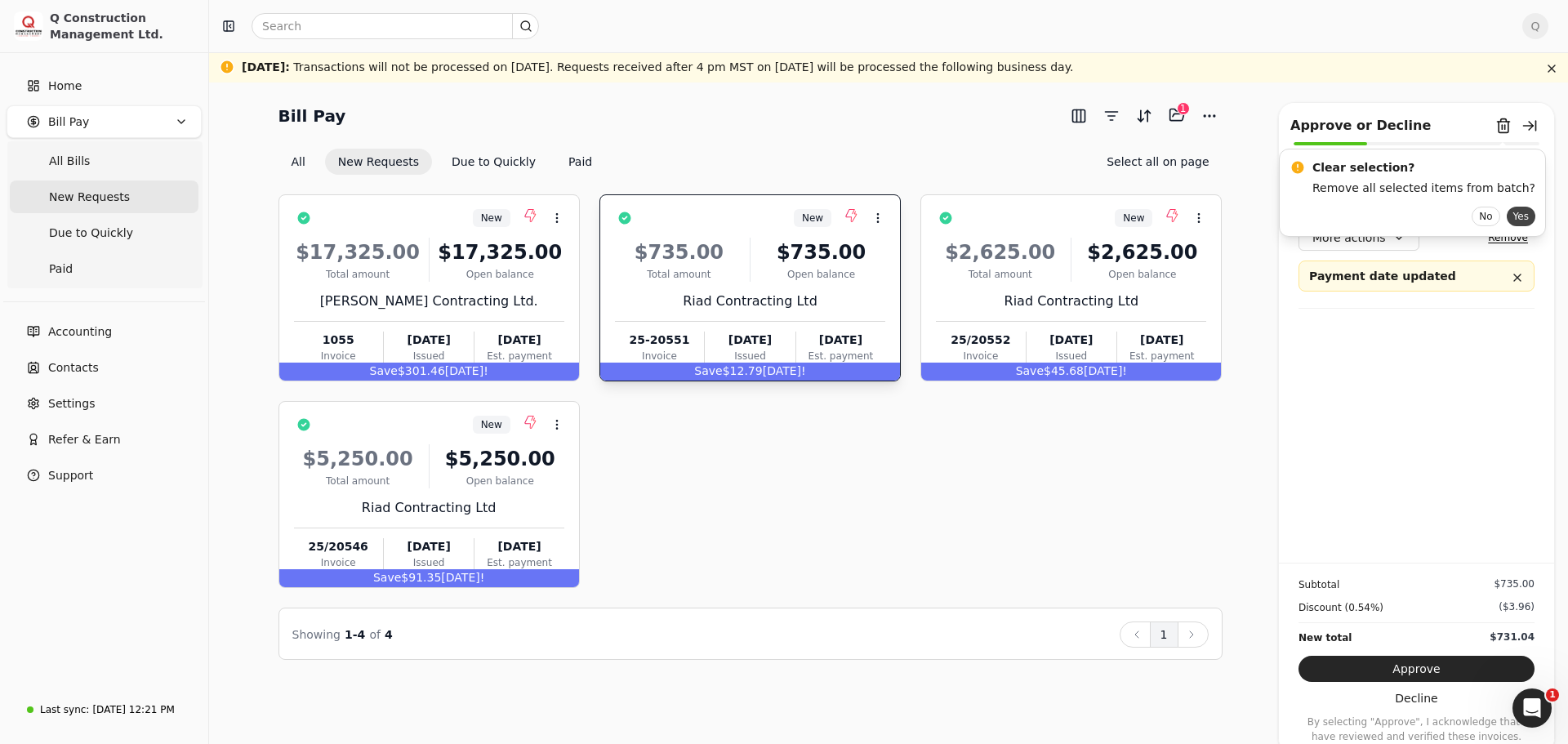
click at [1507, 211] on button "Yes" at bounding box center [1521, 216] width 29 height 20
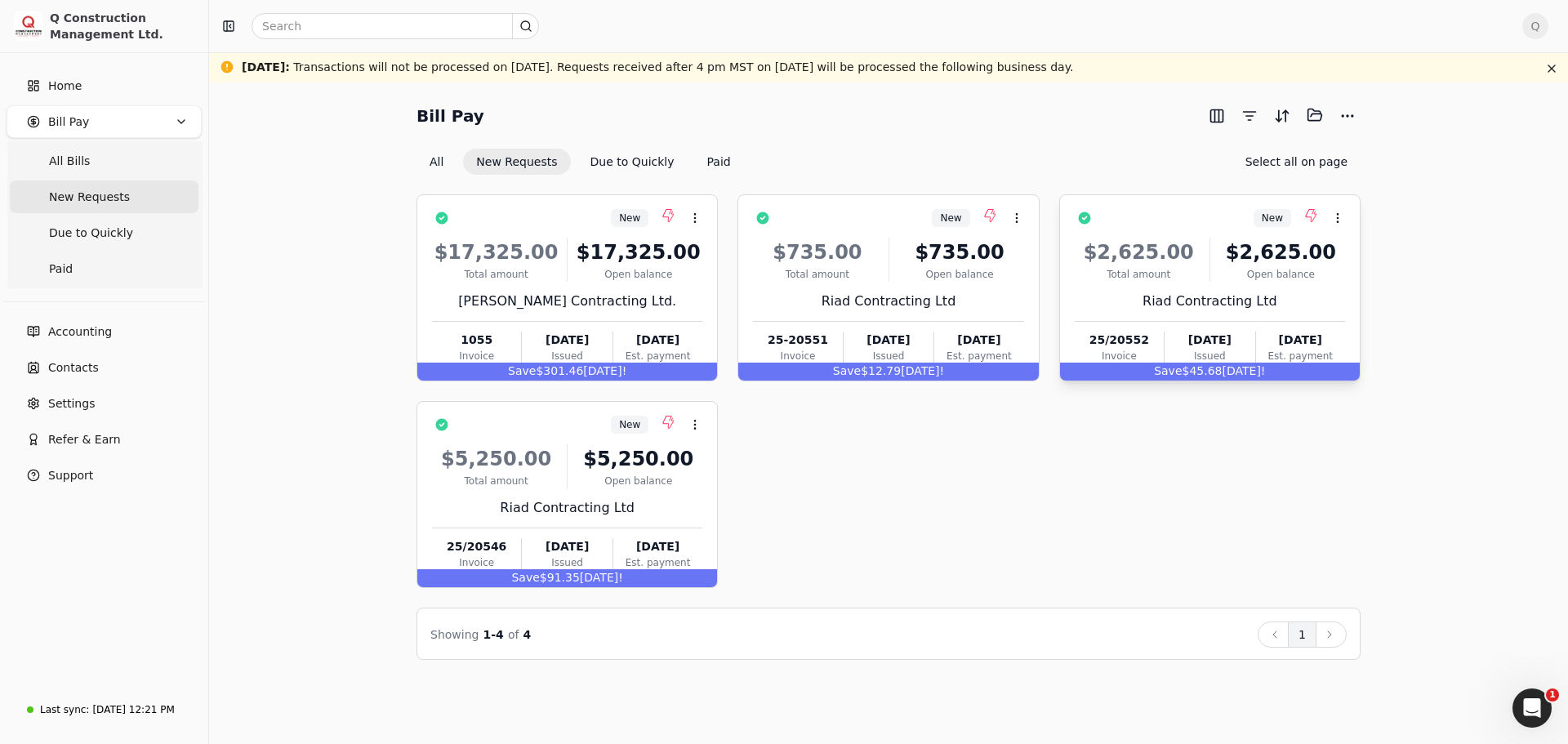
click at [1318, 298] on div "Riad Contracting Ltd" at bounding box center [1209, 301] width 270 height 20
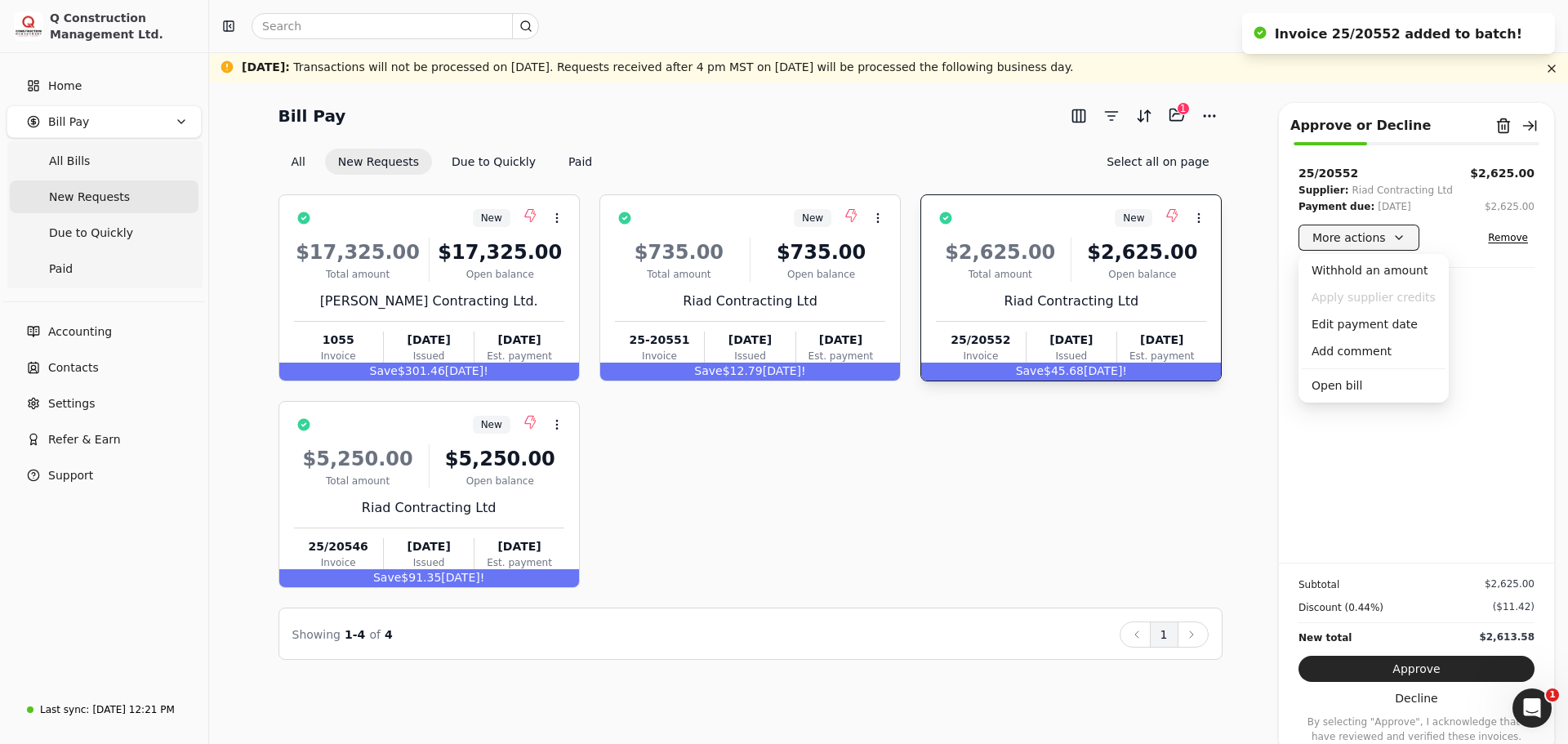
click at [1372, 234] on button "More actions" at bounding box center [1359, 237] width 121 height 26
click at [1346, 323] on div "Edit payment date" at bounding box center [1373, 324] width 144 height 27
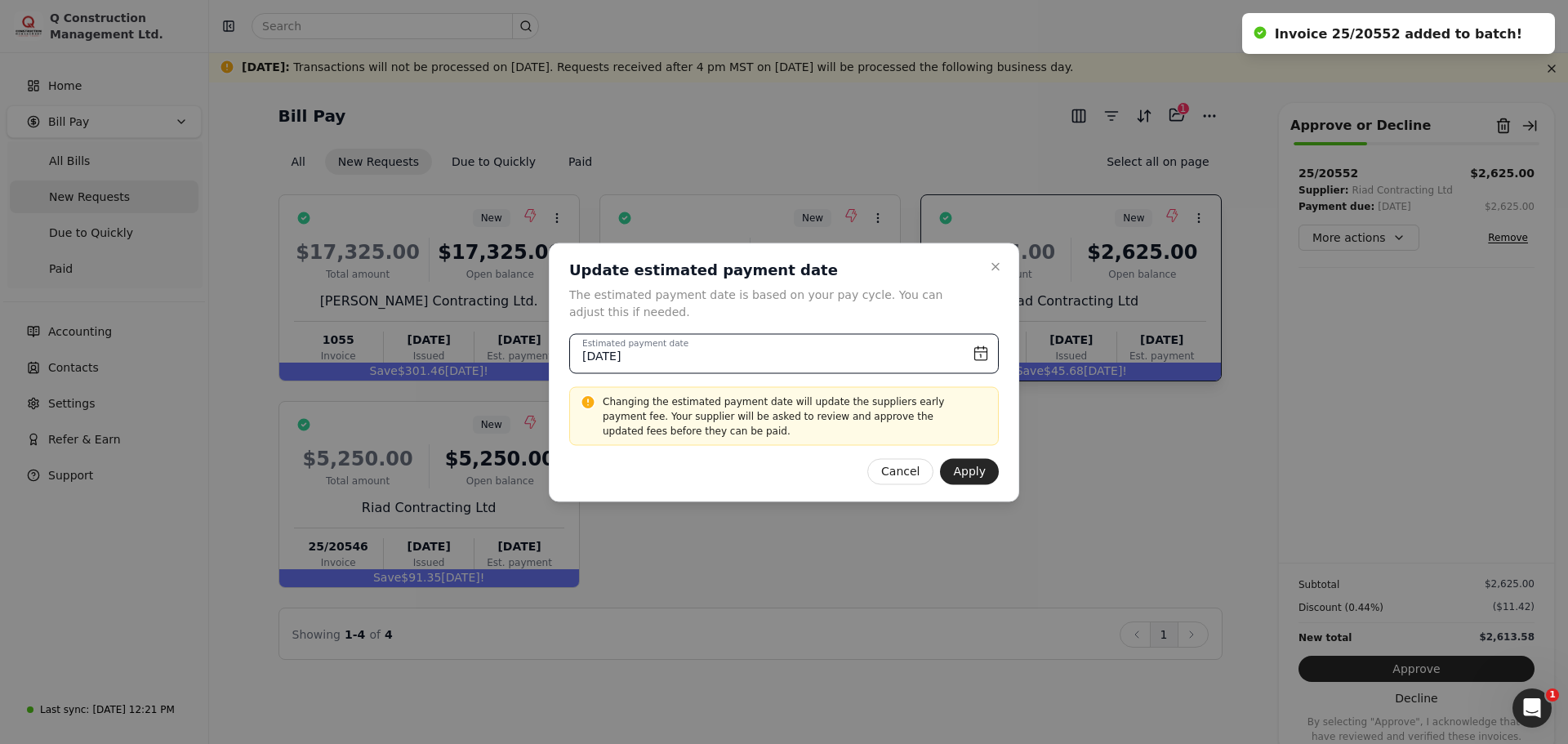
click at [977, 351] on input "[DATE]" at bounding box center [784, 353] width 430 height 40
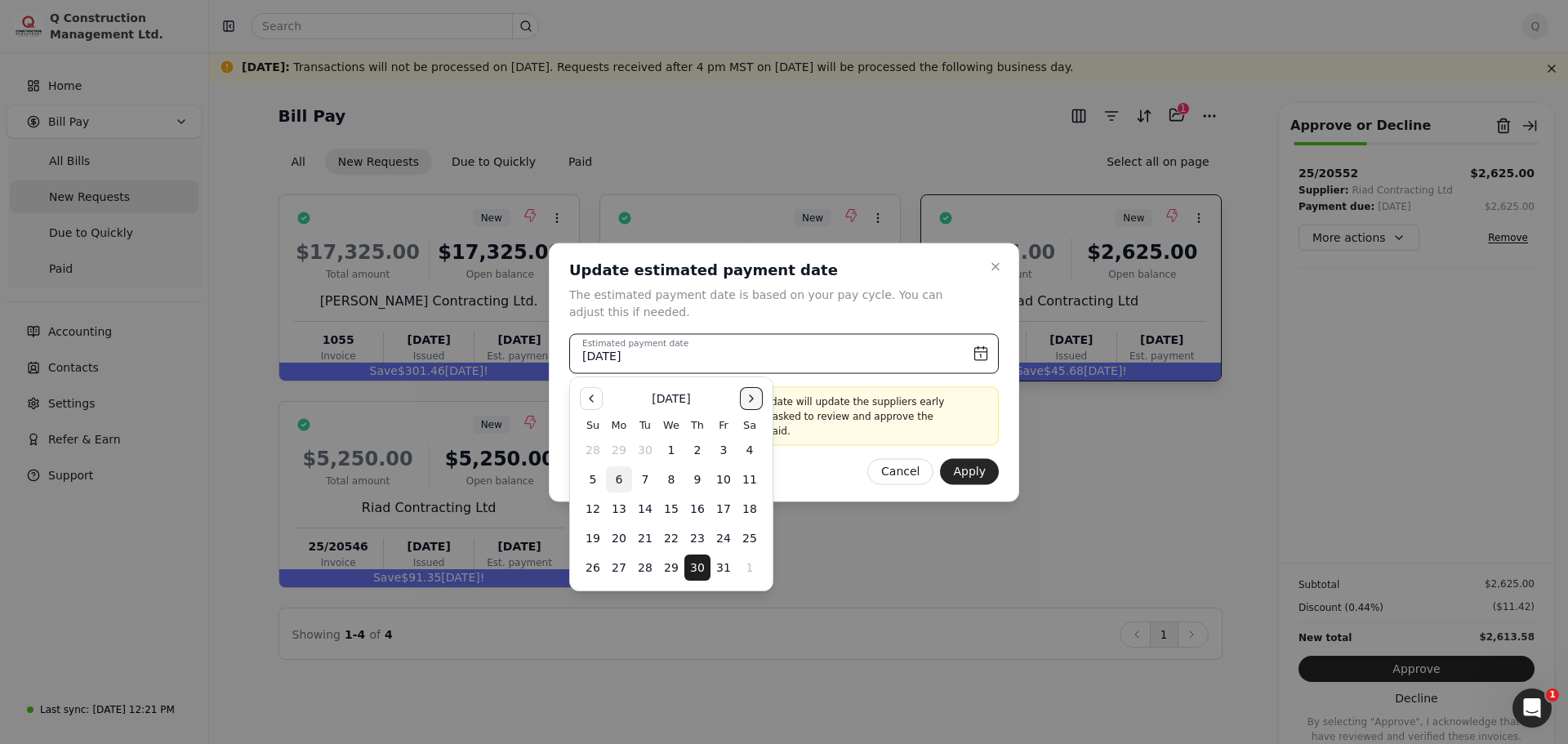
click at [748, 401] on button "Go to the Next Month" at bounding box center [751, 398] width 23 height 23
click at [695, 483] on button "6" at bounding box center [697, 480] width 26 height 26
type input "[DATE]"
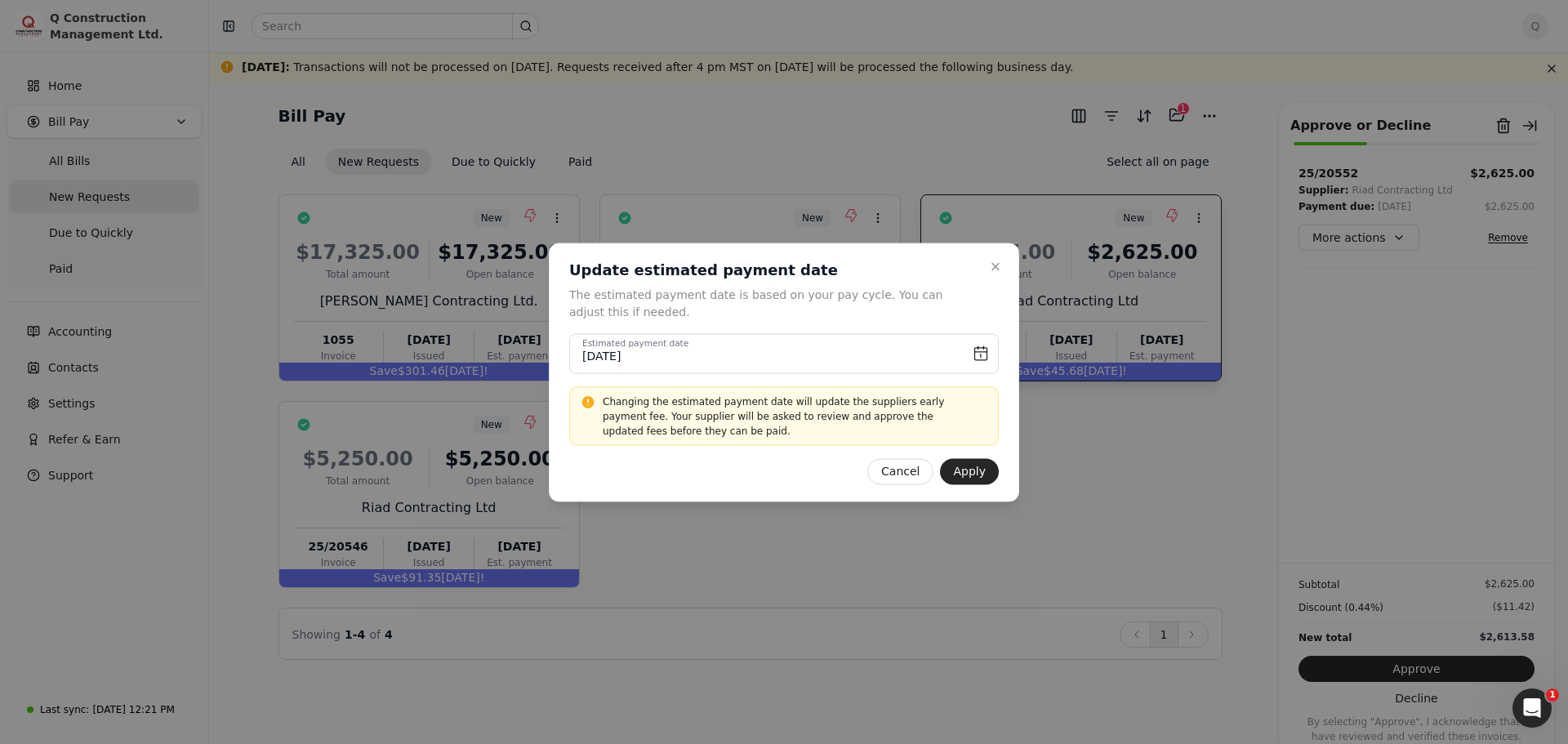
click at [1005, 471] on div "Close Update estimated payment date The estimated payment date is based on your…" at bounding box center [784, 372] width 471 height 259
click at [974, 483] on button "Apply" at bounding box center [969, 471] width 59 height 26
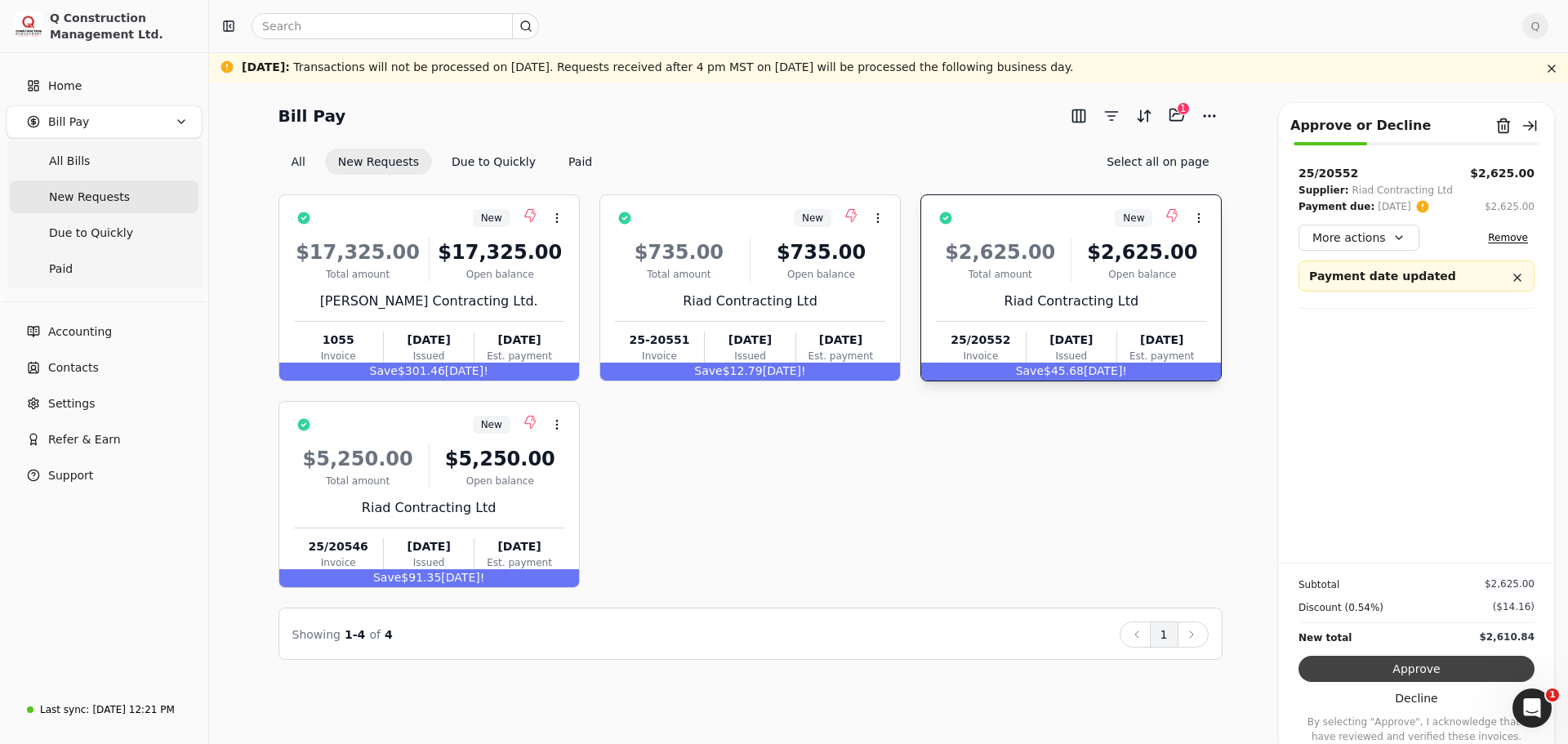
click at [1415, 669] on button "Approve" at bounding box center [1416, 668] width 236 height 26
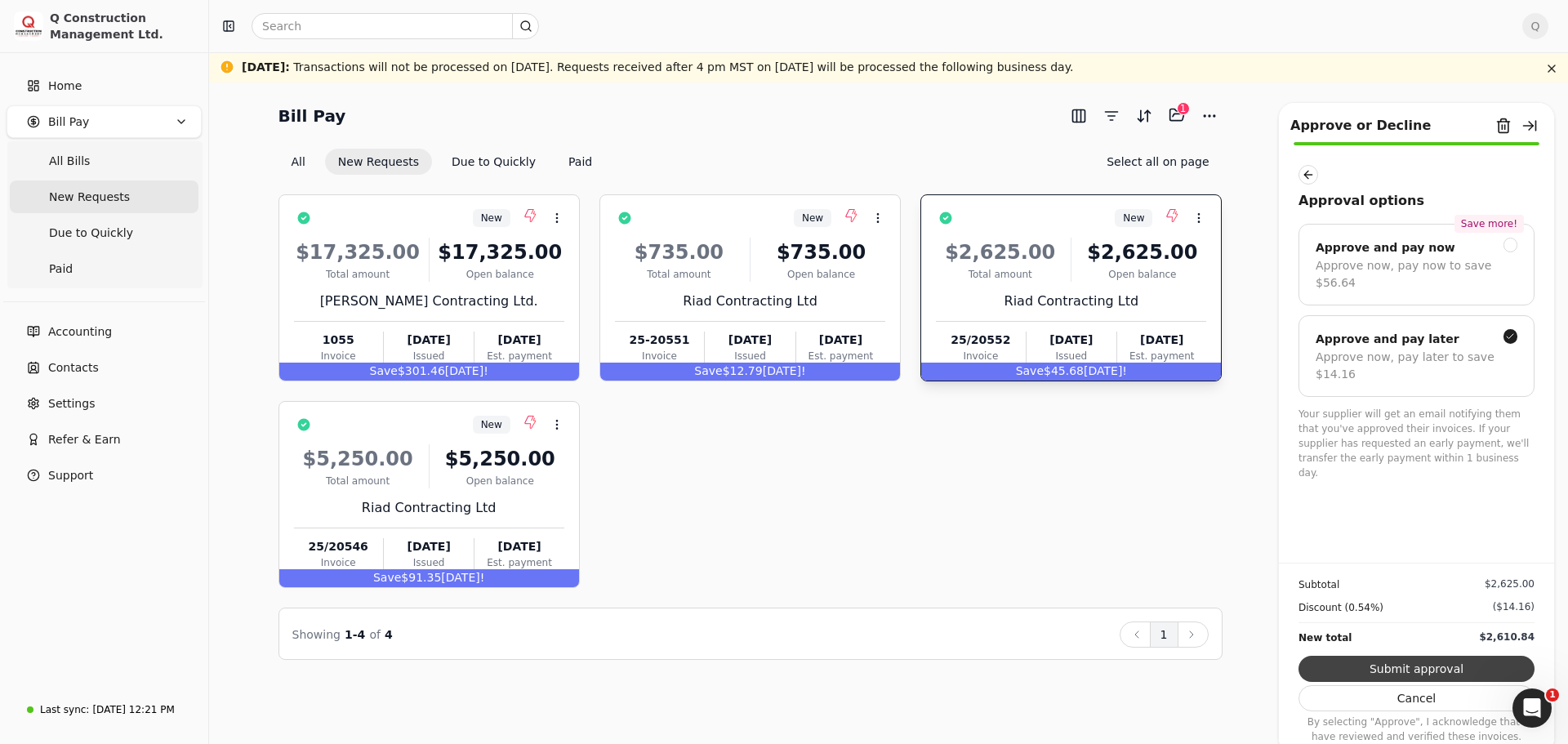
click at [1413, 668] on button "Submit approval" at bounding box center [1416, 668] width 236 height 26
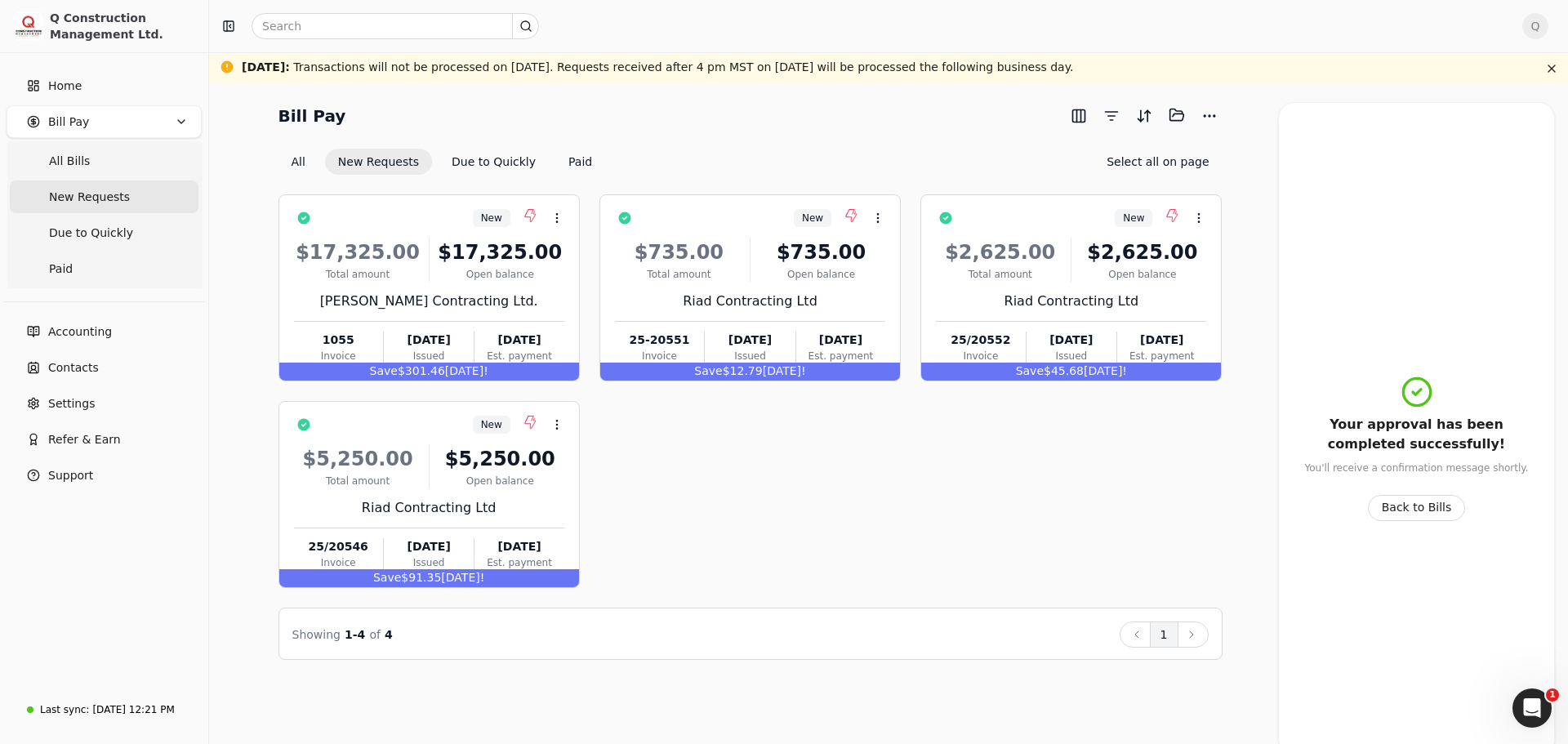
click at [993, 493] on div "New Context Menu Button $17,325.00 Total amount $17,325.00 Open balance [PERSON…" at bounding box center [750, 391] width 944 height 394
click at [1195, 217] on icon at bounding box center [1198, 217] width 13 height 13
click at [852, 285] on div "$735.00 Total amount $735.00 Open balance Riad Contracting Ltd 25-20551 Invoice…" at bounding box center [750, 297] width 270 height 140
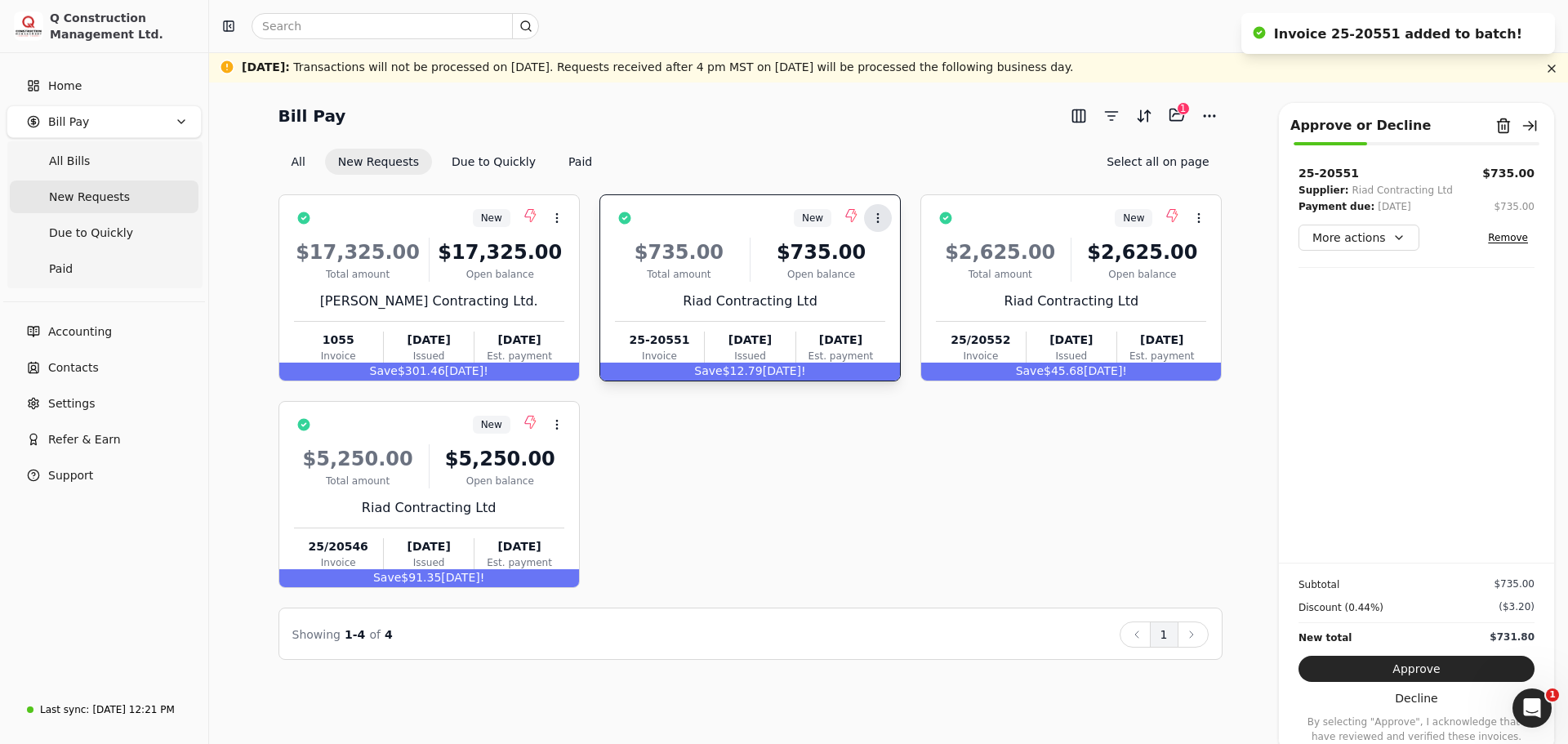
click at [877, 222] on icon at bounding box center [878, 217] width 13 height 13
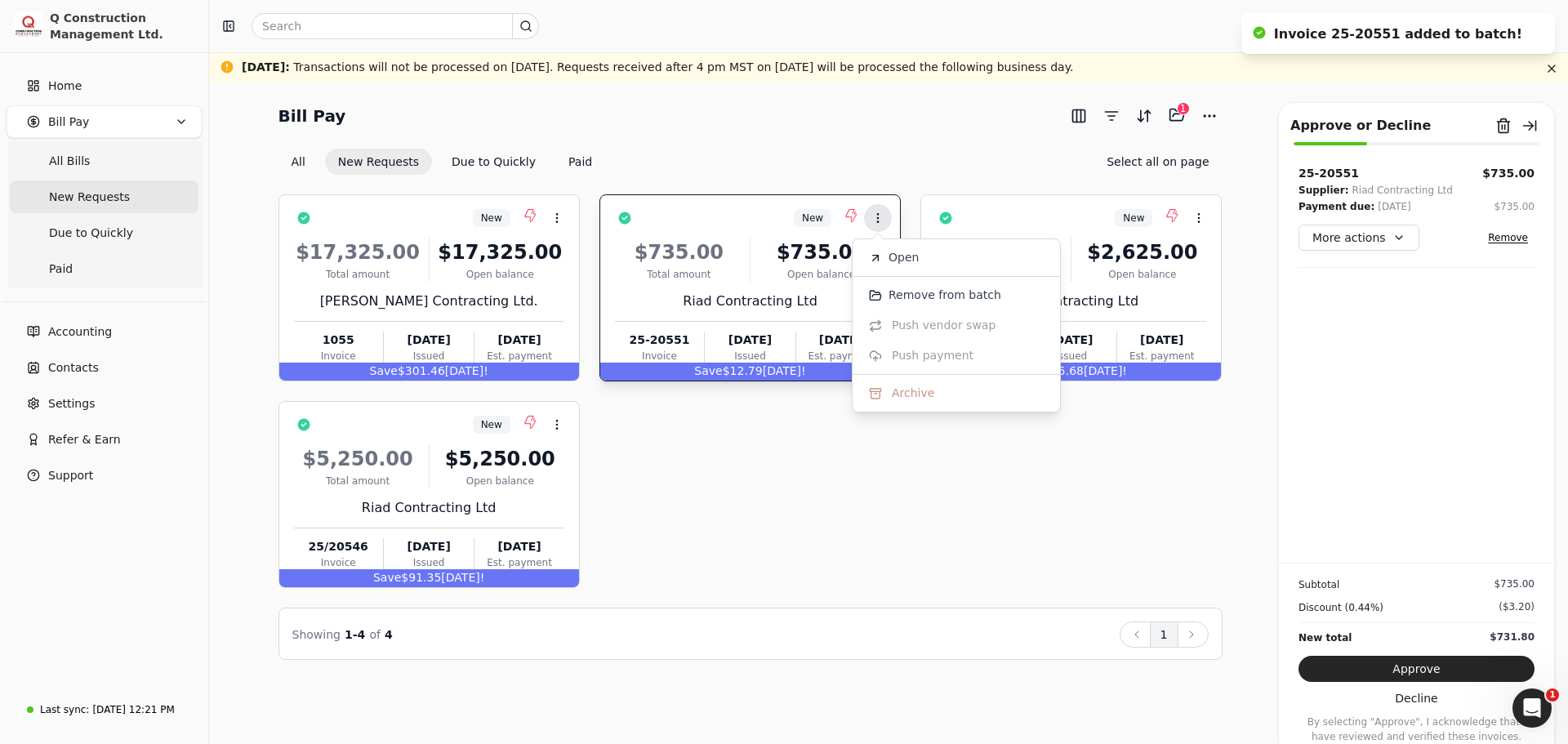
click at [877, 222] on icon at bounding box center [878, 217] width 13 height 13
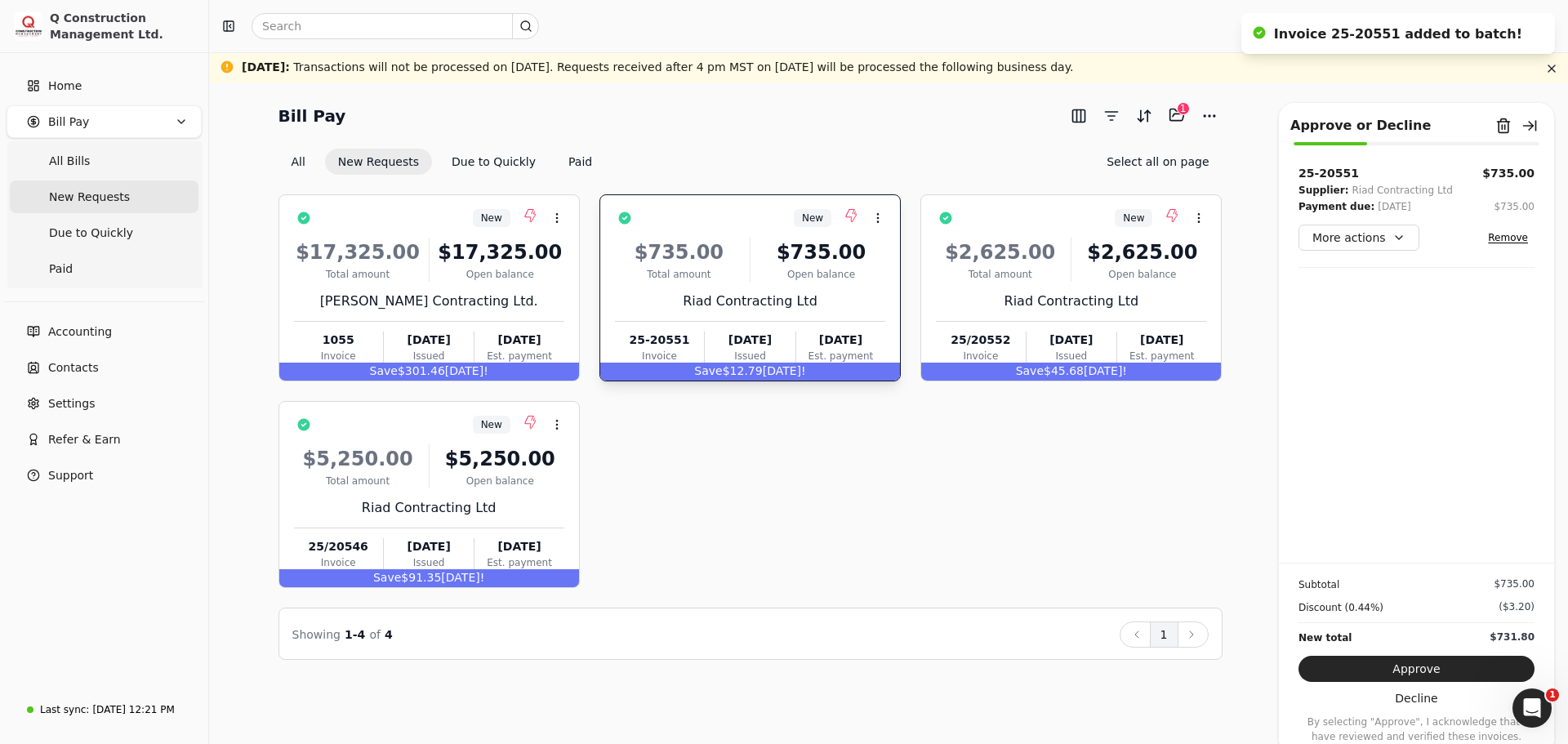
click at [875, 461] on div "New Context Menu Button $17,325.00 Total amount $17,325.00 Open balance [PERSON…" at bounding box center [750, 391] width 944 height 394
click at [795, 452] on div "New Context Menu Button $17,325.00 Total amount $17,325.00 Open balance [PERSON…" at bounding box center [750, 391] width 944 height 394
click at [1420, 667] on button "Approve" at bounding box center [1416, 668] width 236 height 26
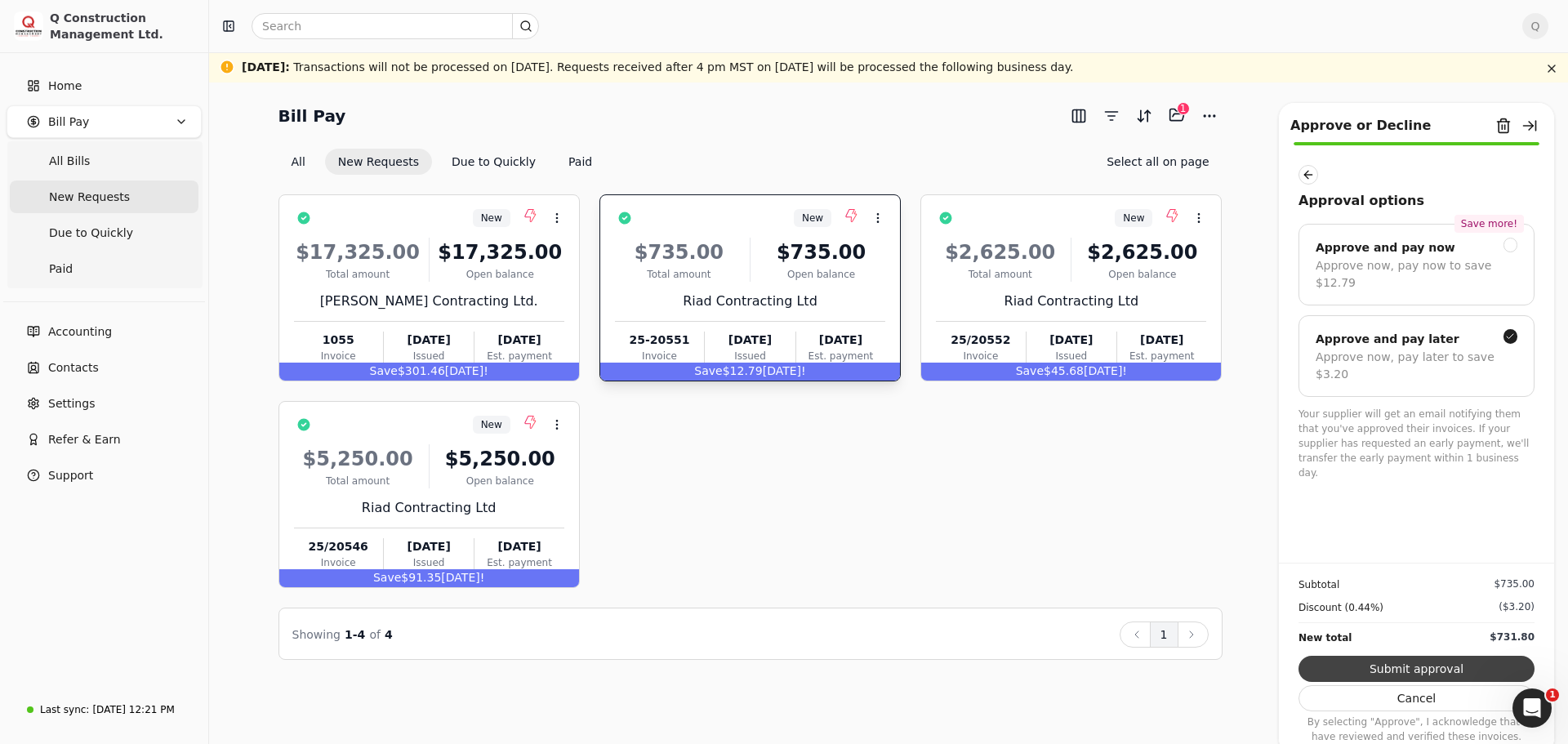
click at [1413, 669] on button "Submit approval" at bounding box center [1416, 668] width 236 height 26
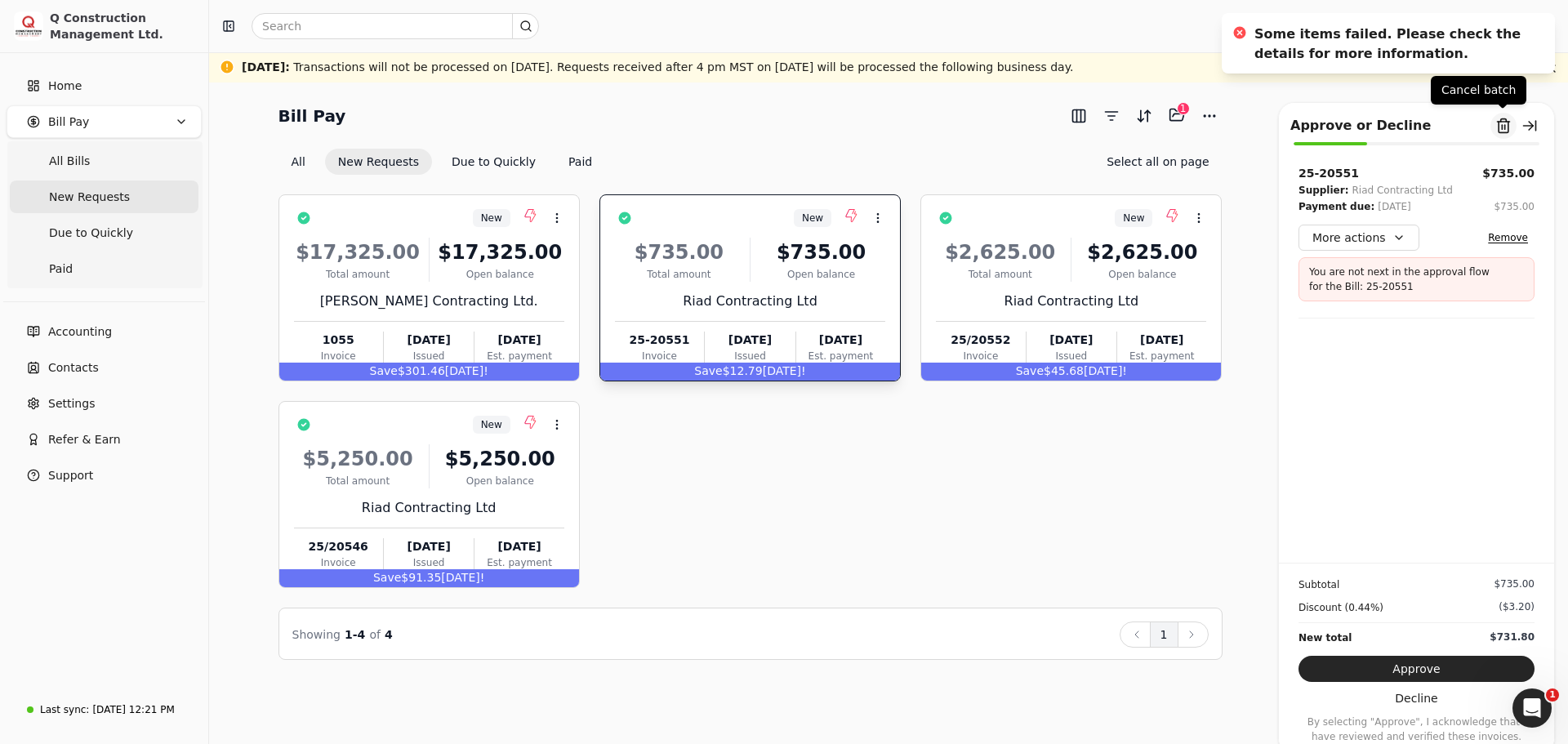
click at [1503, 128] on button "Remove from batch" at bounding box center [1503, 126] width 26 height 26
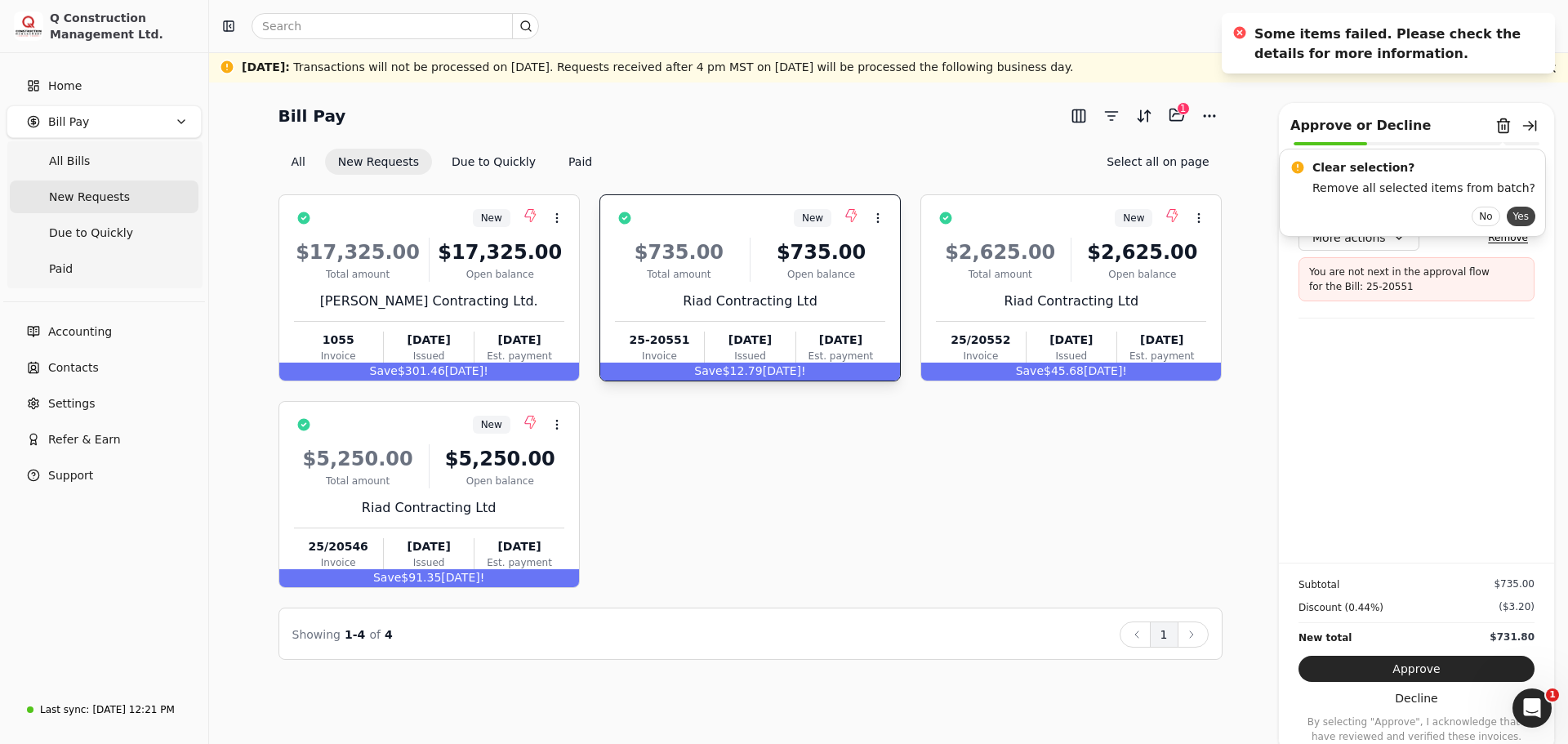
click at [1507, 217] on button "Yes" at bounding box center [1521, 216] width 29 height 20
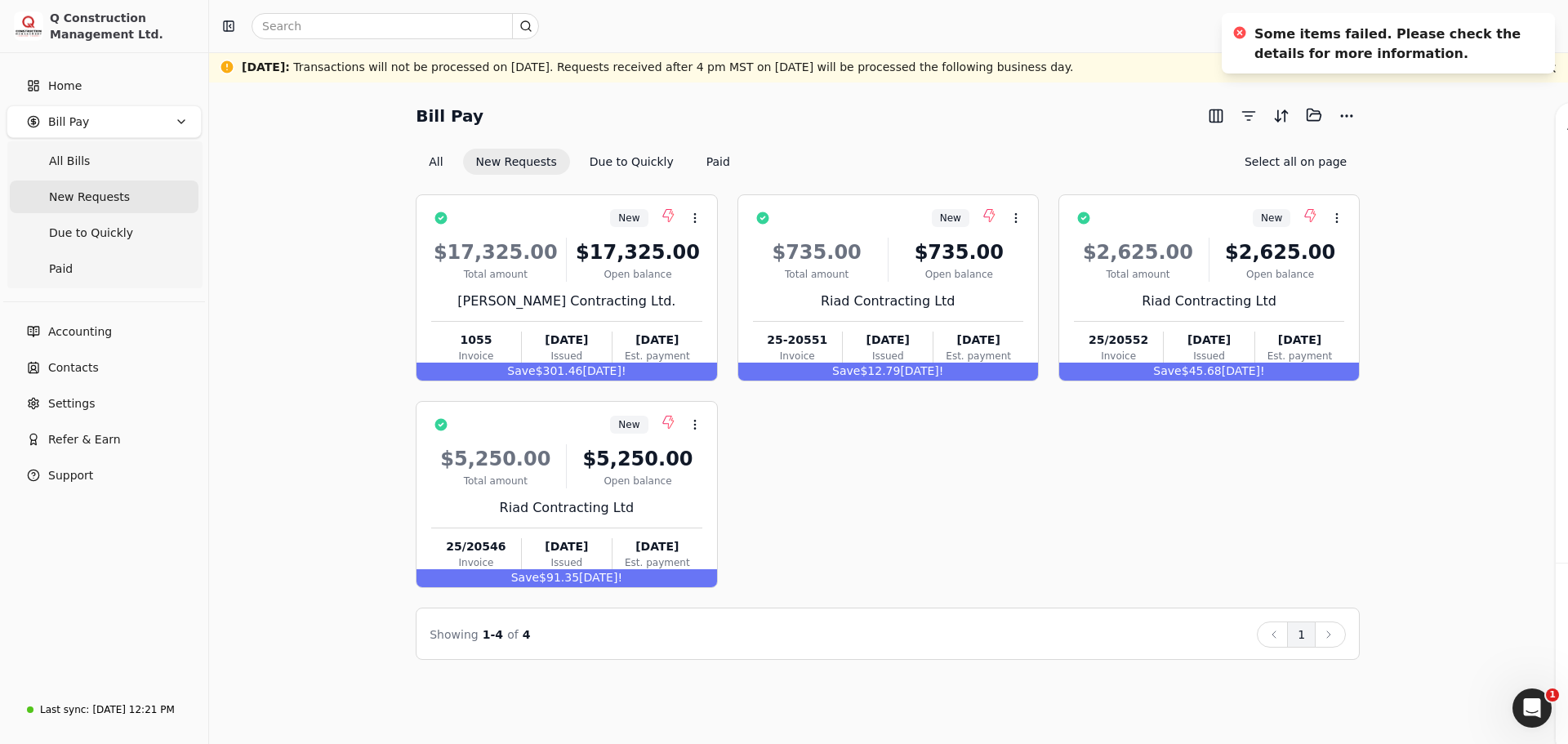
click at [1183, 504] on div "New Context Menu Button $17,325.00 Total amount $17,325.00 Open balance [PERSON…" at bounding box center [888, 391] width 944 height 394
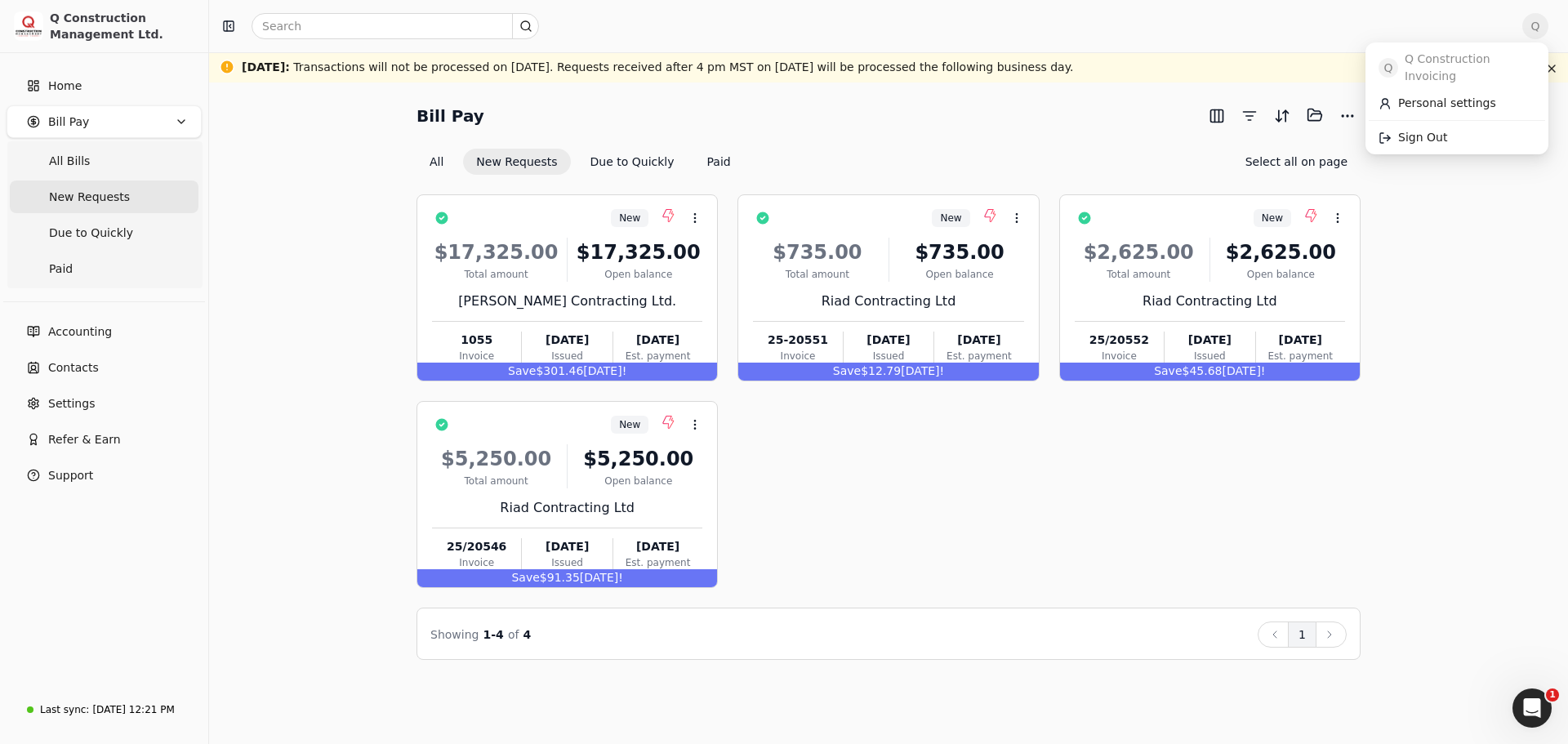
click at [1538, 29] on span "Q" at bounding box center [1535, 26] width 26 height 26
click at [1425, 129] on span "Sign Out" at bounding box center [1422, 137] width 49 height 17
